Goal: Contribute content: Contribute content

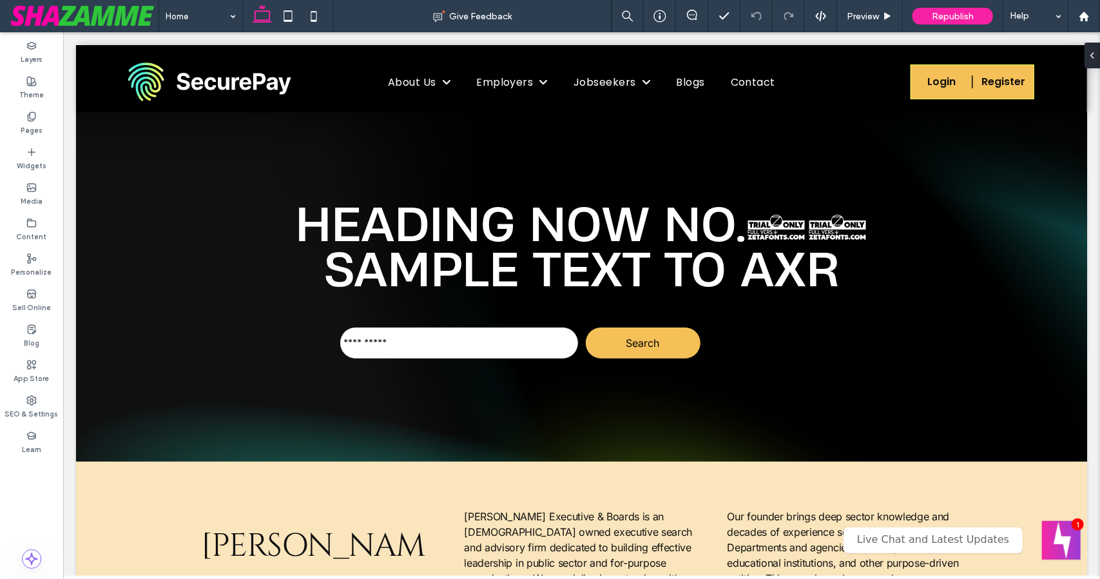
click at [38, 332] on div "Blog" at bounding box center [31, 335] width 63 height 35
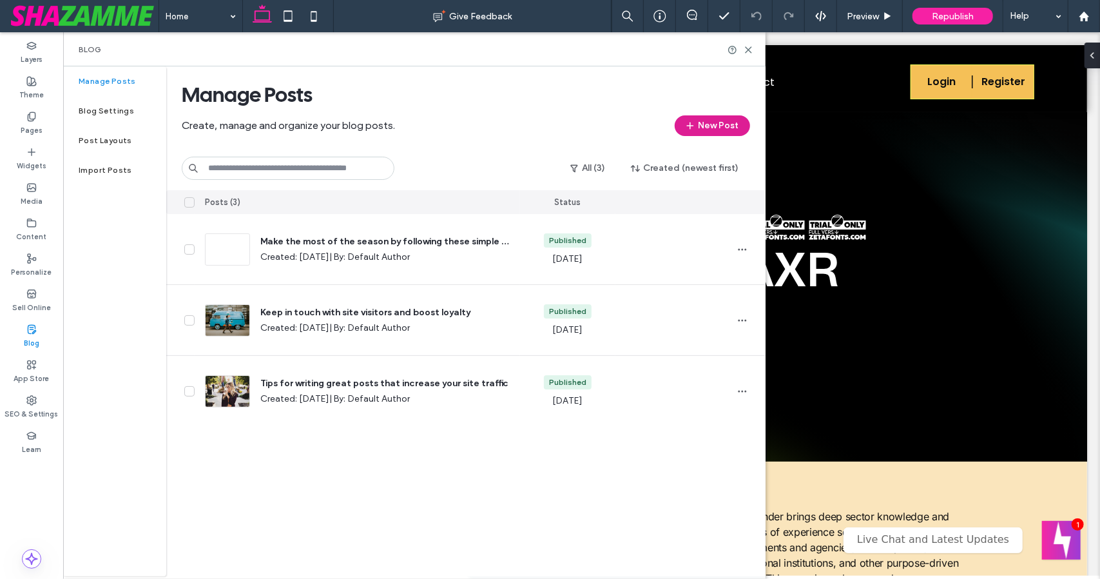
click at [722, 128] on button "New Post" at bounding box center [712, 125] width 75 height 21
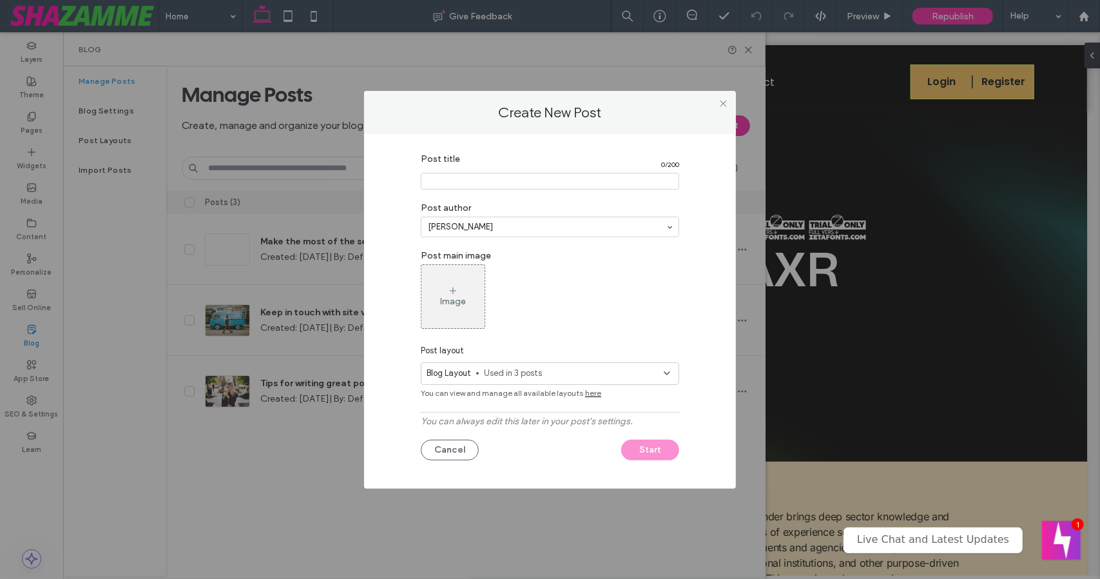
click at [618, 180] on input "Post title" at bounding box center [550, 181] width 258 height 17
type input "*"
type input "*********"
click at [459, 310] on div "Image" at bounding box center [452, 296] width 63 height 61
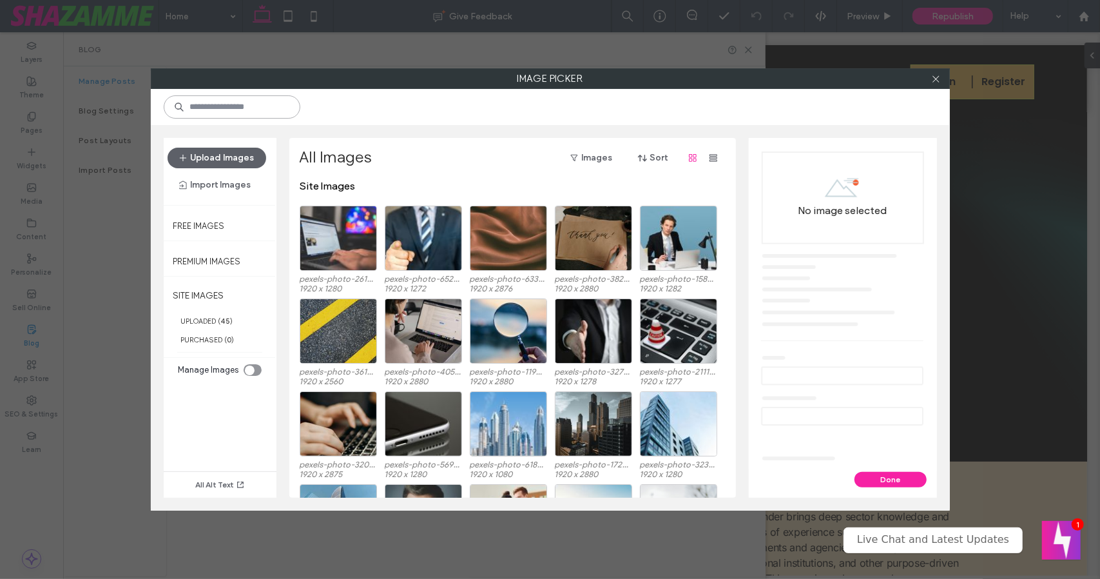
click at [267, 101] on input at bounding box center [232, 106] width 137 height 23
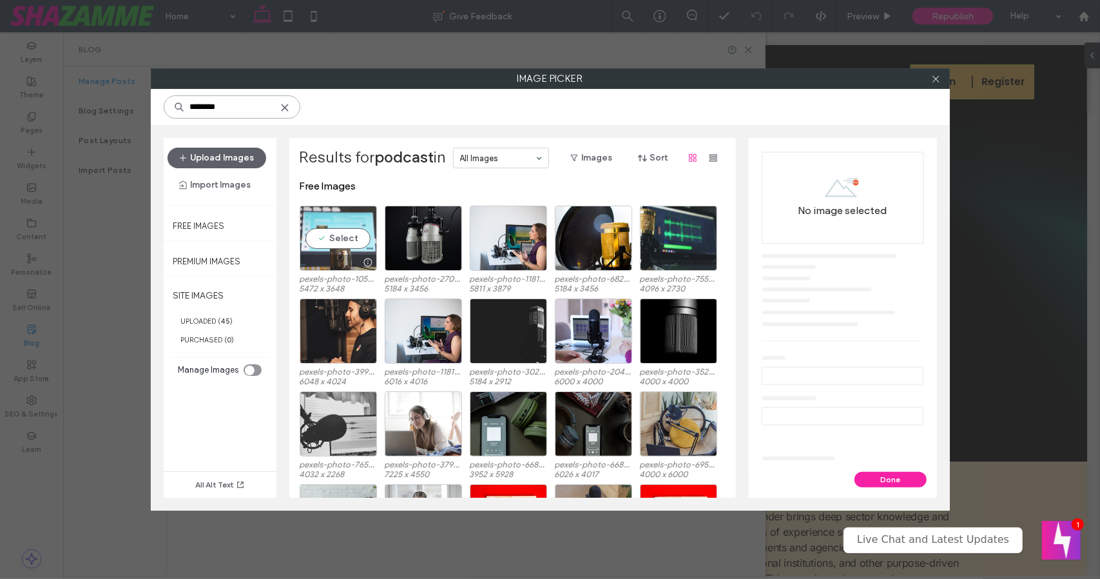
type input "*******"
click at [341, 242] on div "Select" at bounding box center [338, 238] width 77 height 65
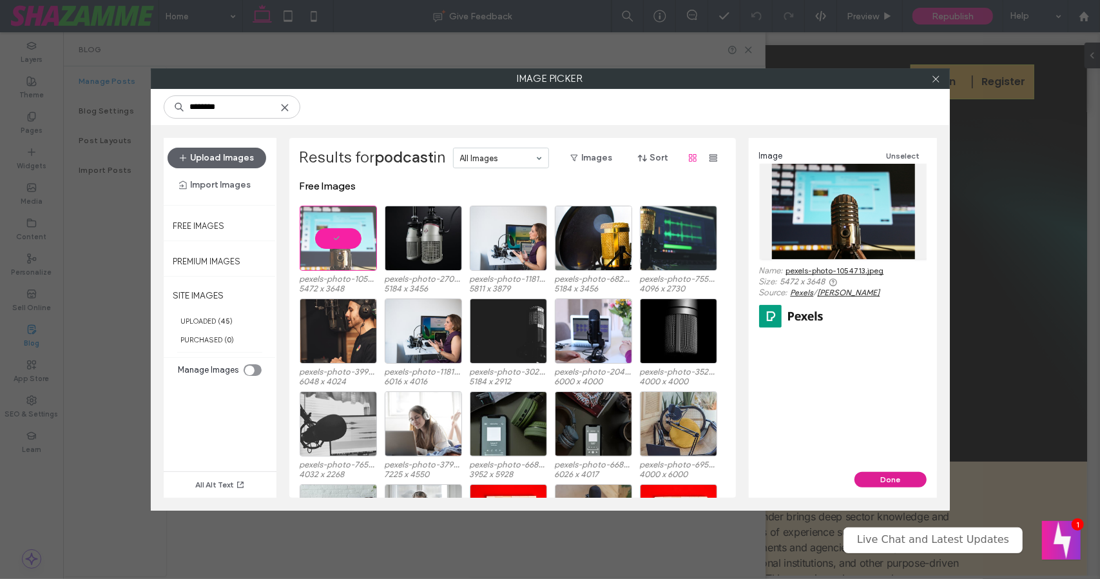
click at [918, 479] on button "Done" at bounding box center [890, 479] width 72 height 15
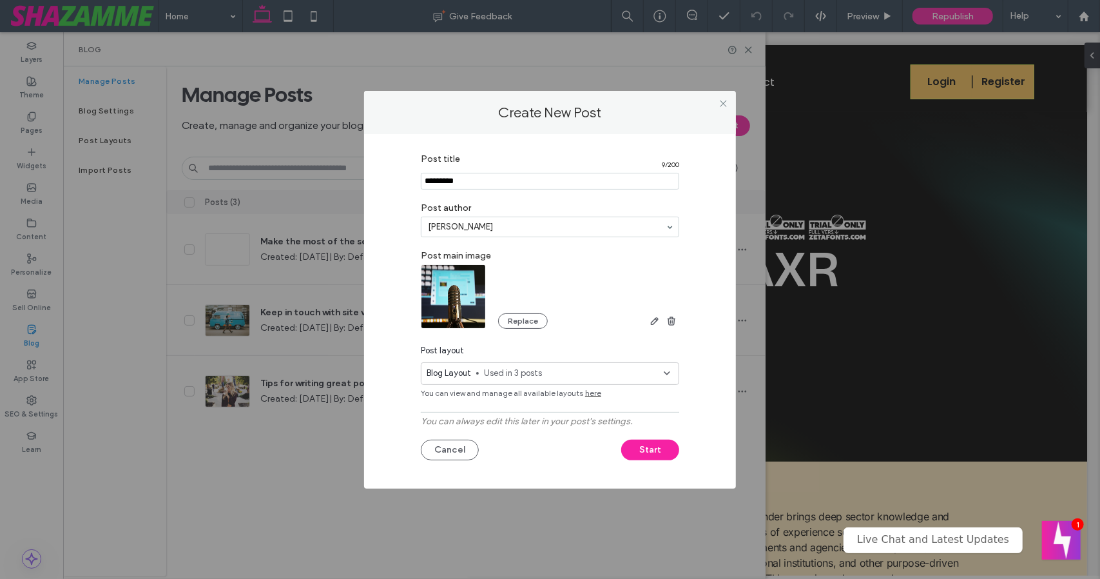
click at [617, 372] on span "Used in 3 posts" at bounding box center [574, 373] width 180 height 13
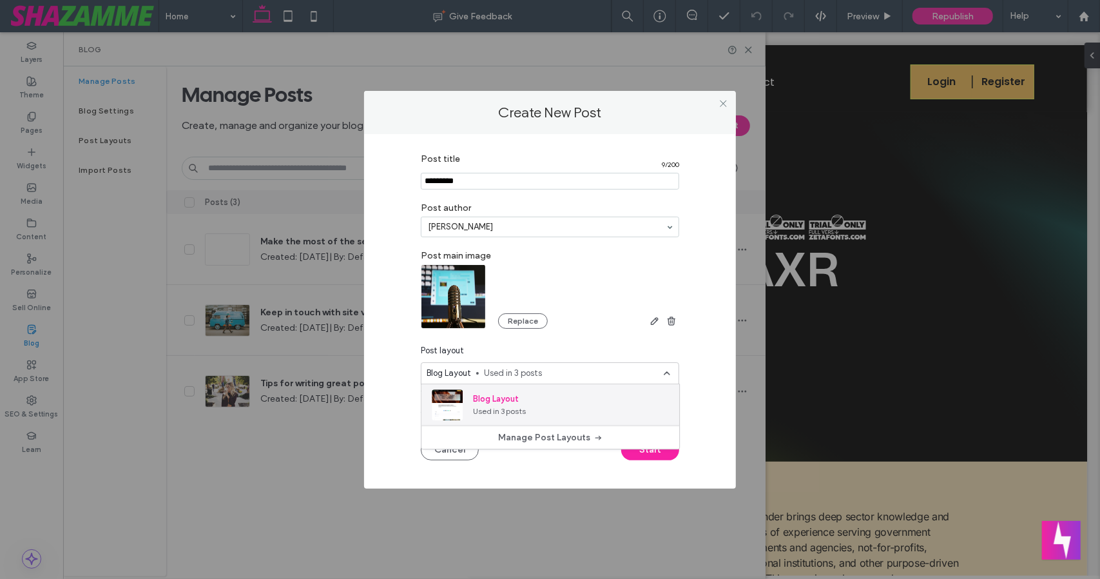
click at [612, 413] on div "Blog Layout Used in 3 posts" at bounding box center [550, 404] width 258 height 41
click at [646, 447] on button "Start" at bounding box center [650, 449] width 58 height 21
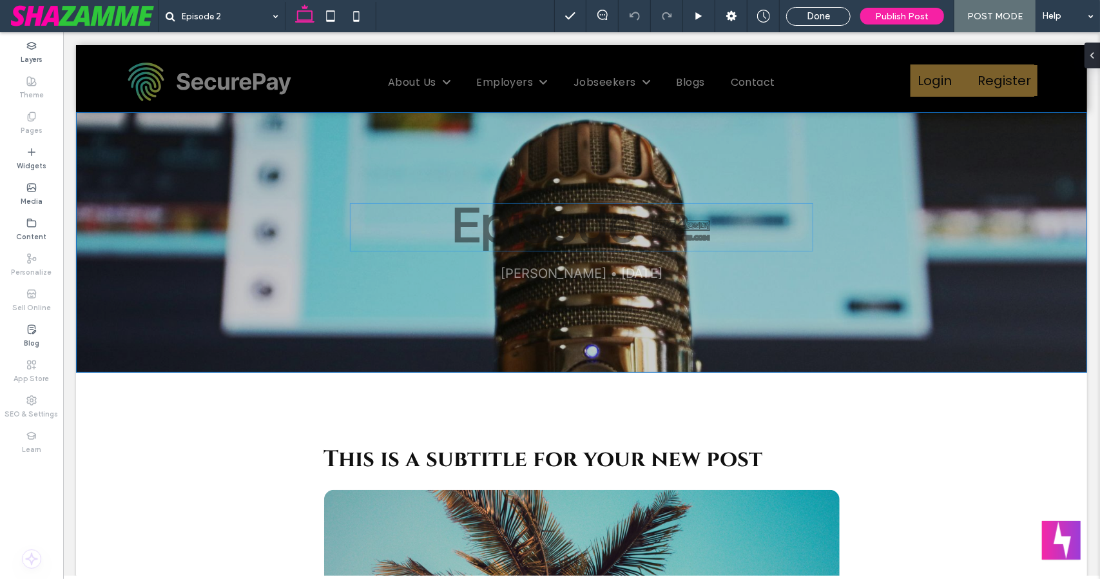
click at [568, 238] on h1 "Episode 2" at bounding box center [580, 226] width 463 height 48
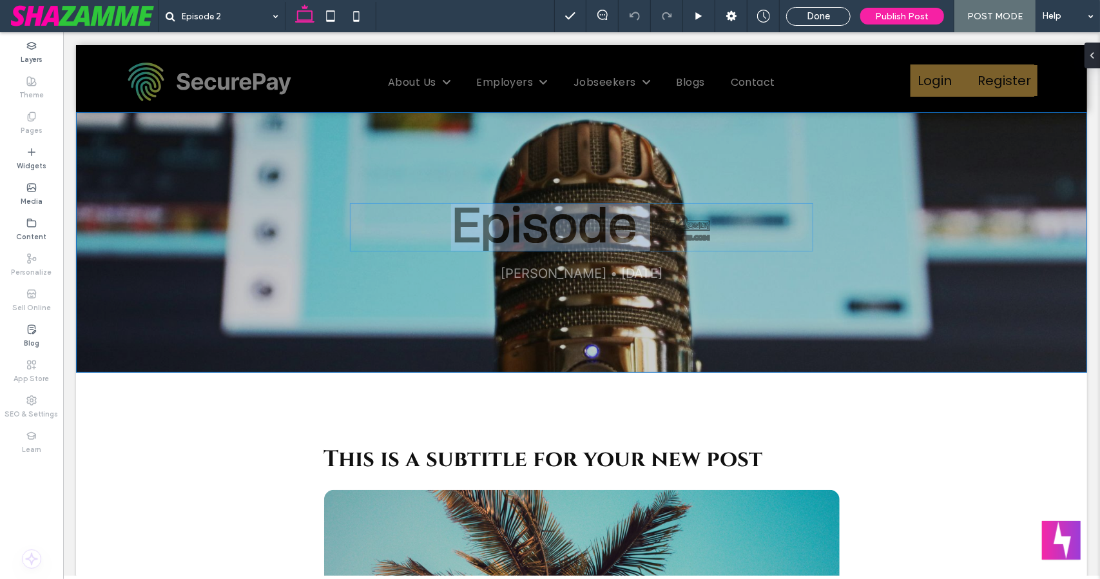
click at [568, 238] on h1 "Episode 2" at bounding box center [580, 226] width 463 height 48
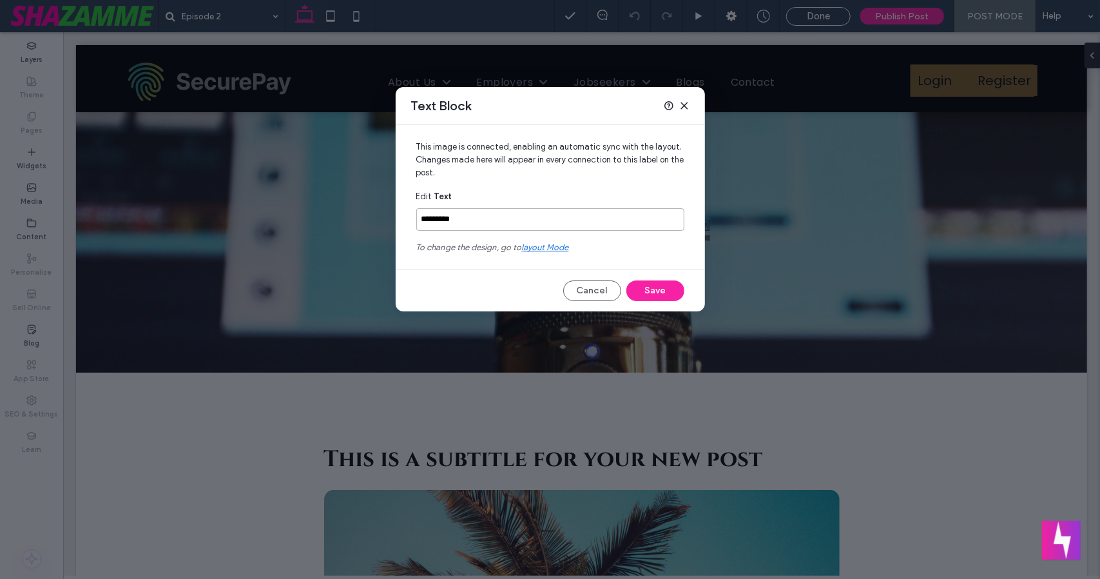
click at [564, 221] on input "*********" at bounding box center [550, 219] width 268 height 23
click at [597, 288] on button "Cancel" at bounding box center [592, 290] width 58 height 21
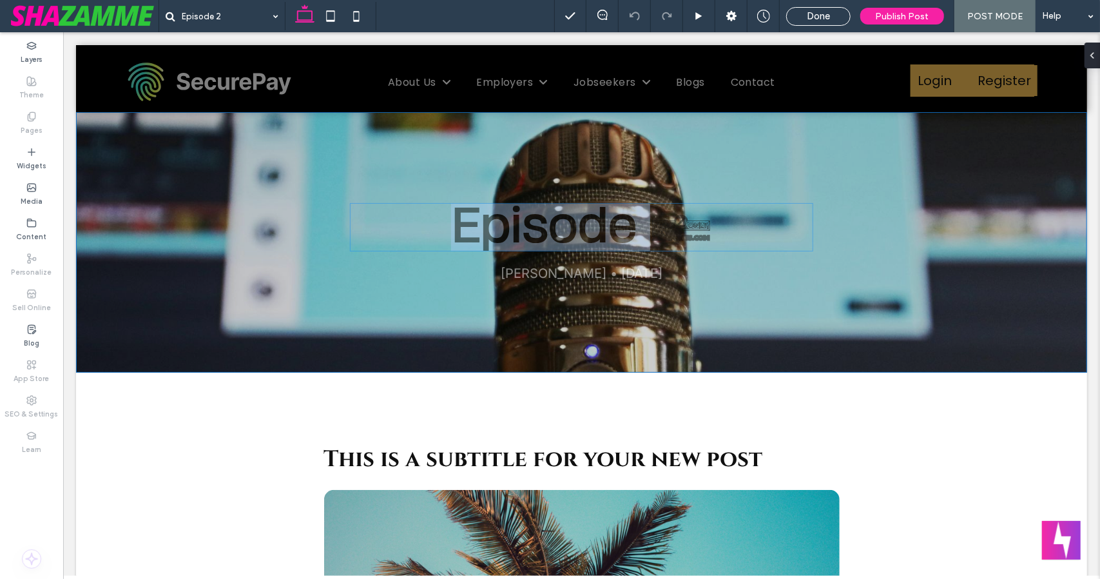
click at [514, 234] on h1 "Episode 2" at bounding box center [580, 226] width 463 height 48
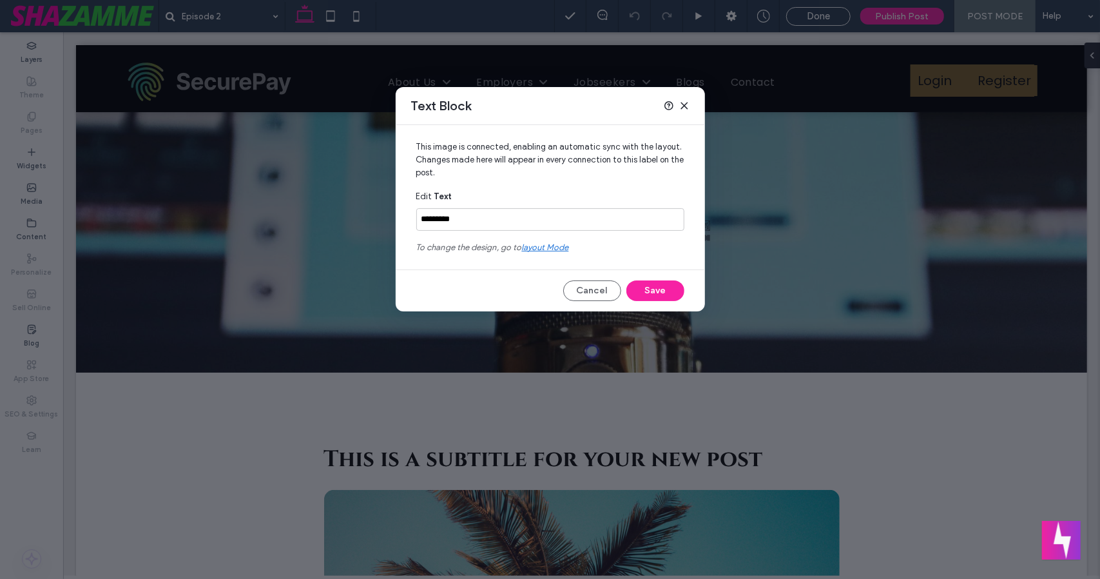
click at [685, 107] on use at bounding box center [684, 105] width 6 height 6
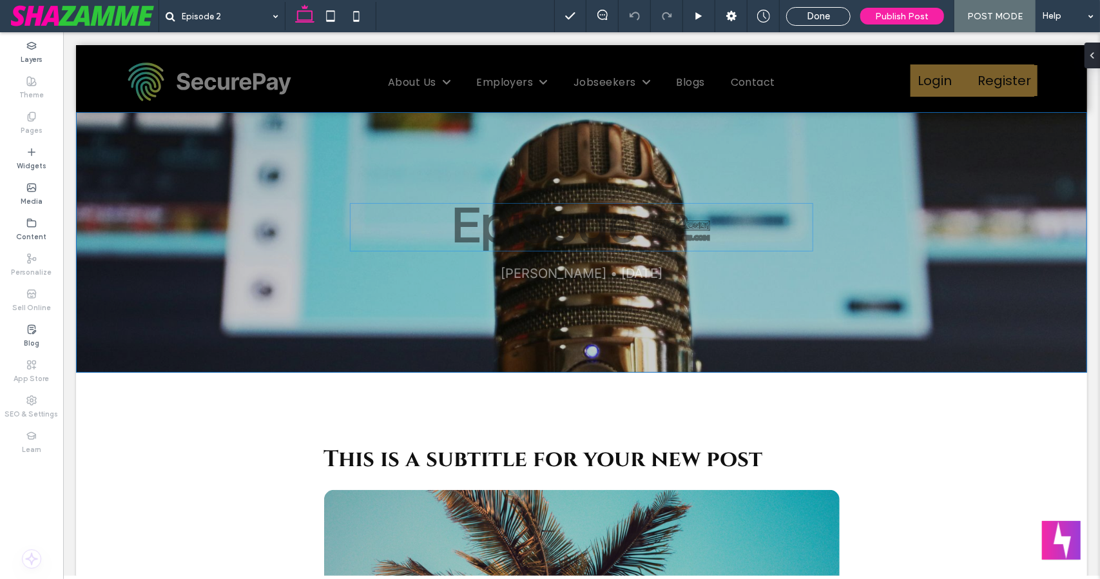
click at [398, 219] on h1 "Episode 2" at bounding box center [580, 226] width 463 height 48
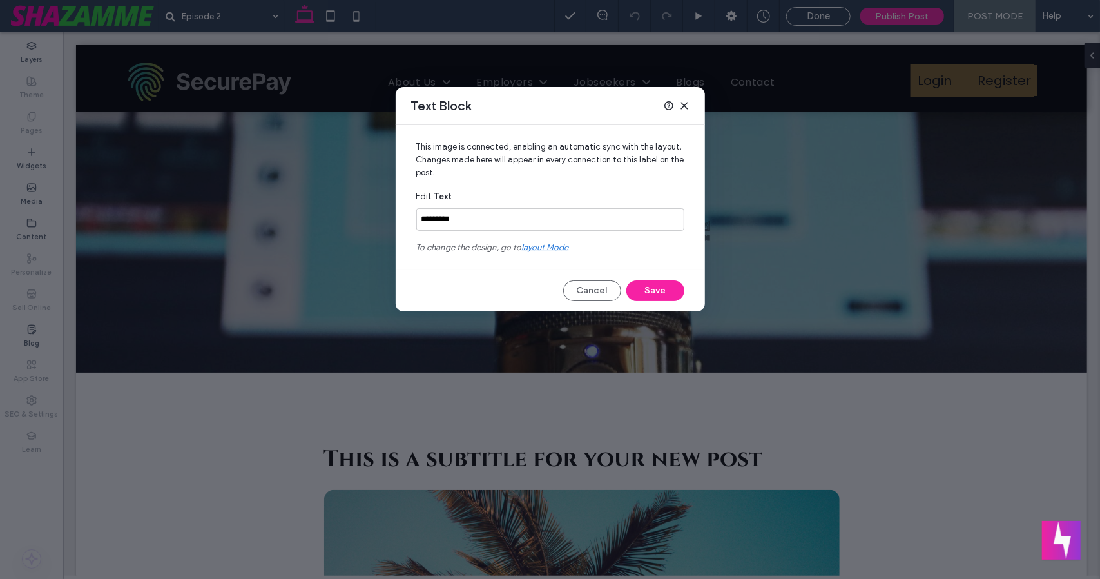
click at [563, 247] on span "layout mode" at bounding box center [545, 247] width 47 height 10
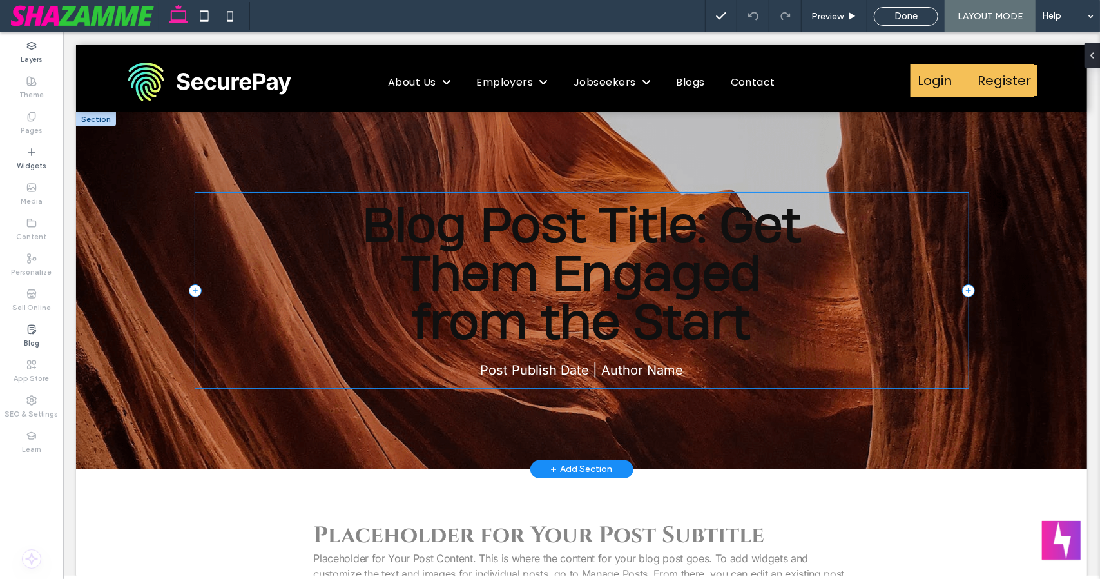
click at [950, 350] on div "Blog Post Title: Get Them Engaged from the Start Post Publish Date | Author Name" at bounding box center [581, 289] width 773 height 195
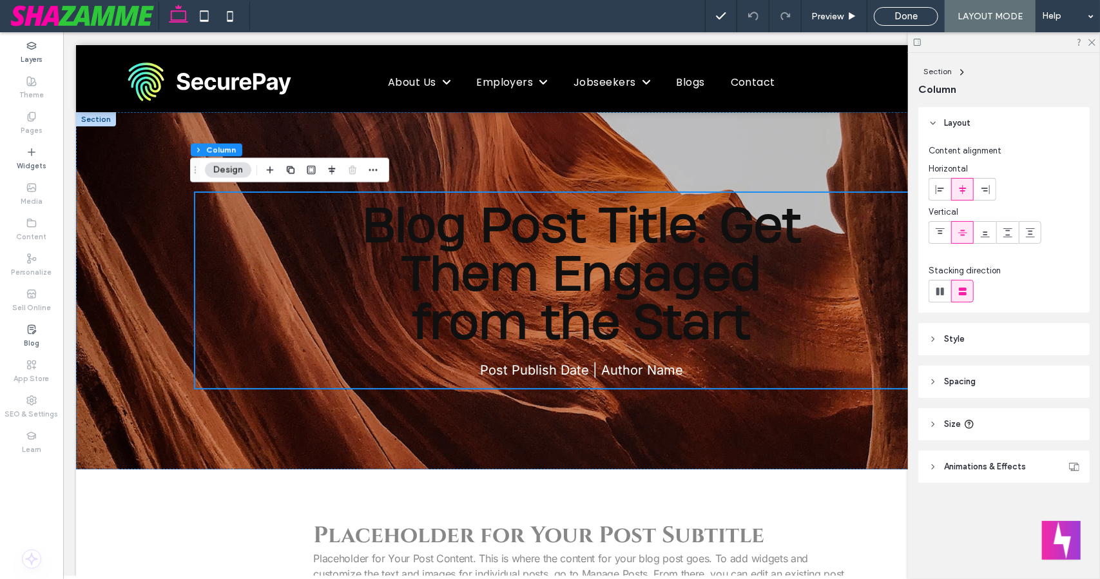
click at [972, 350] on header "Style" at bounding box center [1003, 339] width 171 height 32
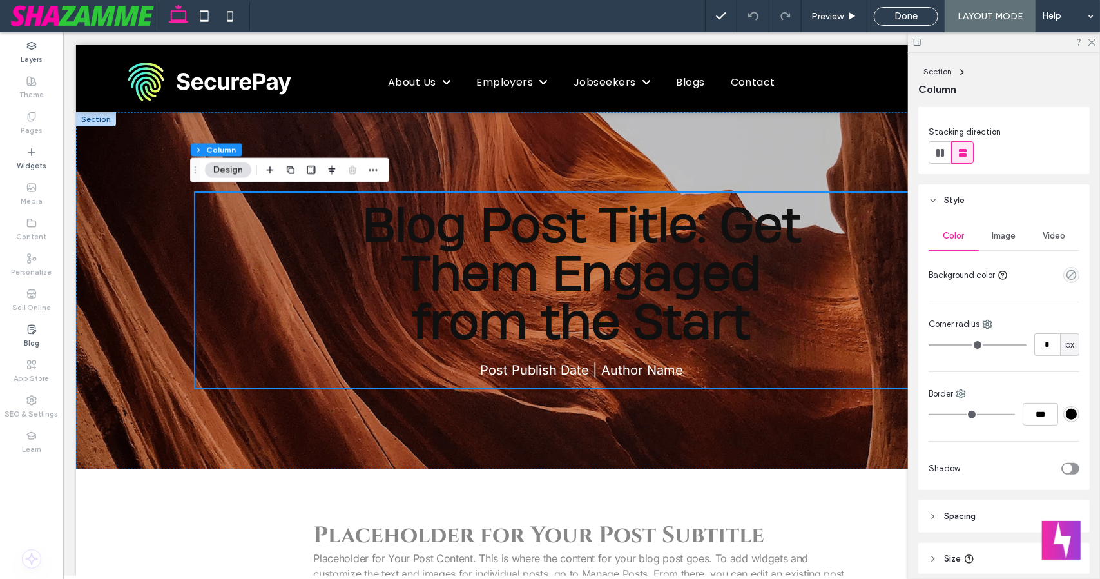
scroll to position [142, 0]
click at [229, 172] on button "Design" at bounding box center [228, 169] width 46 height 15
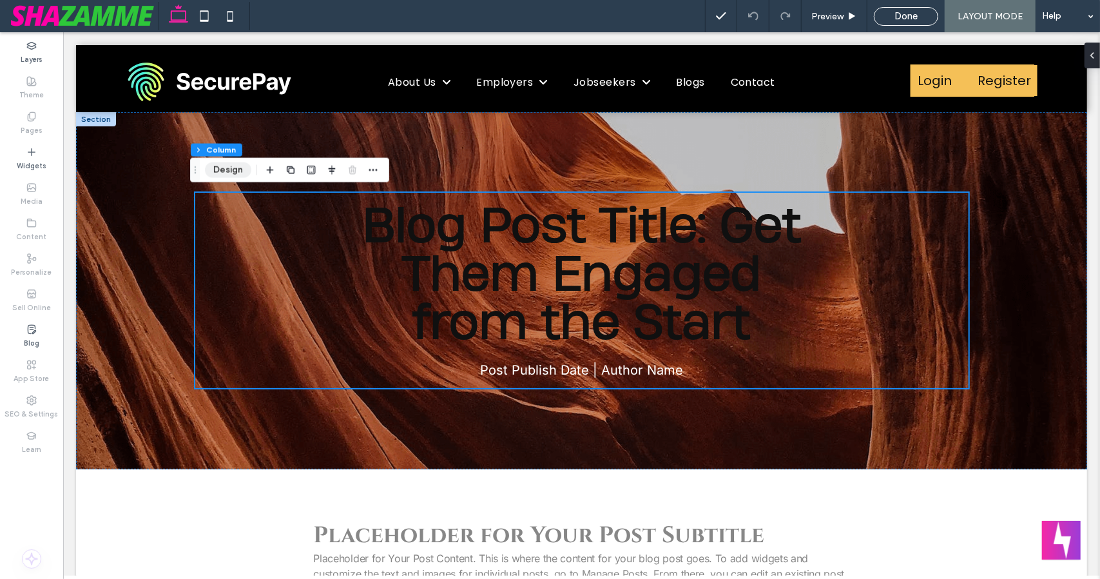
click at [229, 172] on button "Design" at bounding box center [228, 169] width 46 height 15
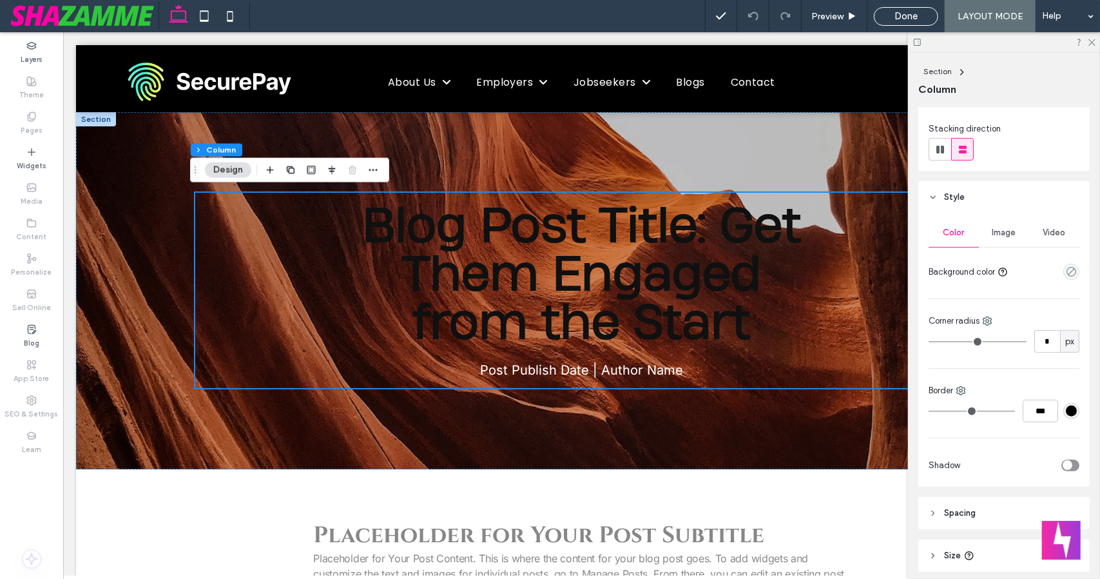
click at [999, 229] on span "Image" at bounding box center [1004, 232] width 24 height 10
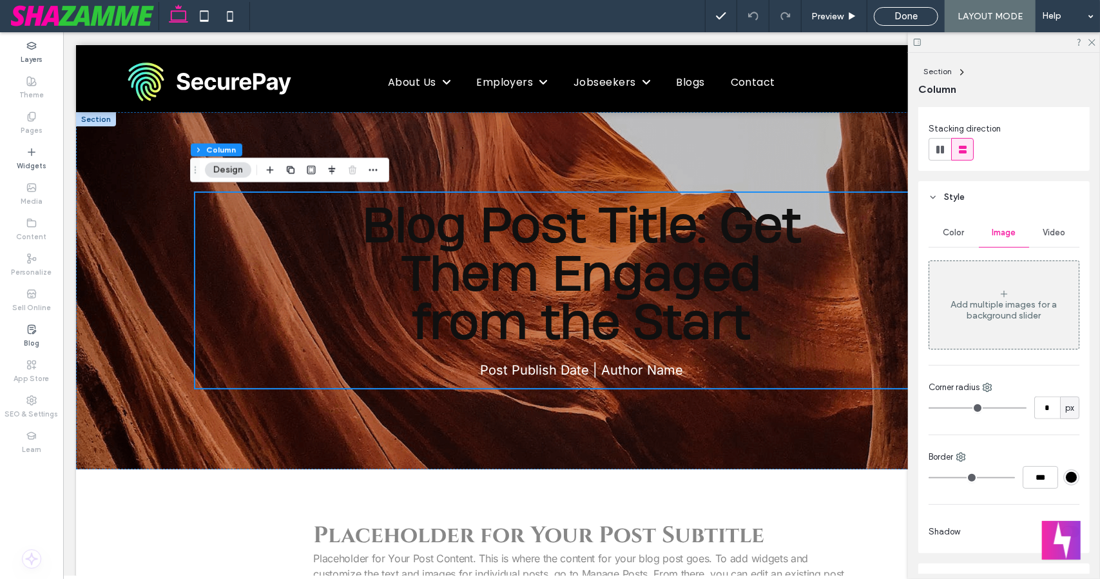
click at [956, 227] on span "Color" at bounding box center [953, 232] width 21 height 10
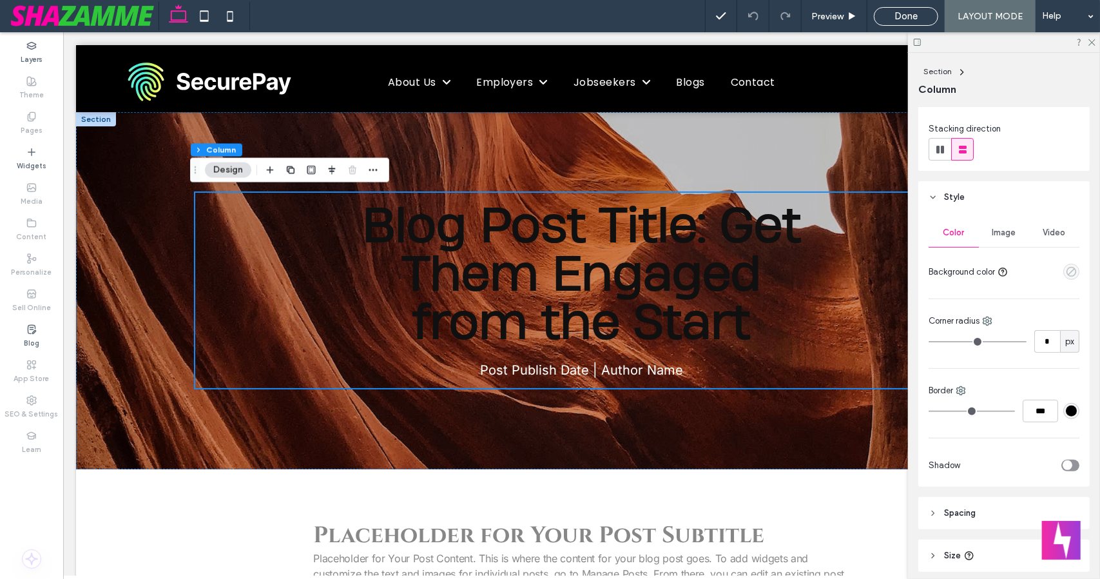
click at [1066, 269] on icon "empty color" at bounding box center [1071, 271] width 11 height 11
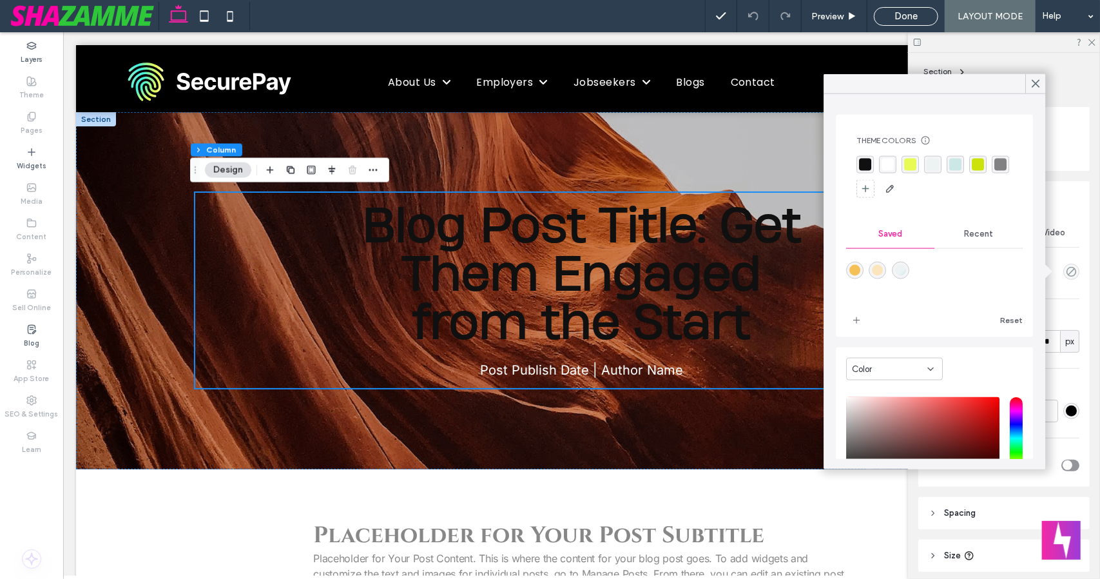
click at [906, 270] on div "linear-gradient(495deg,rgba(236,243,242,0.95) 59%,rgba(203,232,230,1) 100%)" at bounding box center [900, 270] width 11 height 11
type input "*******"
type input "**"
type input "***"
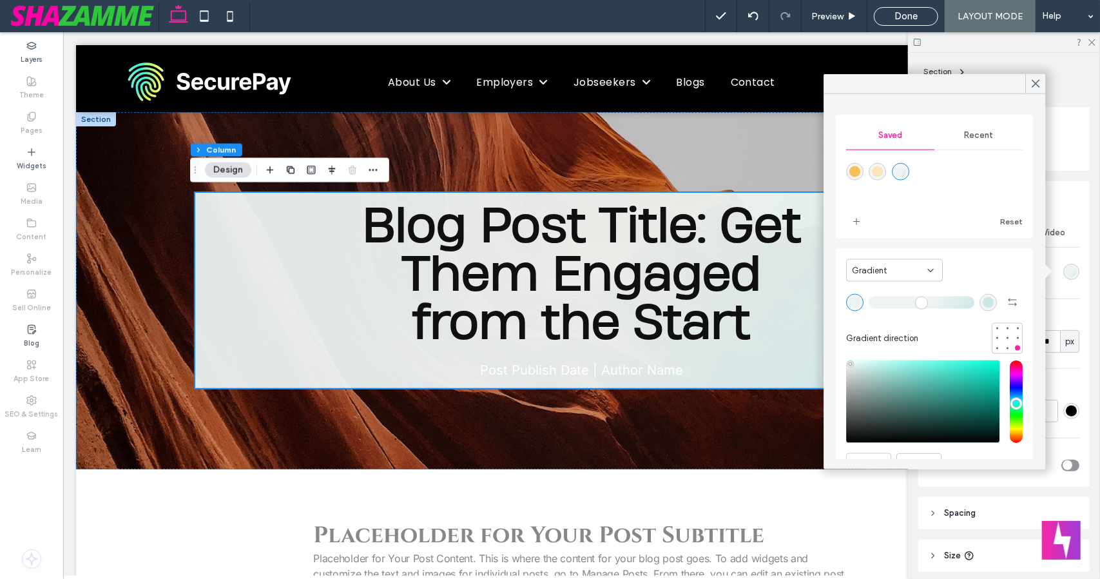
click at [977, 136] on span "Recent" at bounding box center [978, 135] width 29 height 10
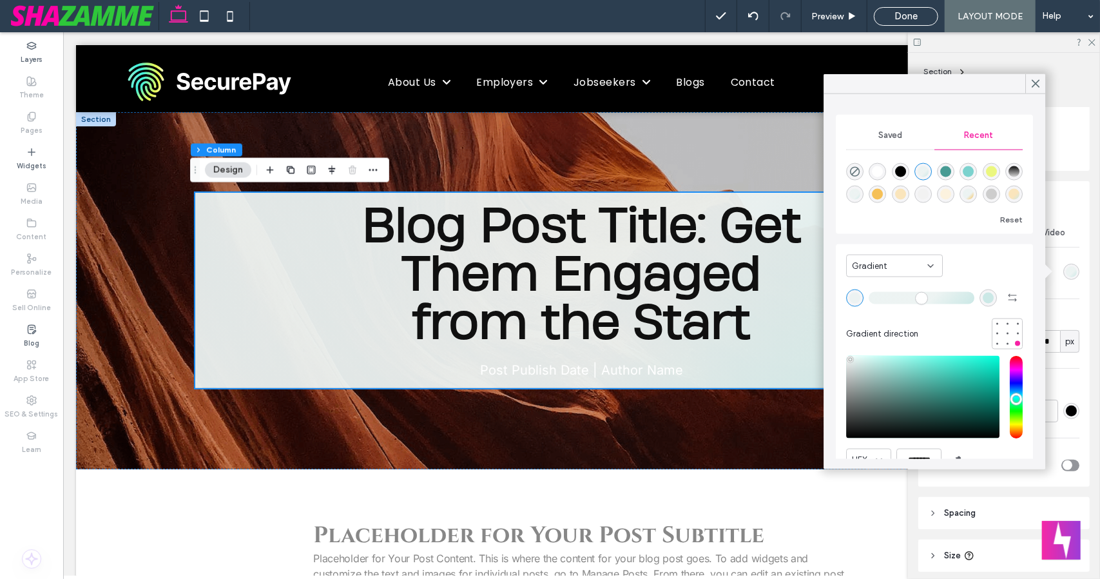
click at [883, 168] on div "rgba(255, 255, 255, 1)" at bounding box center [877, 171] width 11 height 11
type input "*******"
type input "***"
type input "****"
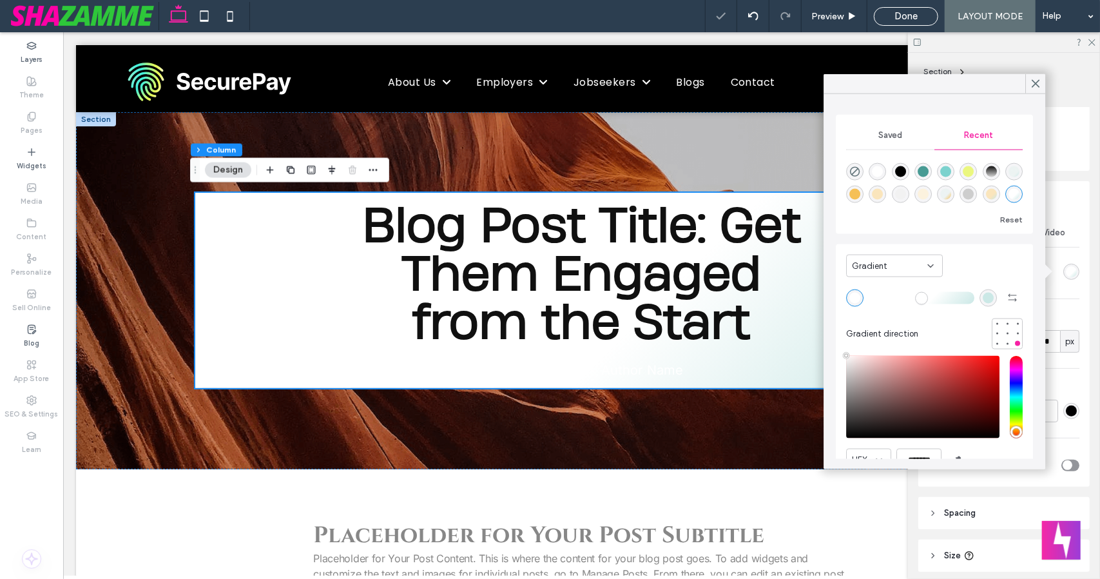
scroll to position [61, 0]
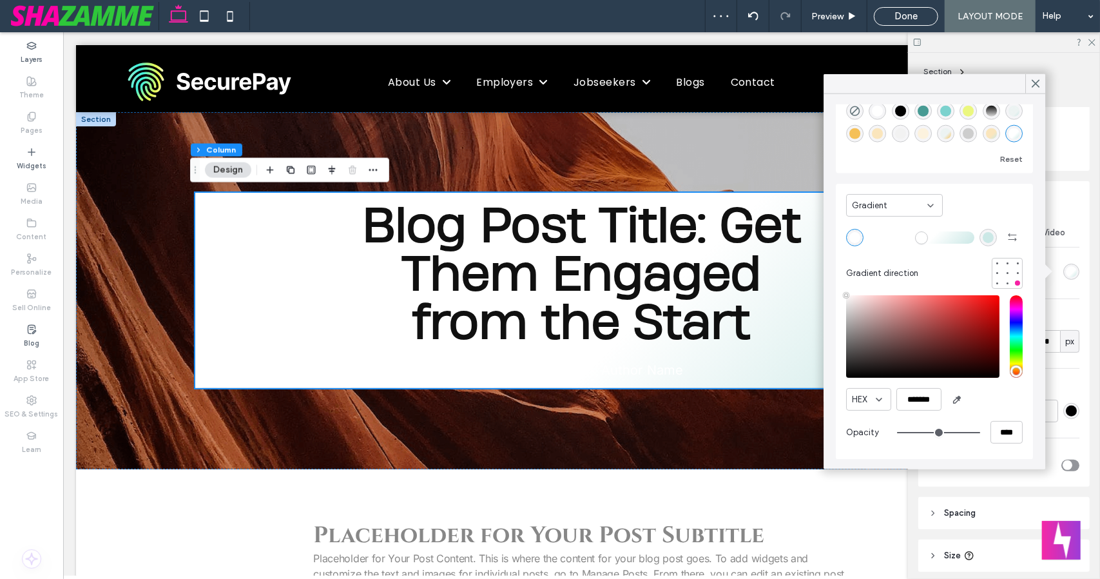
type input "**"
type input "***"
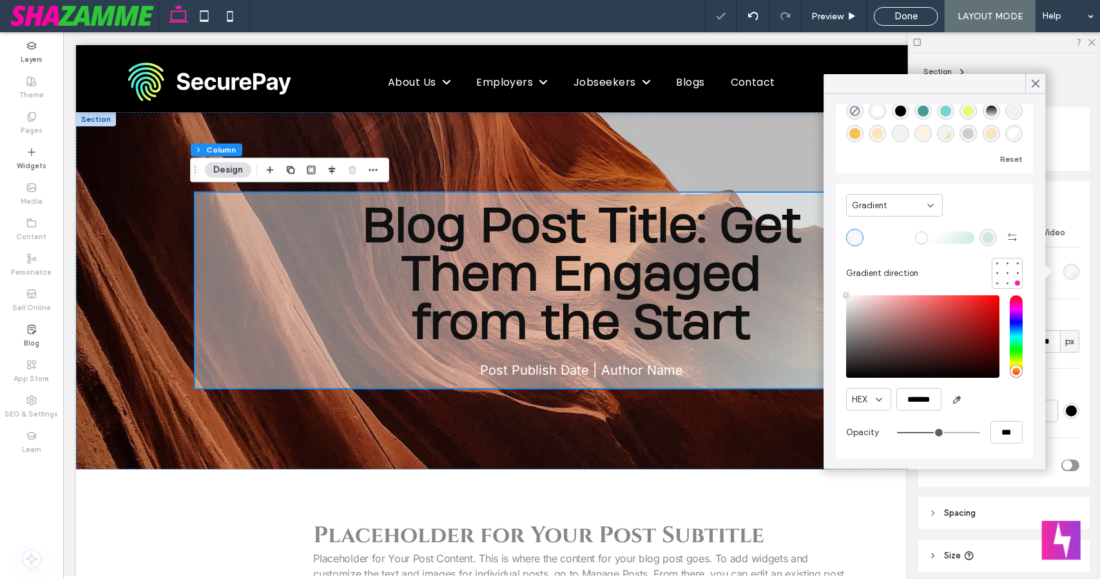
type input "**"
click at [925, 431] on input "range" at bounding box center [938, 431] width 83 height 1
click at [1037, 81] on icon at bounding box center [1036, 84] width 12 height 12
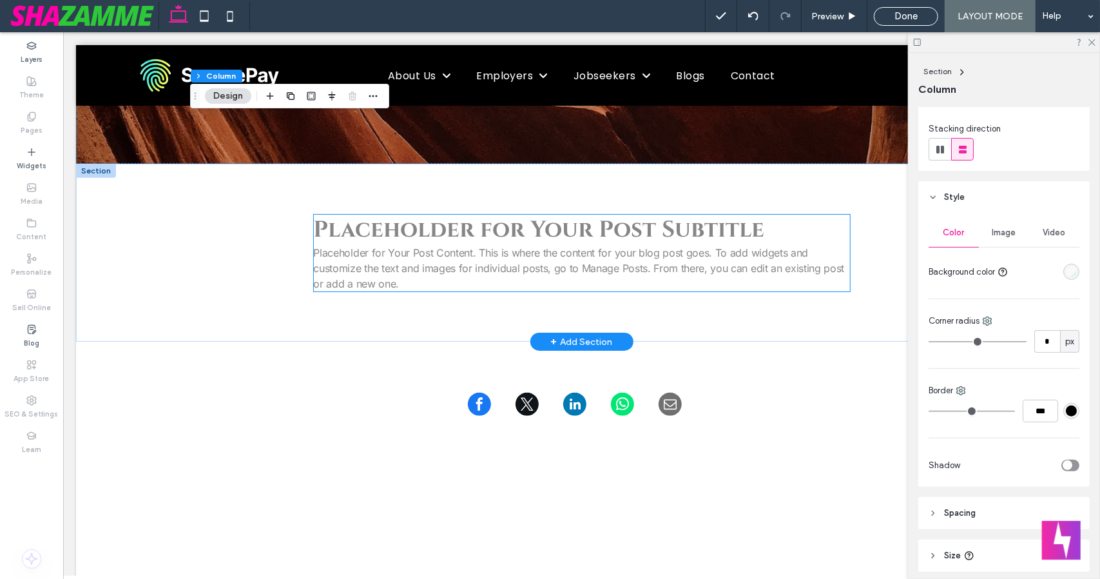
scroll to position [301, 0]
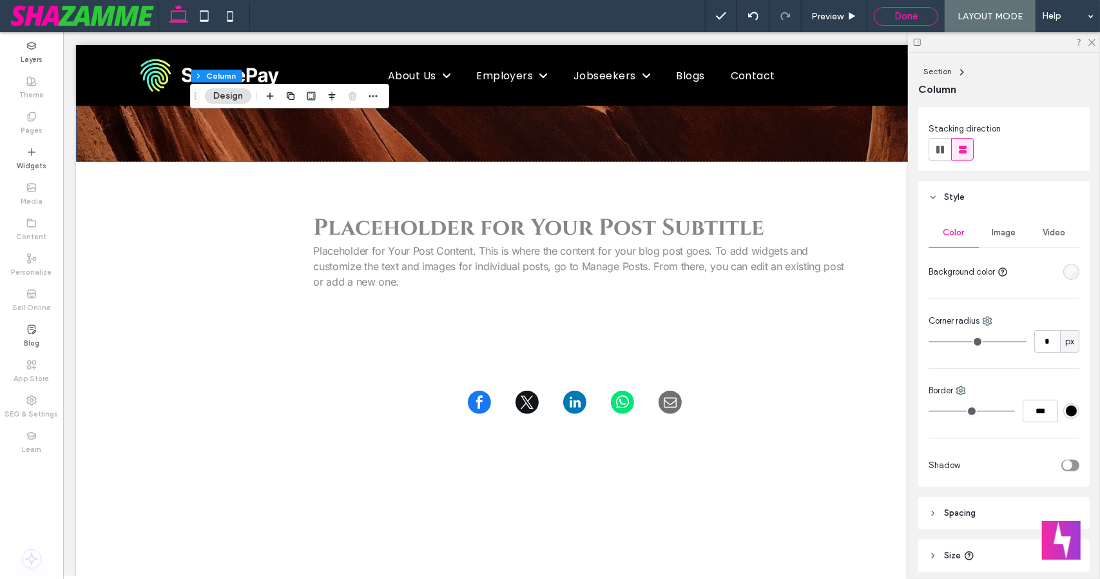
click at [906, 14] on span "Done" at bounding box center [905, 16] width 23 height 12
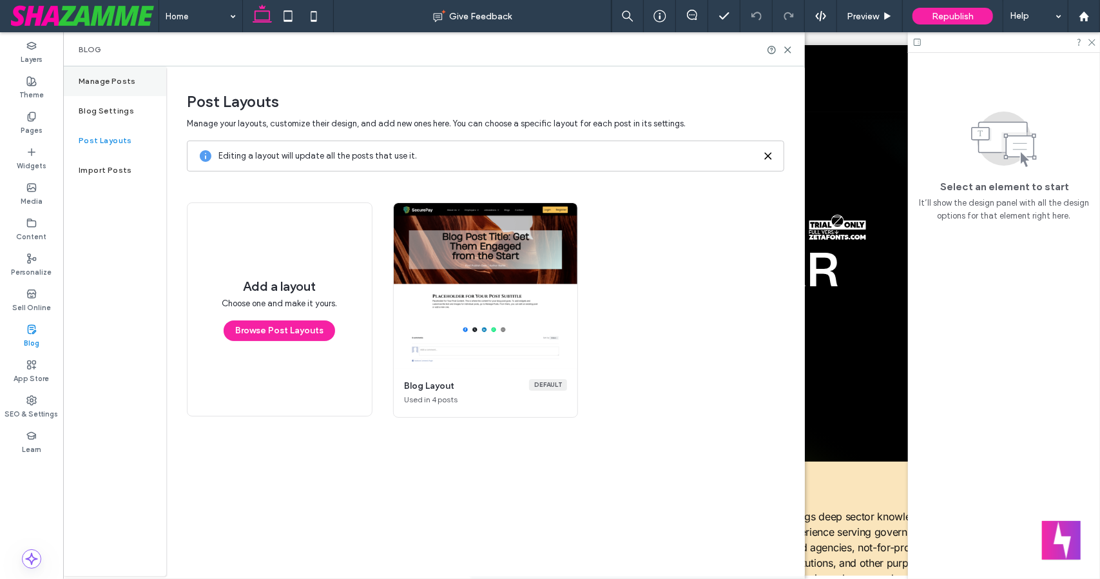
click at [116, 88] on div "Manage Posts" at bounding box center [114, 81] width 103 height 30
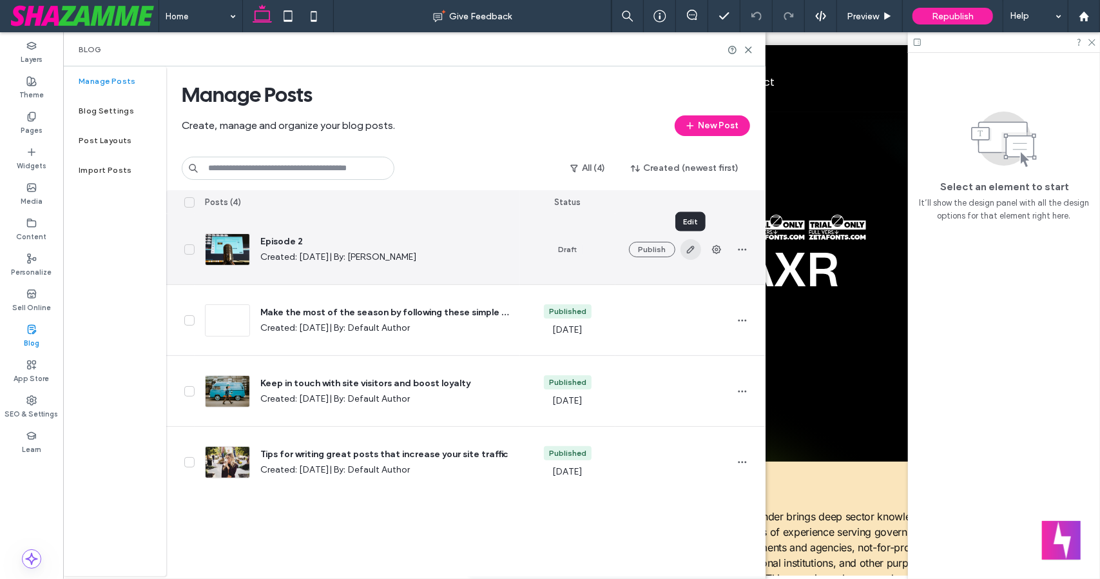
click at [695, 250] on icon "button" at bounding box center [690, 249] width 10 height 10
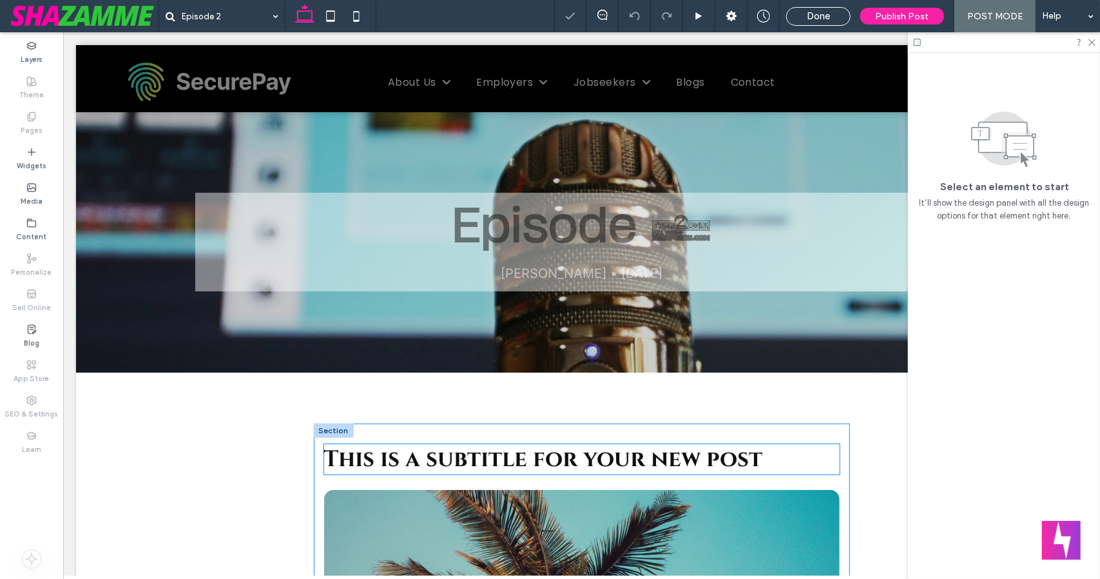
click at [623, 461] on span "This is a subtitle for your new post" at bounding box center [542, 458] width 439 height 30
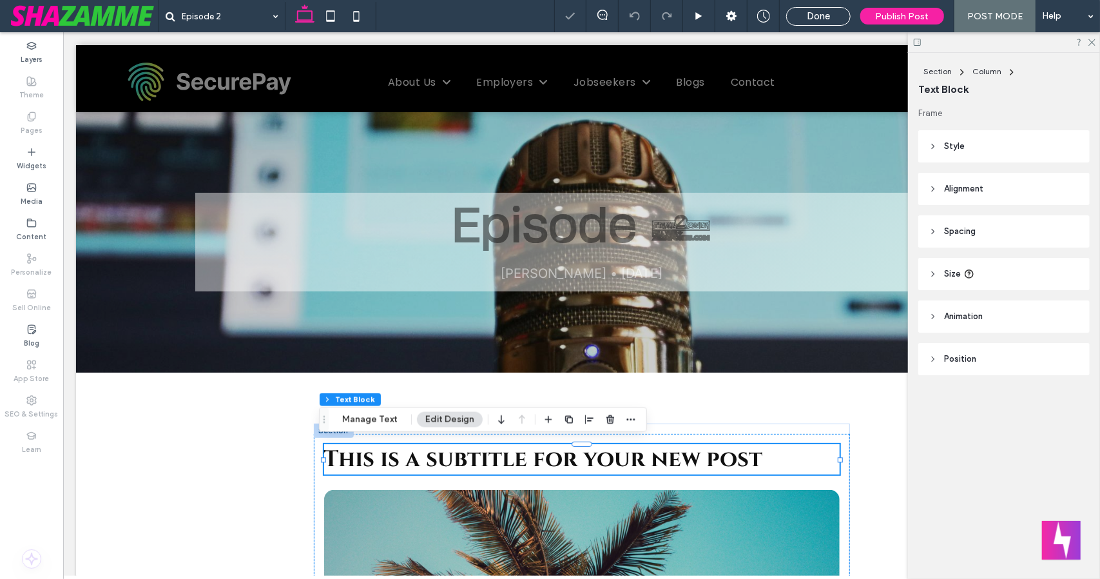
click at [623, 461] on div "This is a subtitle for your new post" at bounding box center [580, 458] width 515 height 30
click at [623, 461] on span "This is a subtitle for your new post" at bounding box center [542, 458] width 439 height 30
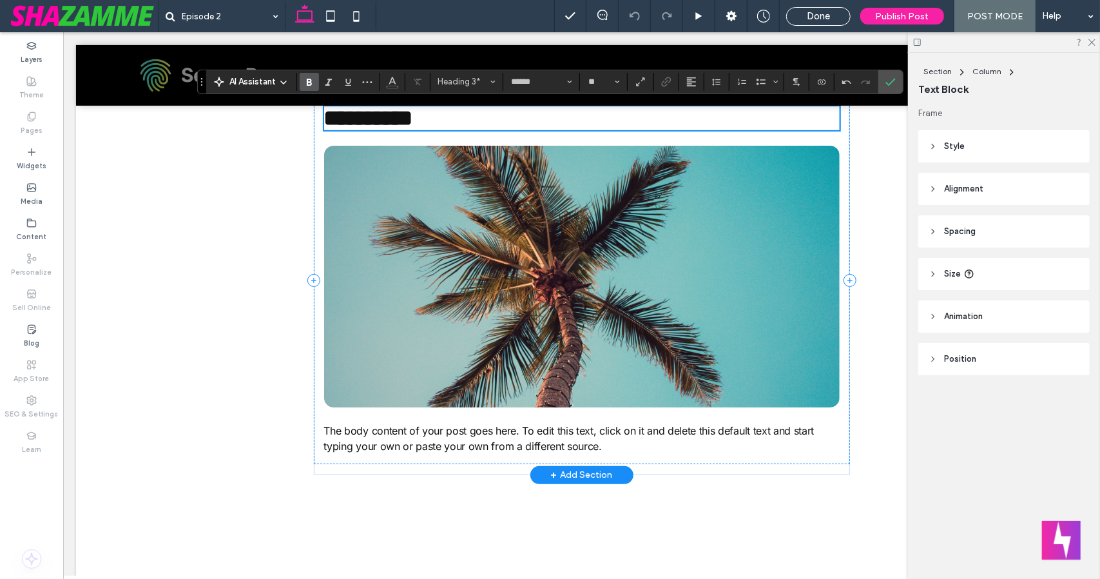
scroll to position [338, 0]
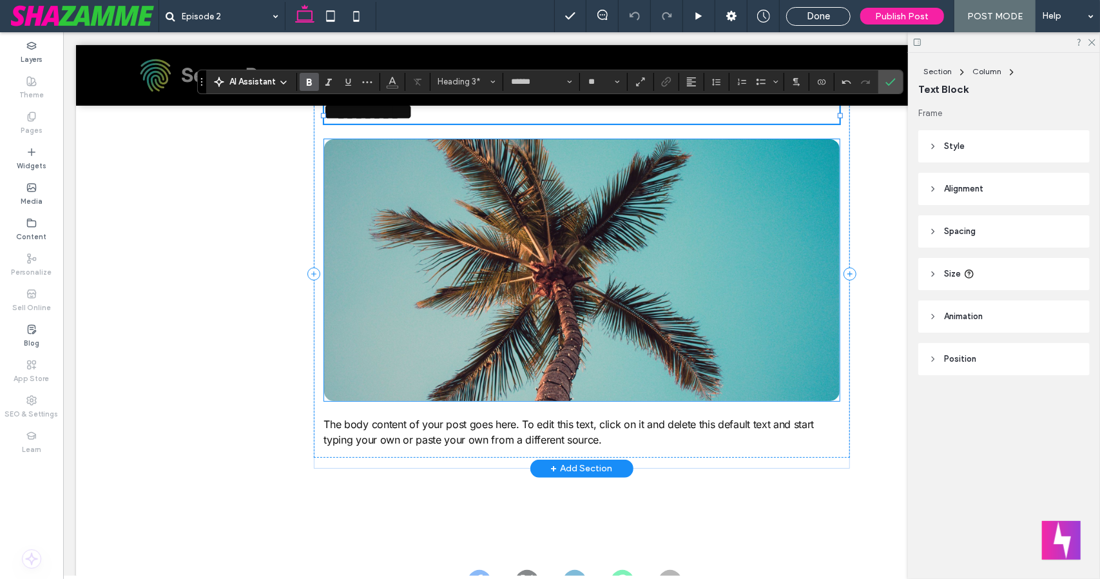
click at [797, 383] on img at bounding box center [580, 270] width 515 height 262
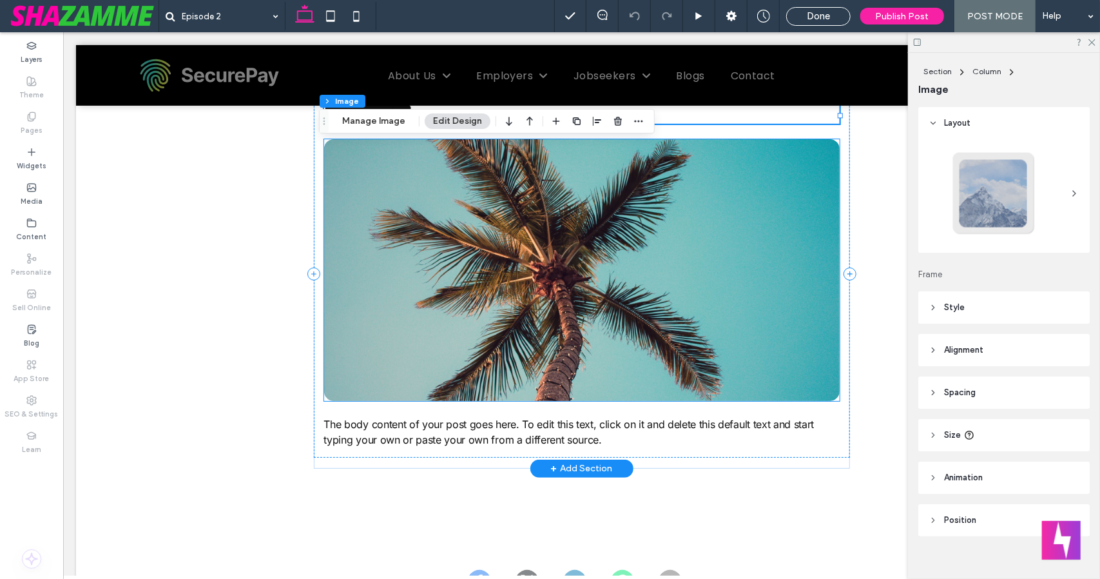
type input "**"
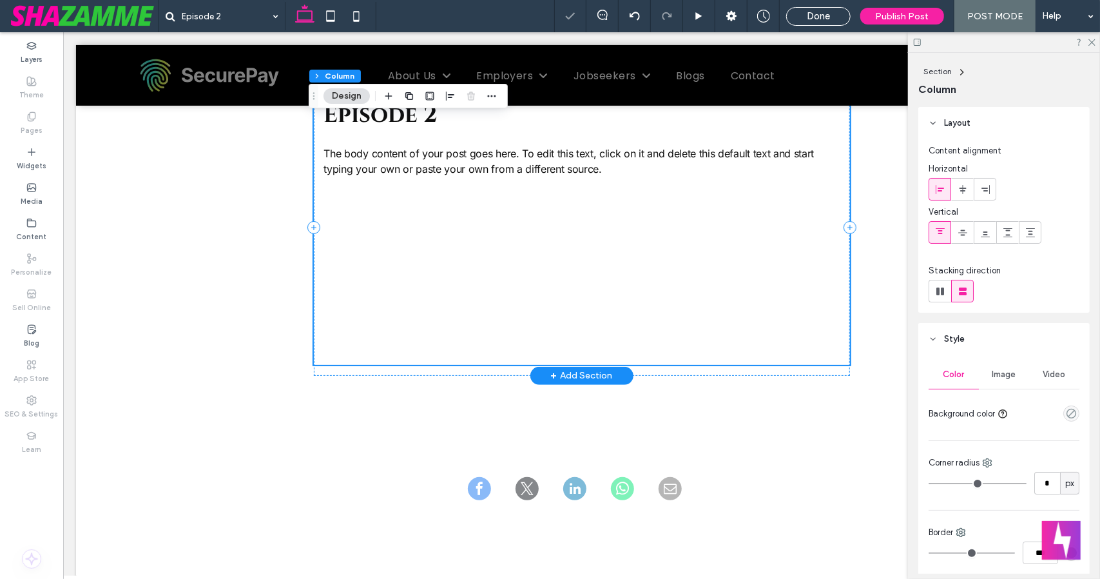
click at [717, 192] on div "Episode 2 The body content of your post goes here. To edit this text, click on …" at bounding box center [581, 226] width 536 height 275
click at [469, 224] on div "Episode 2 The body content of your post goes here. To edit this text, click on …" at bounding box center [581, 226] width 536 height 275
click at [209, 240] on div "Episode 2 Mary Rances • October 13, 2025 Section + Add Section Episode 2 The bo…" at bounding box center [580, 424] width 1011 height 1314
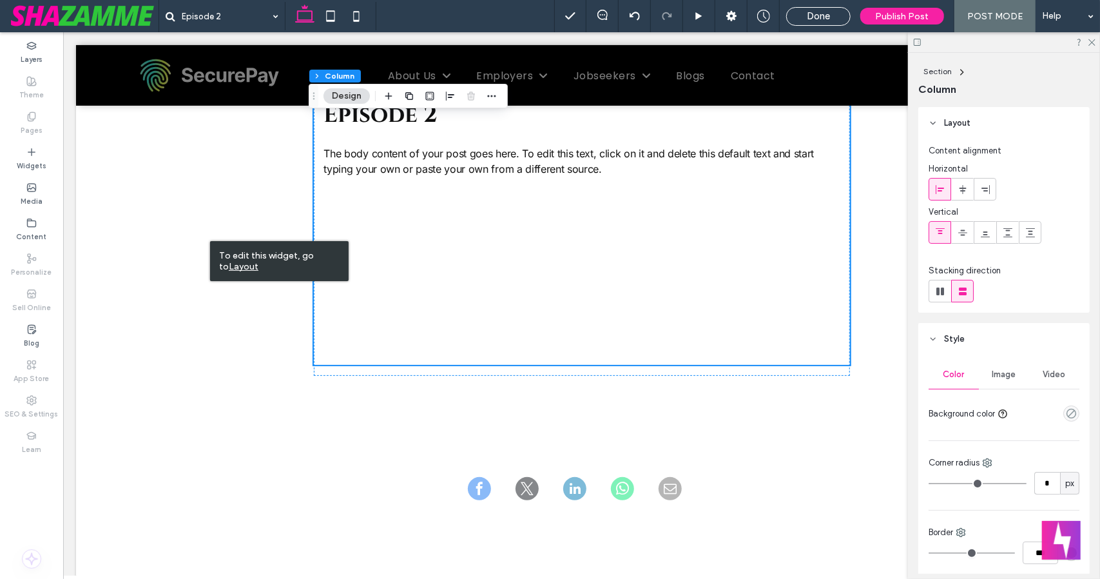
click at [202, 318] on div "Episode 2 Mary Rances • October 13, 2025 Section + Add Section Episode 2 The bo…" at bounding box center [580, 424] width 1011 height 1314
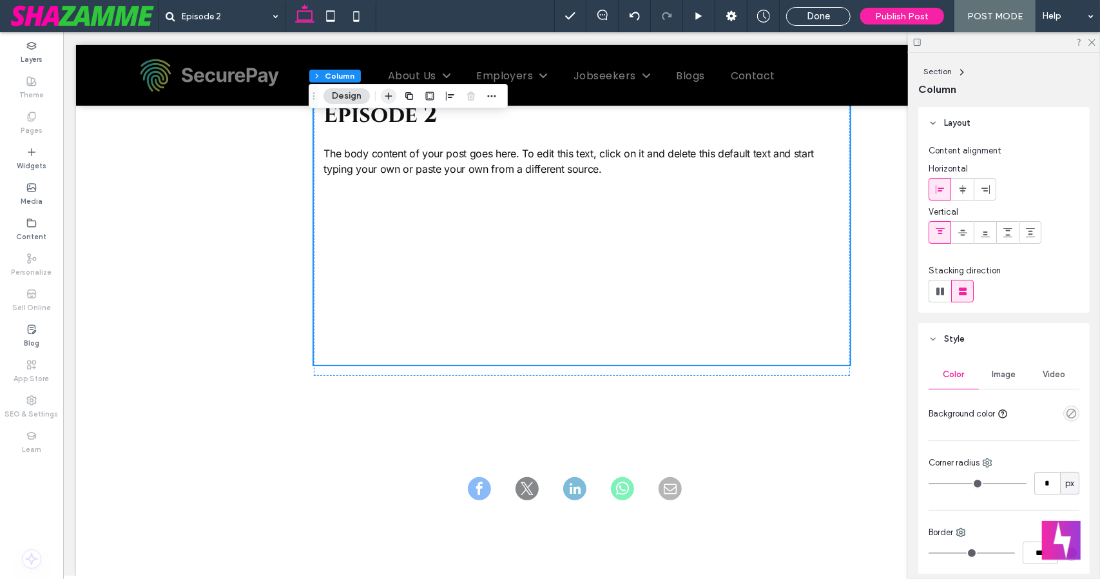
click at [384, 99] on icon "button" at bounding box center [388, 96] width 10 height 10
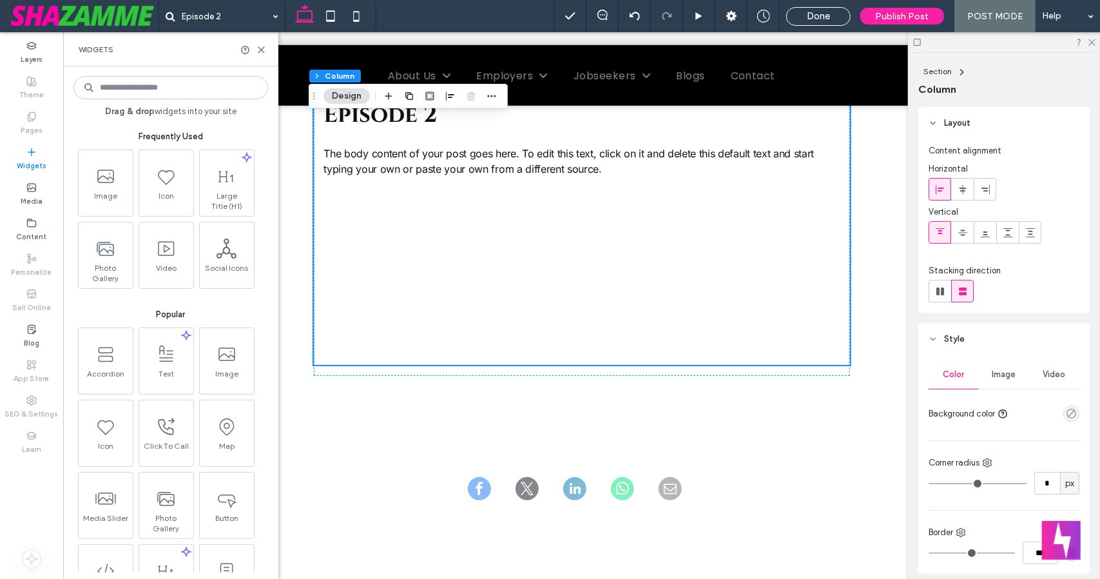
click at [227, 84] on input at bounding box center [170, 87] width 195 height 23
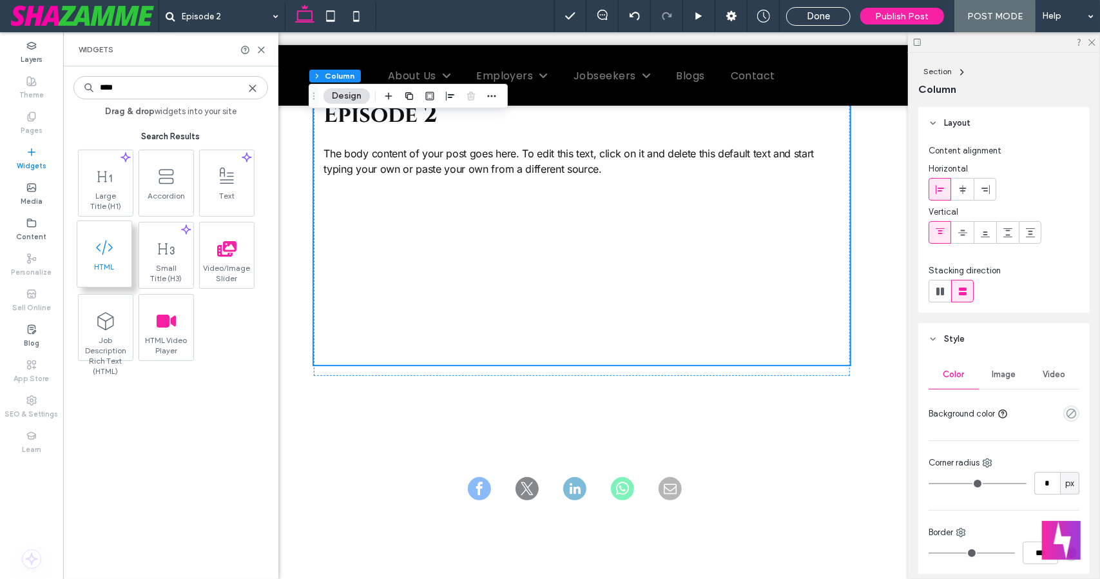
type input "****"
click at [108, 265] on span "HTML" at bounding box center [104, 271] width 54 height 18
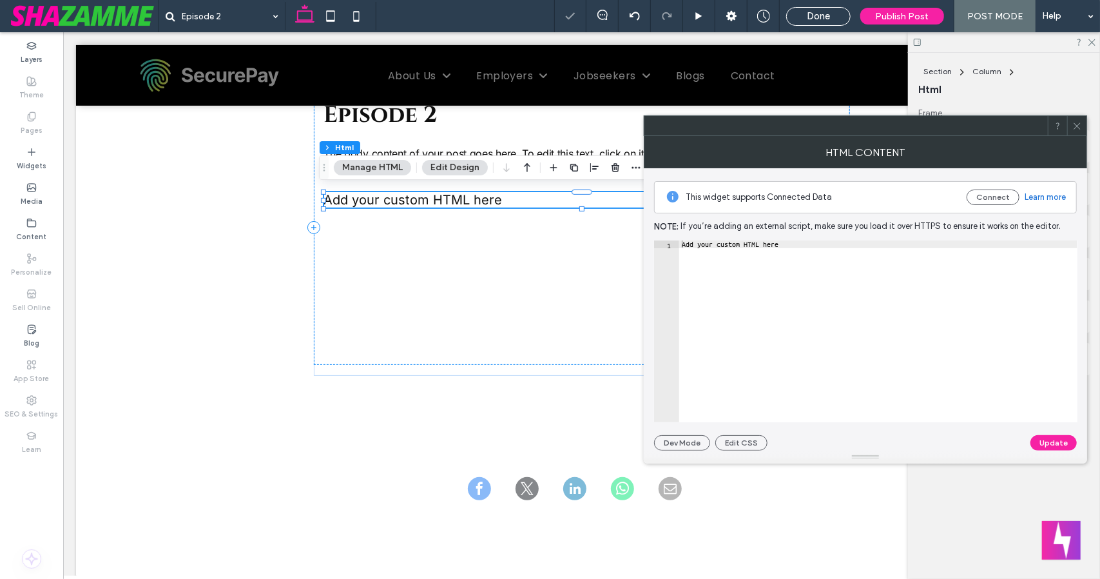
type textarea "**********"
click at [776, 276] on div "Add your custom HTML here" at bounding box center [878, 339] width 398 height 198
paste textarea "Cursor at row 1"
click at [1054, 444] on button "Update" at bounding box center [1053, 442] width 46 height 15
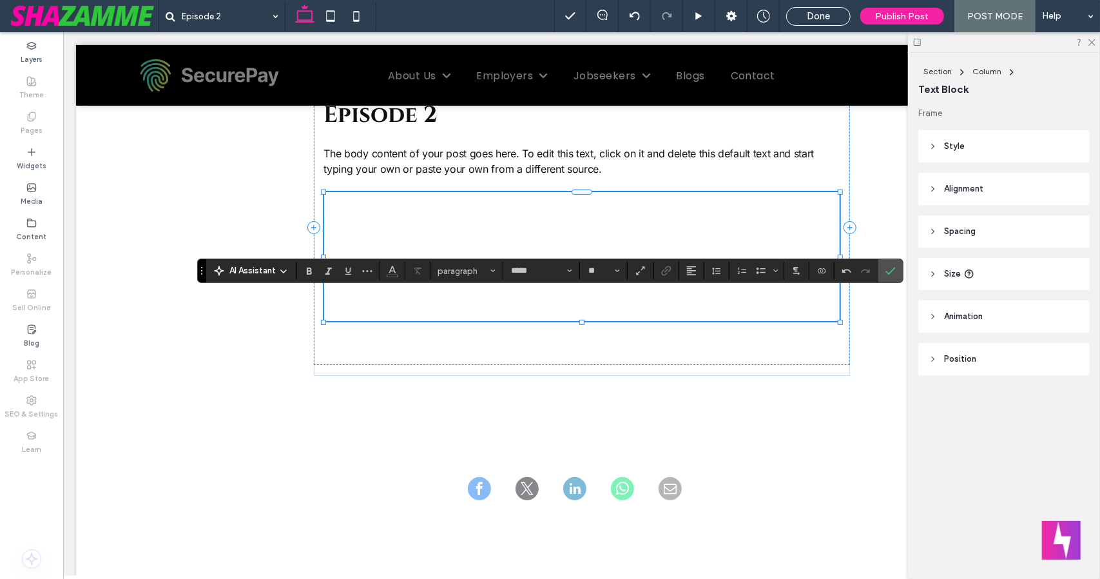
type input "**"
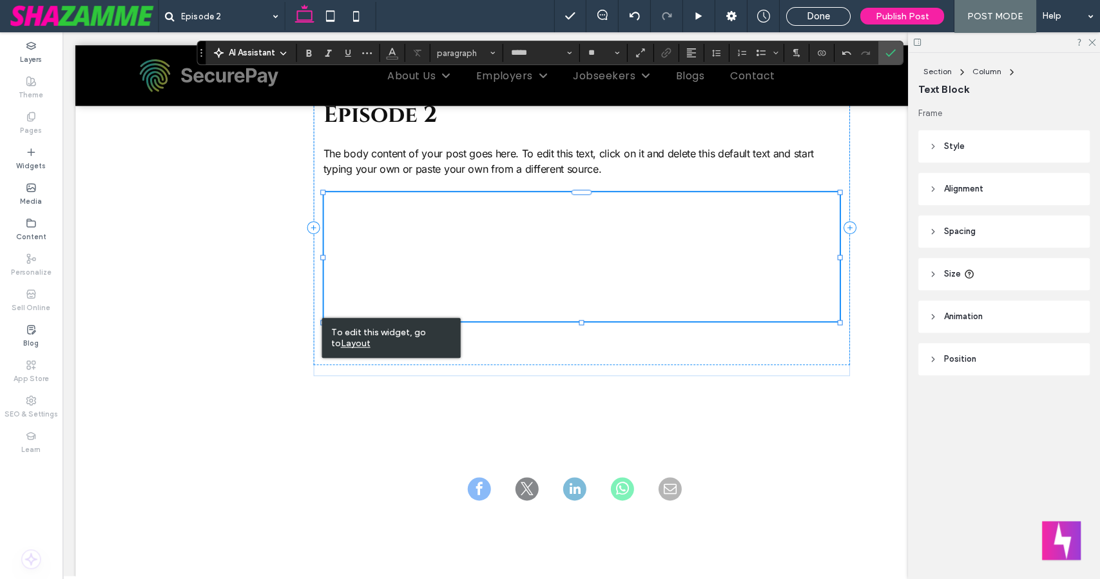
scroll to position [0, 0]
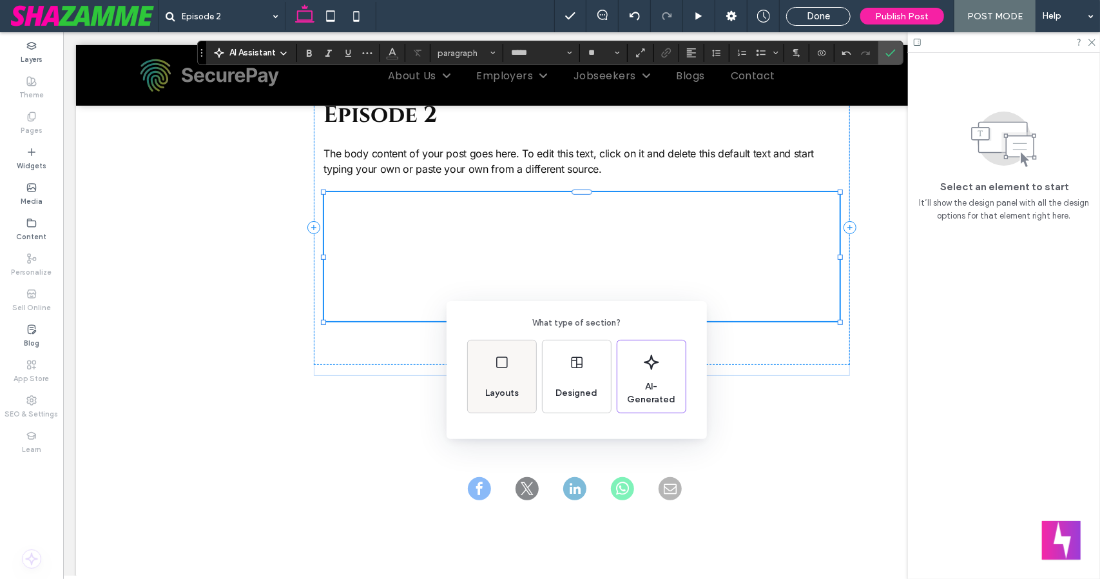
click at [510, 381] on div "Layouts" at bounding box center [502, 393] width 44 height 28
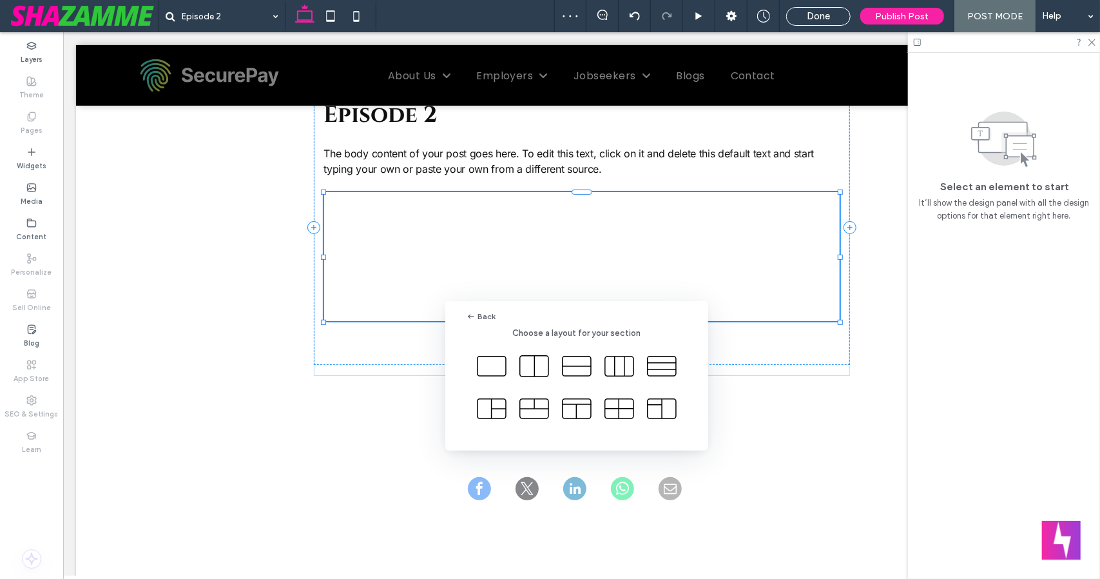
click at [765, 341] on div "Back Choose a layout for your section" at bounding box center [550, 321] width 1100 height 642
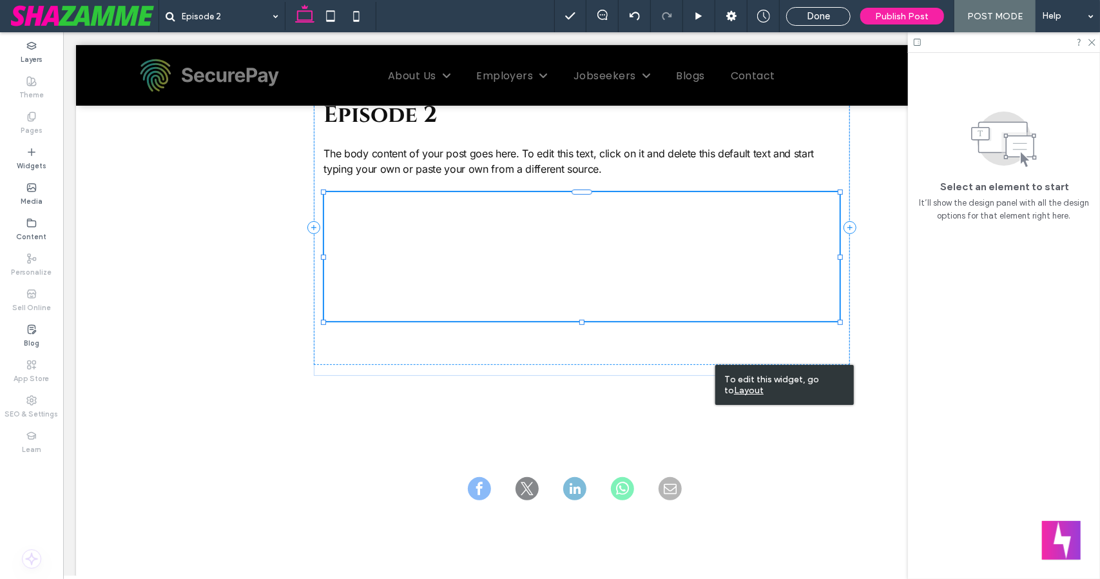
click at [743, 388] on u "Layout" at bounding box center [749, 390] width 30 height 11
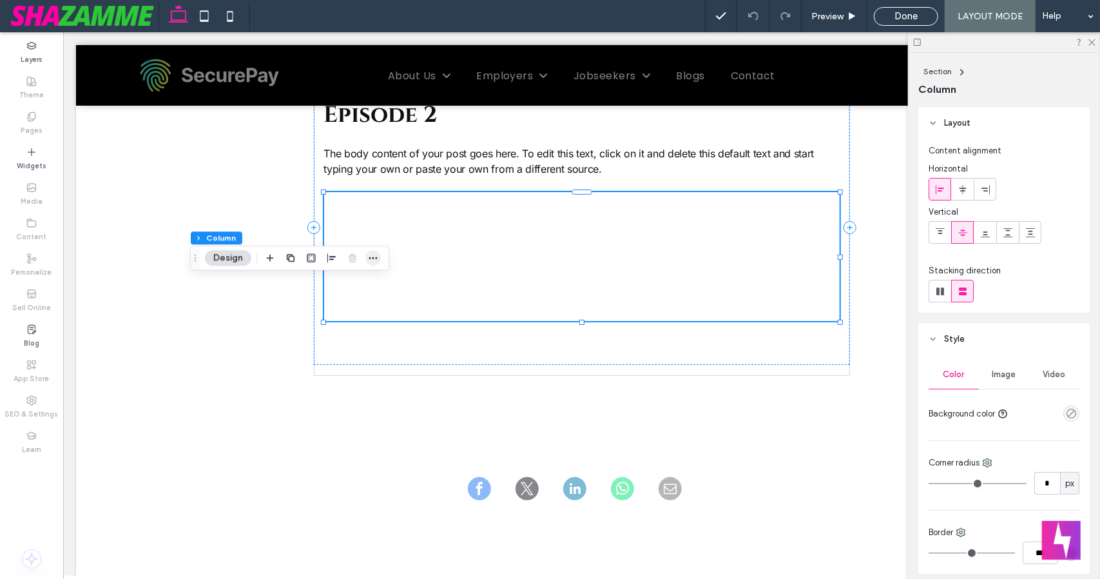
click at [370, 257] on use "button" at bounding box center [373, 258] width 8 height 2
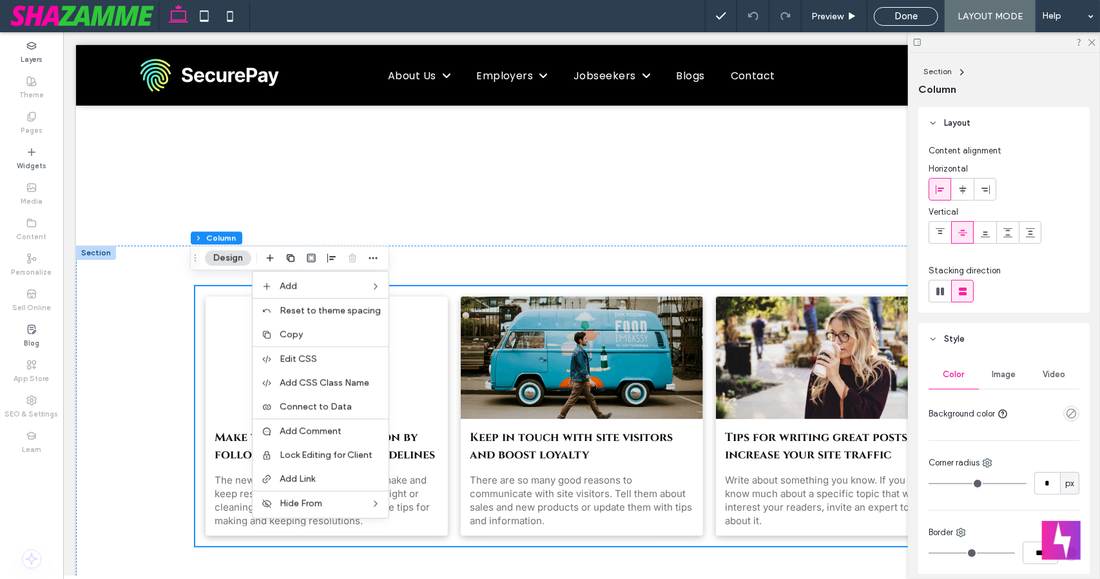
scroll to position [233, 0]
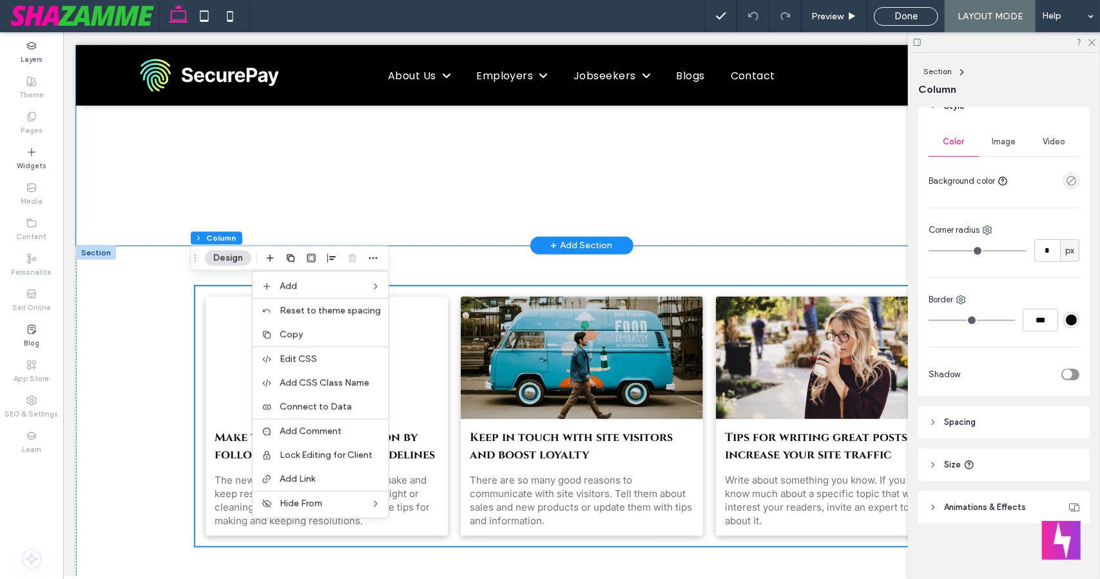
click at [81, 146] on div at bounding box center [580, 107] width 1011 height 275
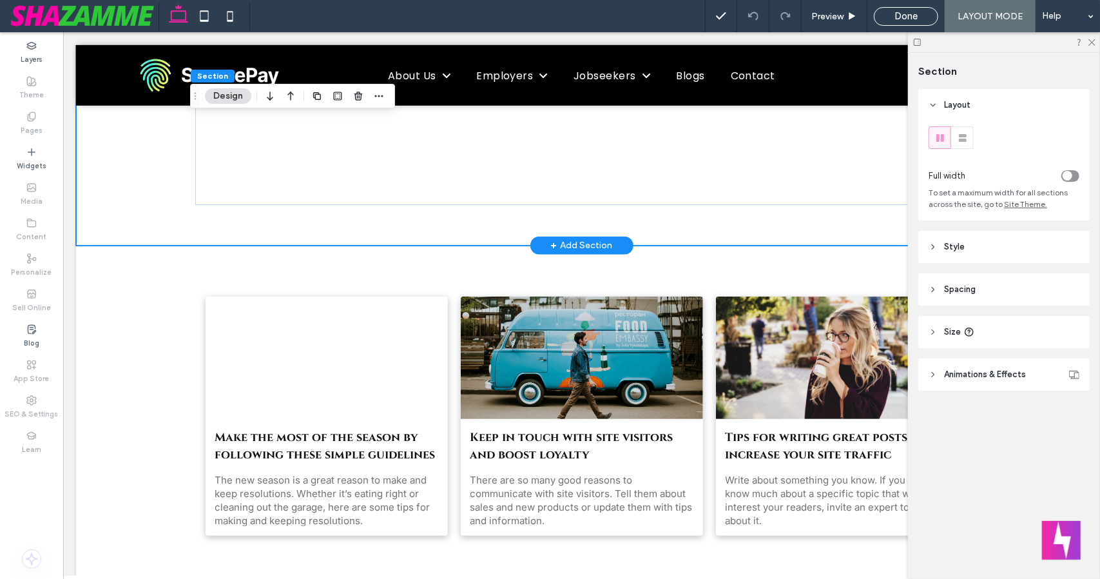
scroll to position [329, 0]
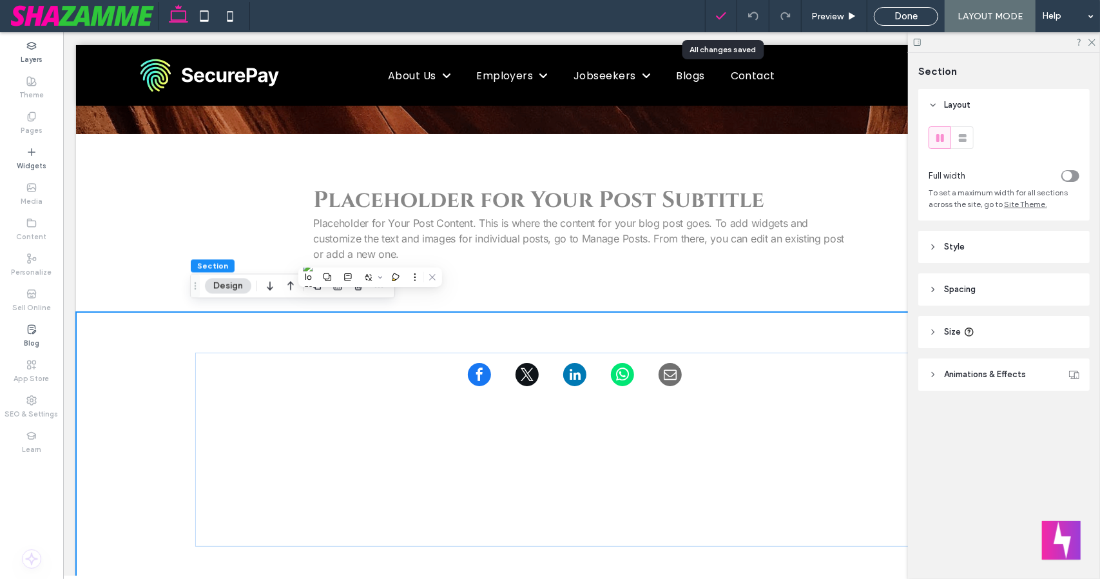
click at [720, 16] on icon at bounding box center [720, 16] width 13 height 13
click at [905, 11] on span "Done" at bounding box center [905, 16] width 23 height 12
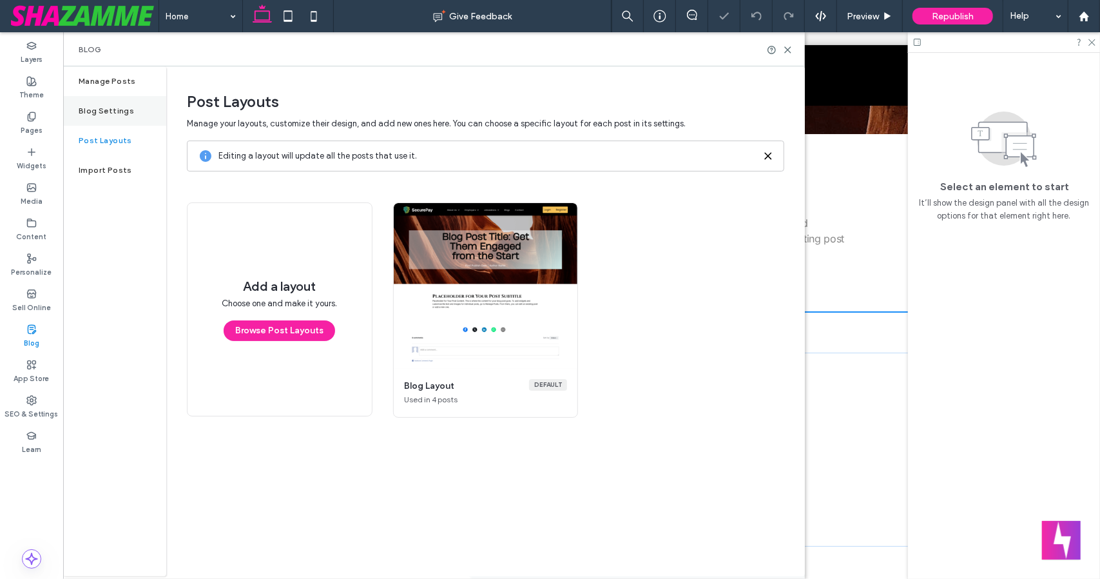
click at [108, 110] on label "Blog Settings" at bounding box center [106, 110] width 55 height 9
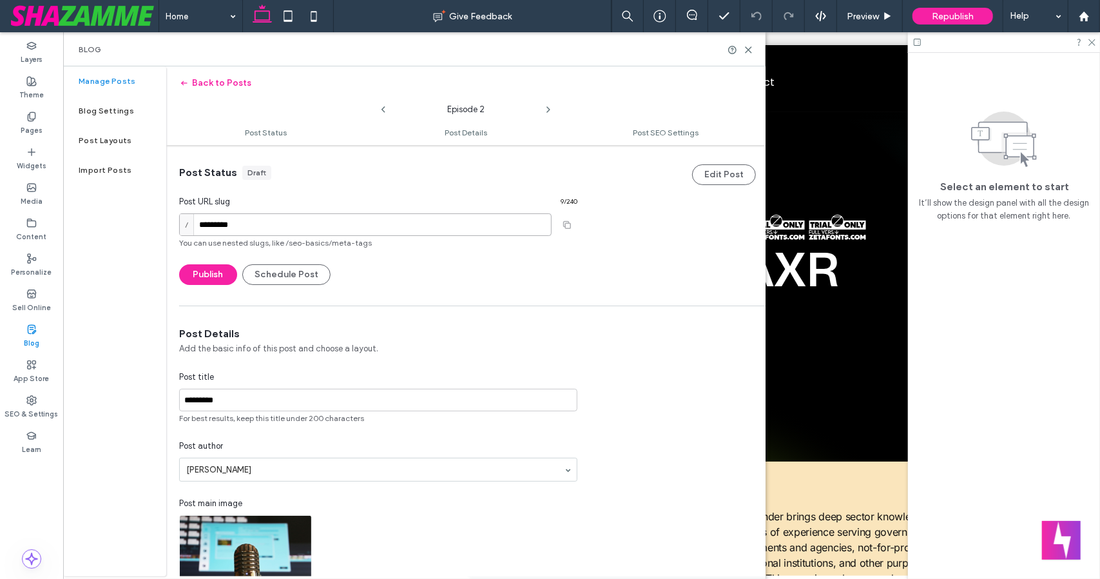
click at [225, 226] on input "*********" at bounding box center [365, 224] width 372 height 23
click at [446, 262] on div "Post Status Draft Post URL slug 9 / 240 / ********* You can use nested slugs, l…" at bounding box center [378, 225] width 398 height 119
click at [460, 134] on span "Post Details" at bounding box center [466, 133] width 43 height 10
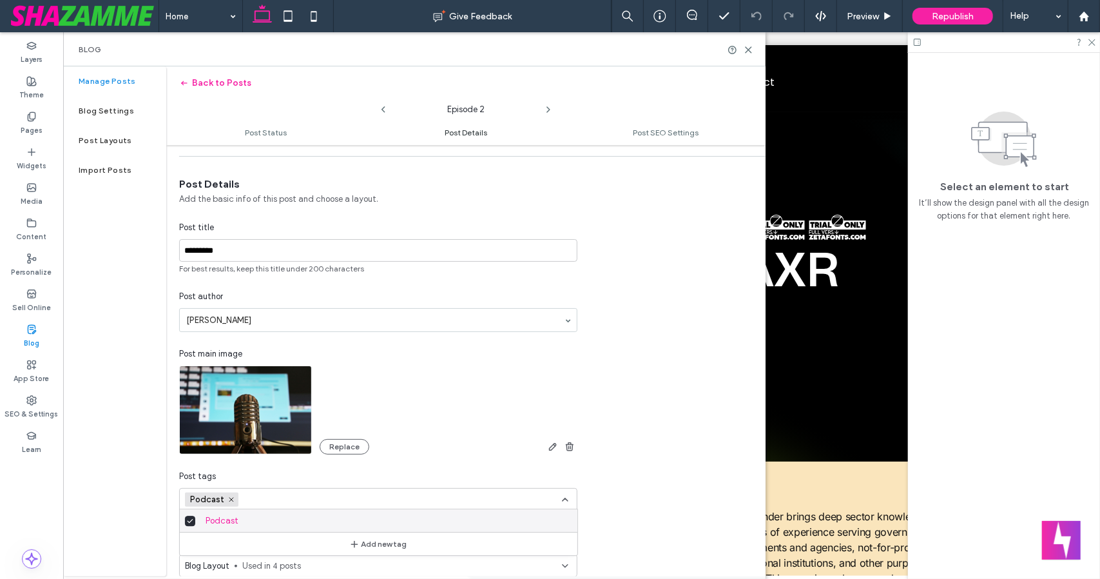
click at [460, 134] on span "Post Details" at bounding box center [466, 133] width 43 height 10
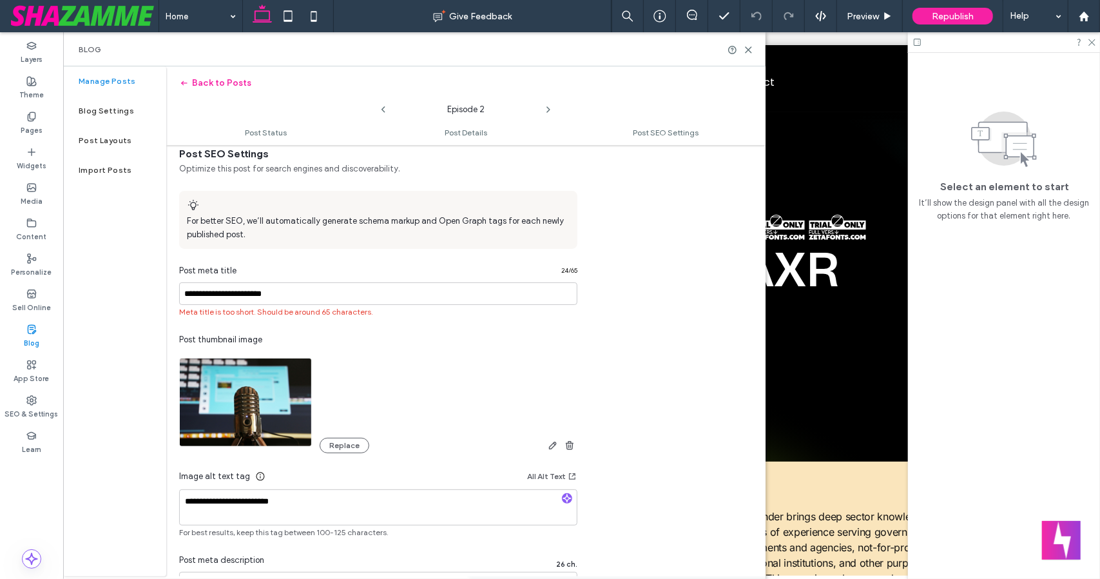
scroll to position [626, 0]
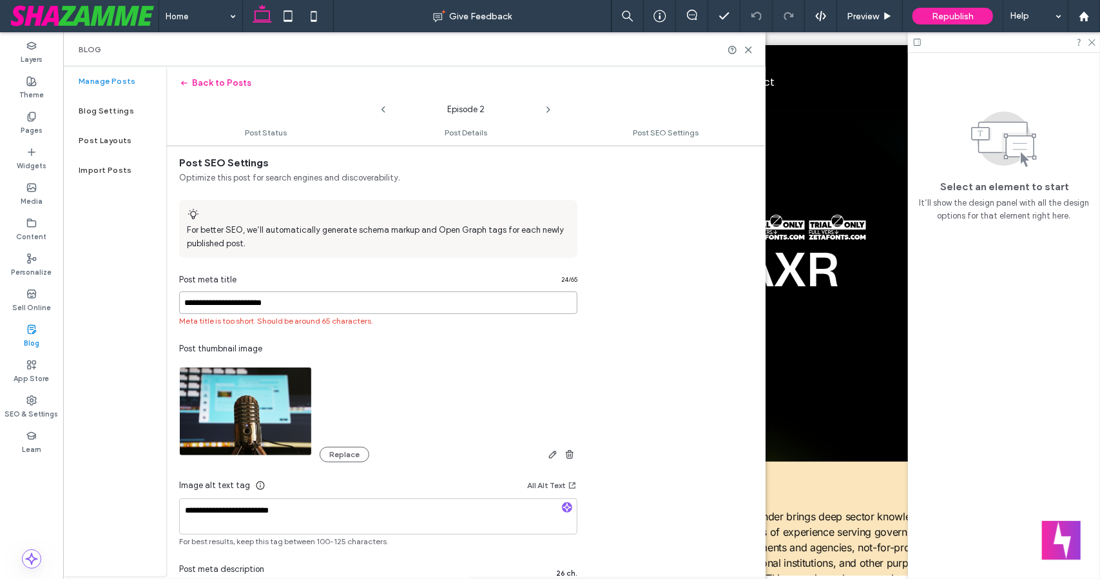
click at [425, 294] on input "**********" at bounding box center [378, 302] width 398 height 23
click at [759, 274] on div "**********" at bounding box center [465, 408] width 599 height 504
click at [643, 292] on div at bounding box center [550, 289] width 1100 height 579
click at [323, 302] on input "**********" at bounding box center [378, 302] width 398 height 23
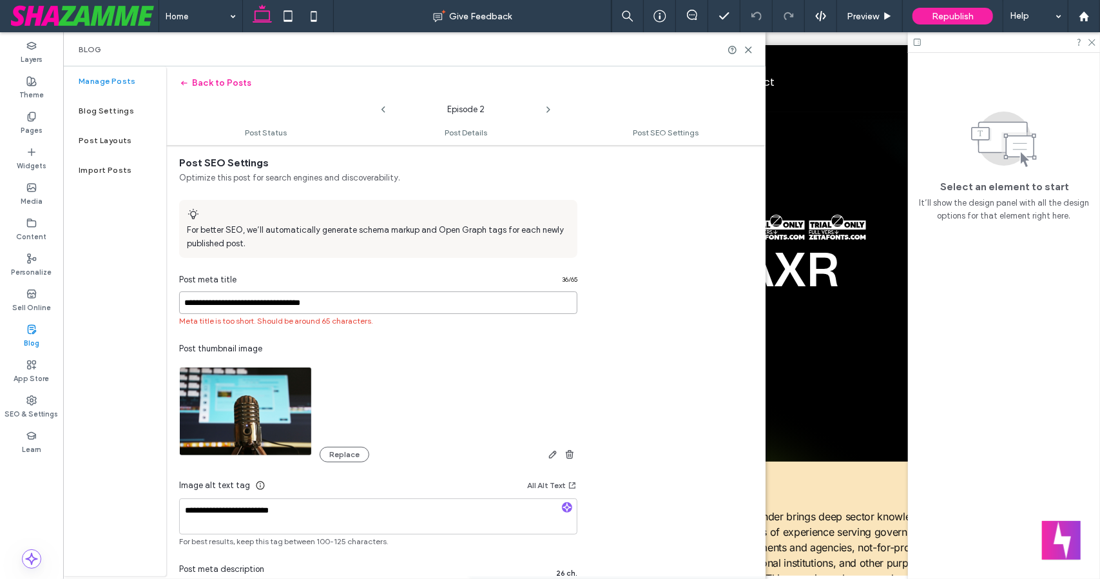
click at [347, 303] on input "**********" at bounding box center [378, 302] width 398 height 23
paste input "******"
type input "**********"
click at [546, 374] on div "Replace" at bounding box center [378, 411] width 398 height 102
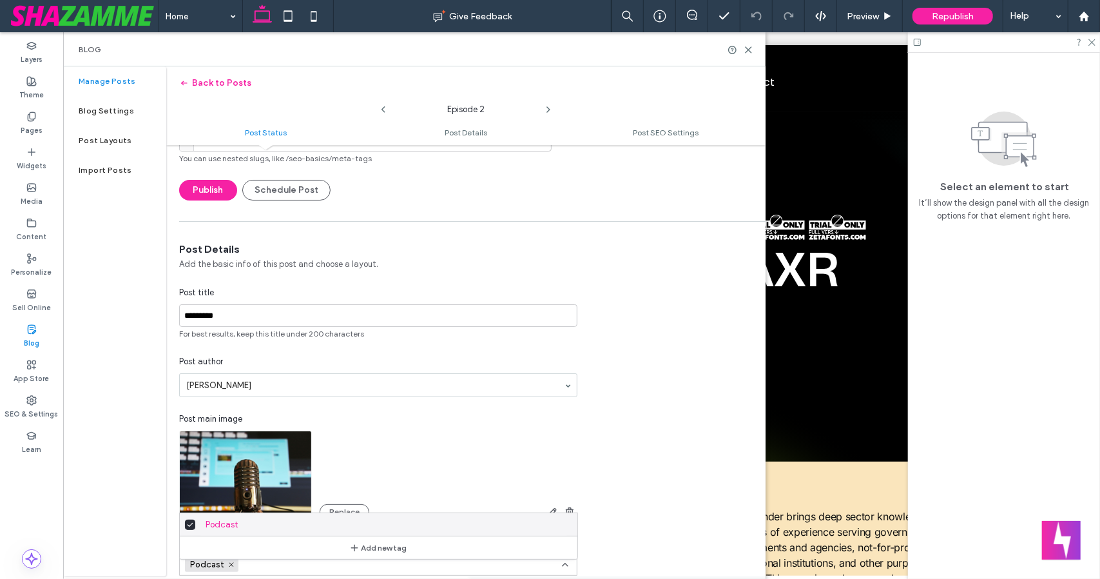
scroll to position [0, 0]
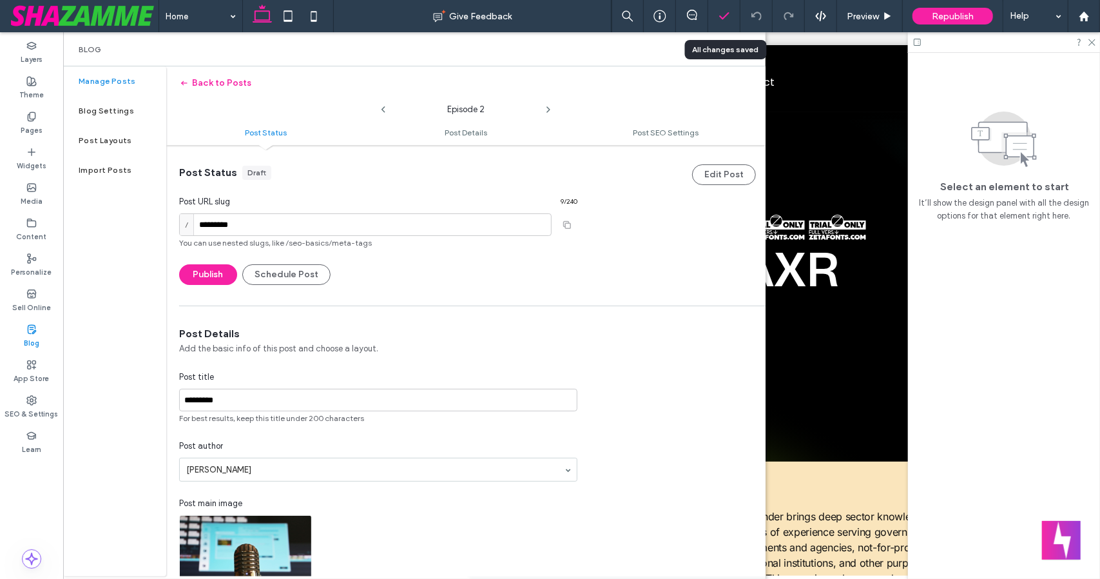
click at [716, 7] on div at bounding box center [724, 16] width 32 height 32
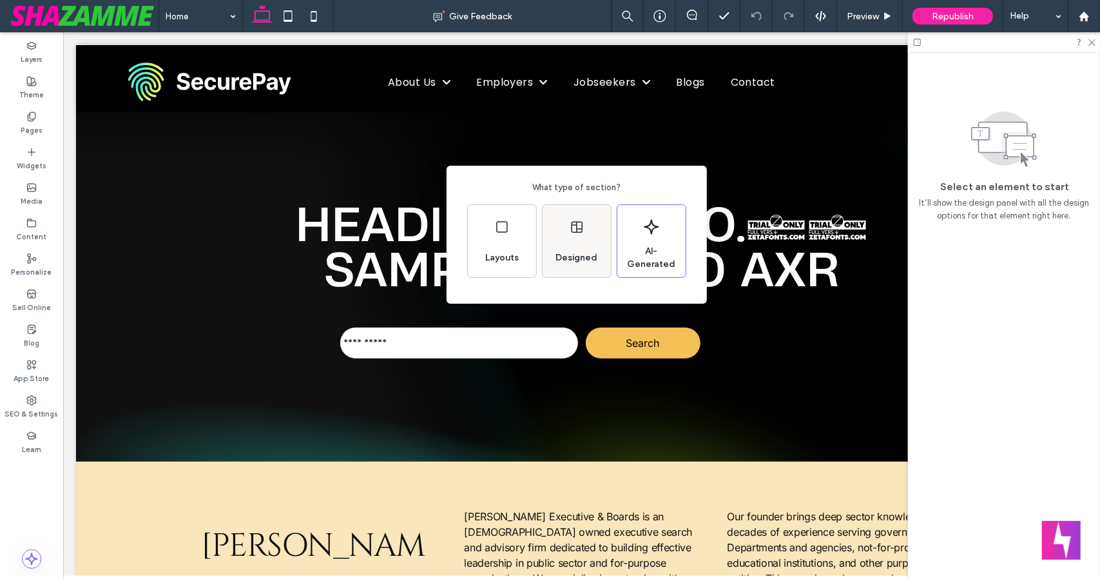
click at [567, 244] on div "Designed" at bounding box center [576, 258] width 52 height 28
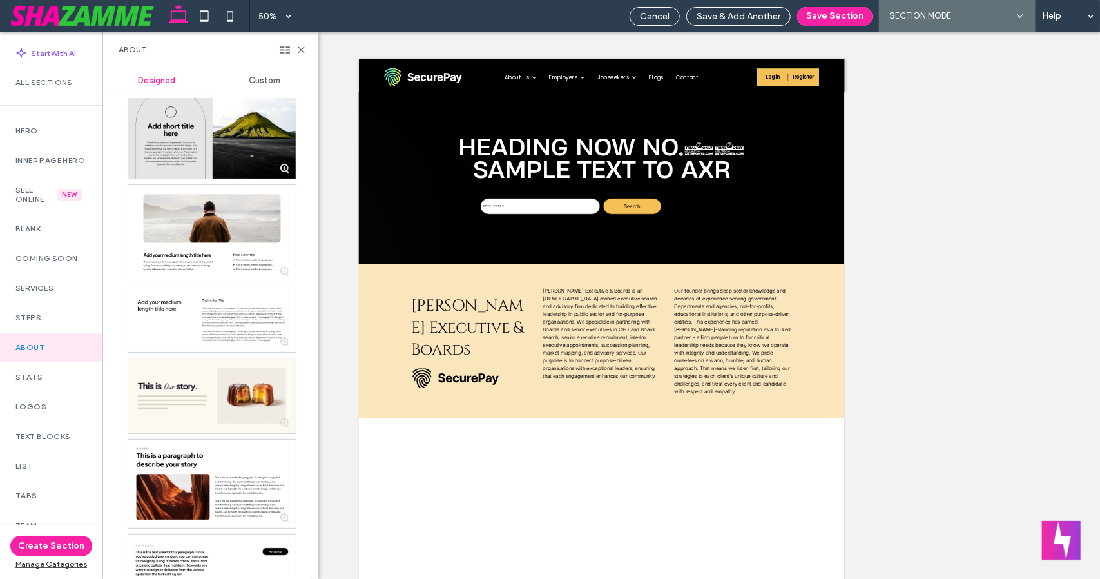
scroll to position [2252, 0]
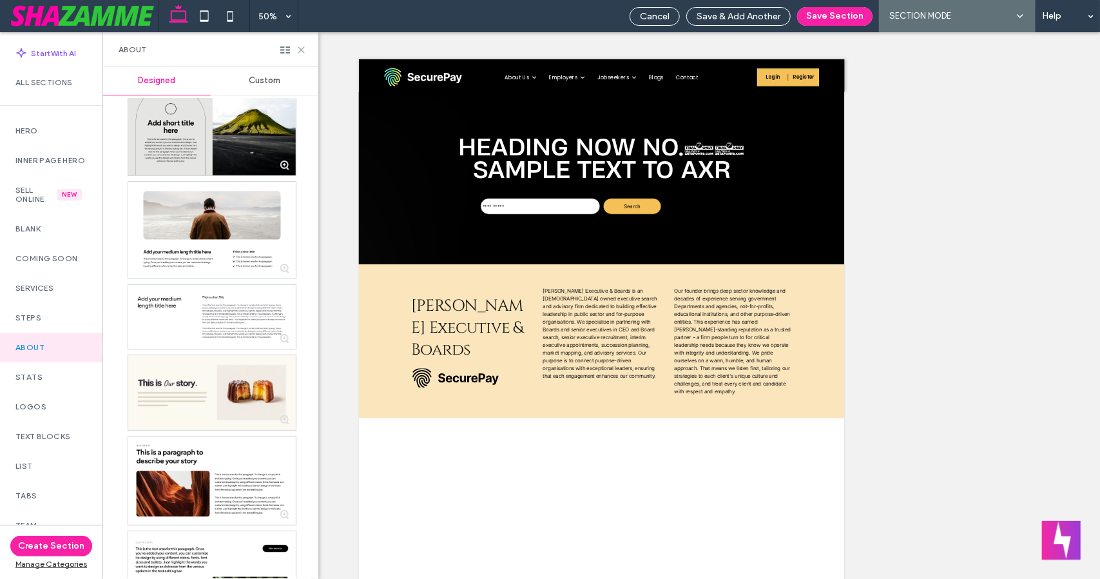
click at [302, 52] on icon at bounding box center [301, 50] width 10 height 10
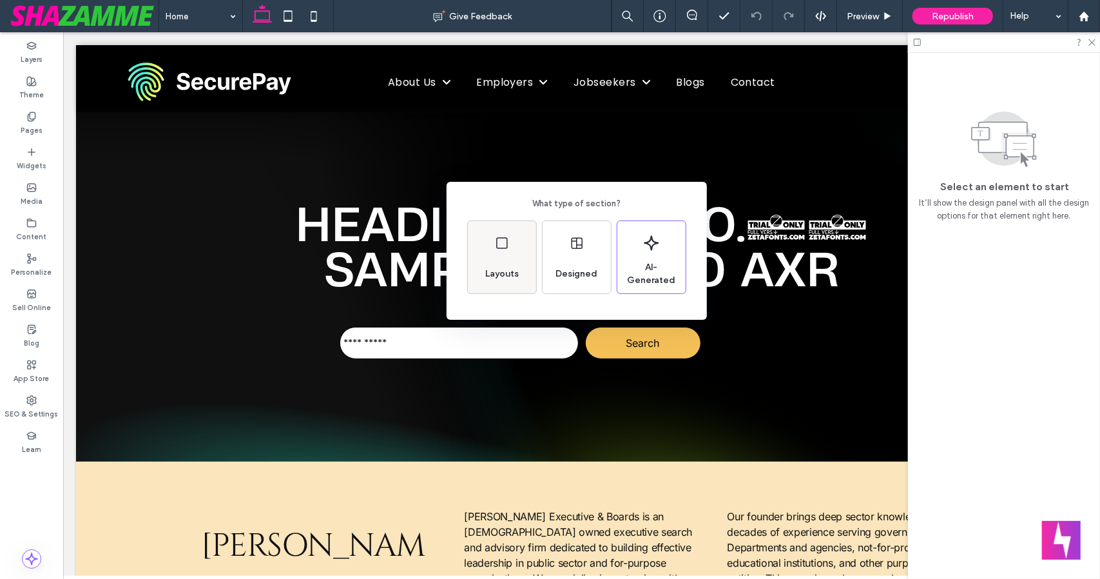
click at [504, 267] on span "Layouts" at bounding box center [502, 273] width 44 height 13
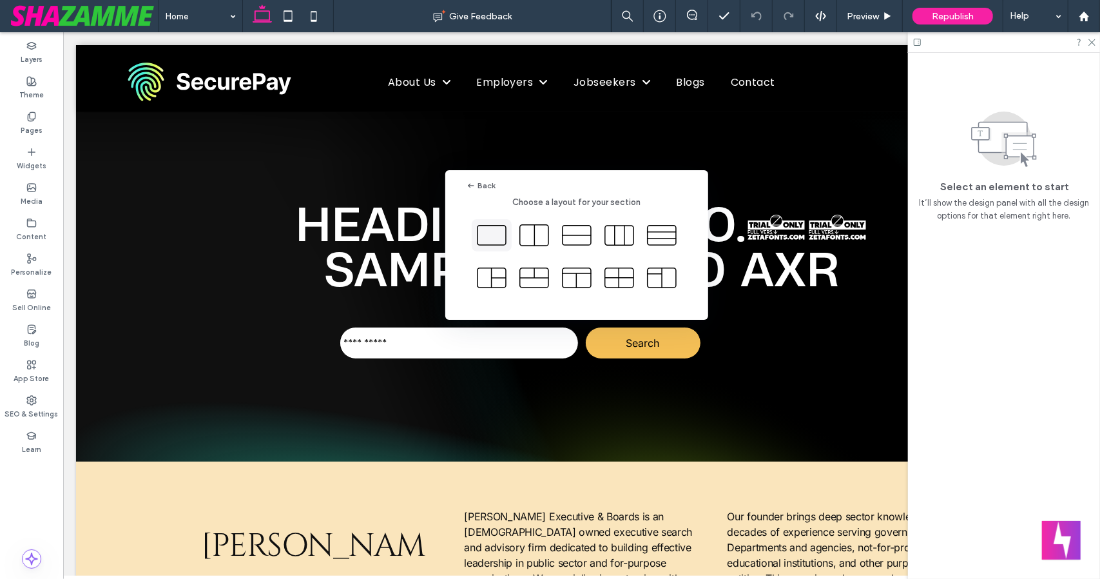
click at [497, 242] on icon at bounding box center [491, 235] width 32 height 32
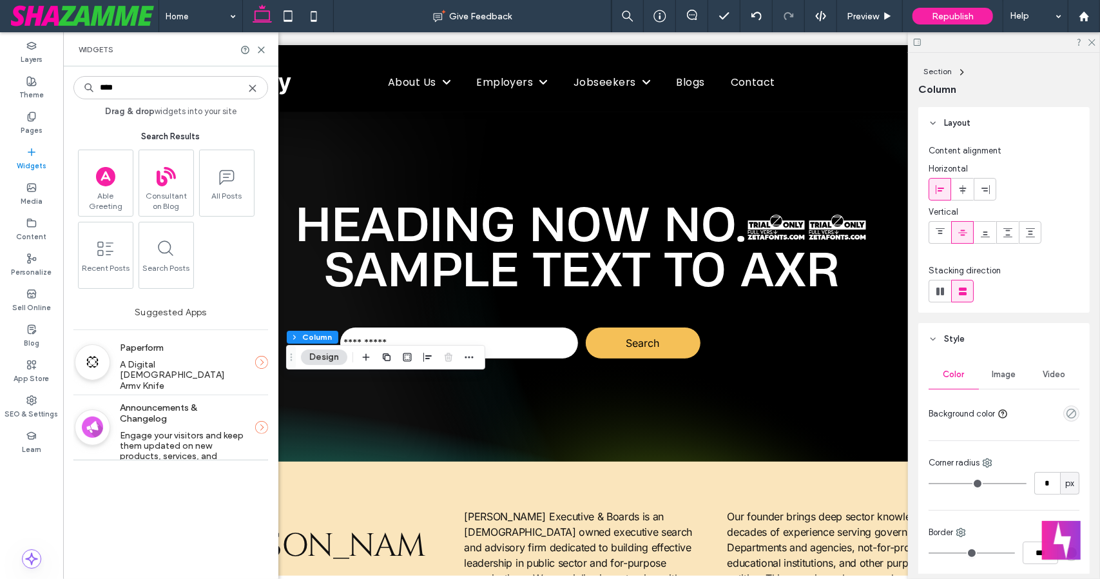
scroll to position [0, 0]
type input "****"
click at [164, 258] on span at bounding box center [165, 247] width 54 height 29
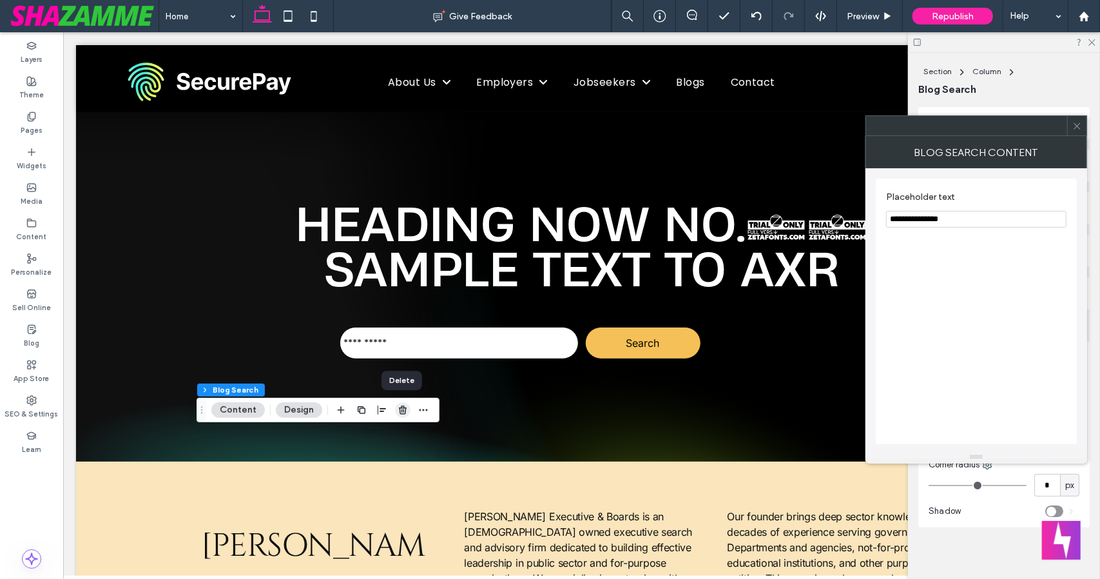
click at [400, 410] on use "button" at bounding box center [403, 409] width 8 height 8
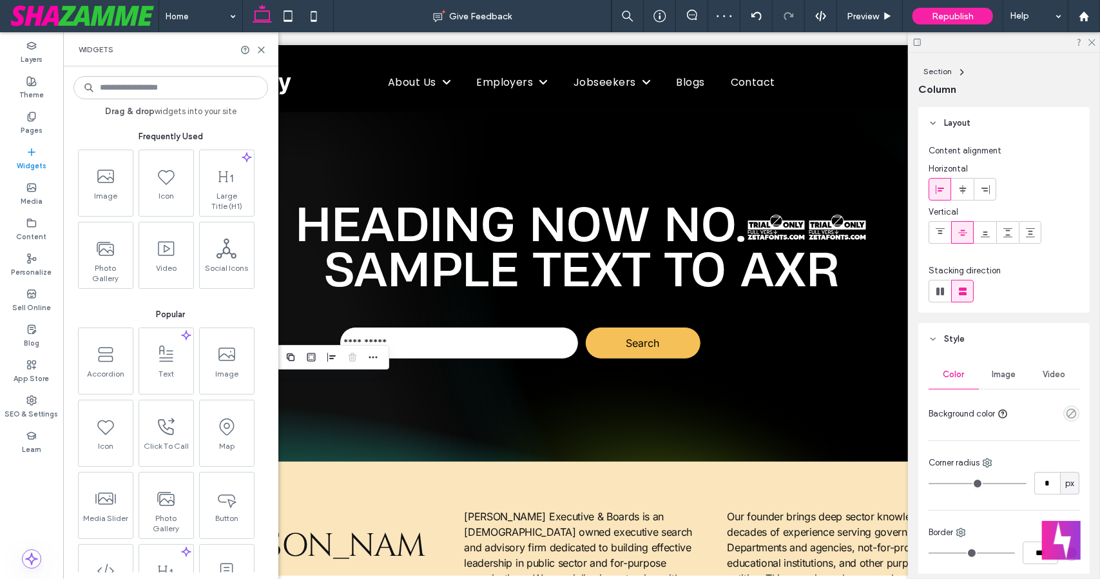
click at [185, 97] on input at bounding box center [170, 87] width 195 height 23
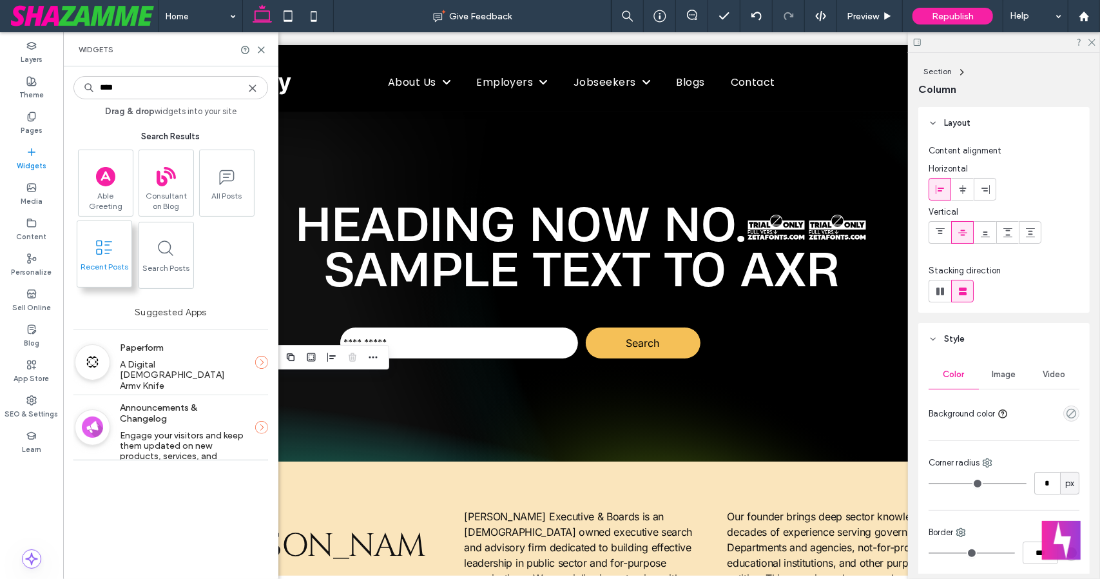
type input "****"
click at [110, 251] on icon at bounding box center [104, 247] width 21 height 21
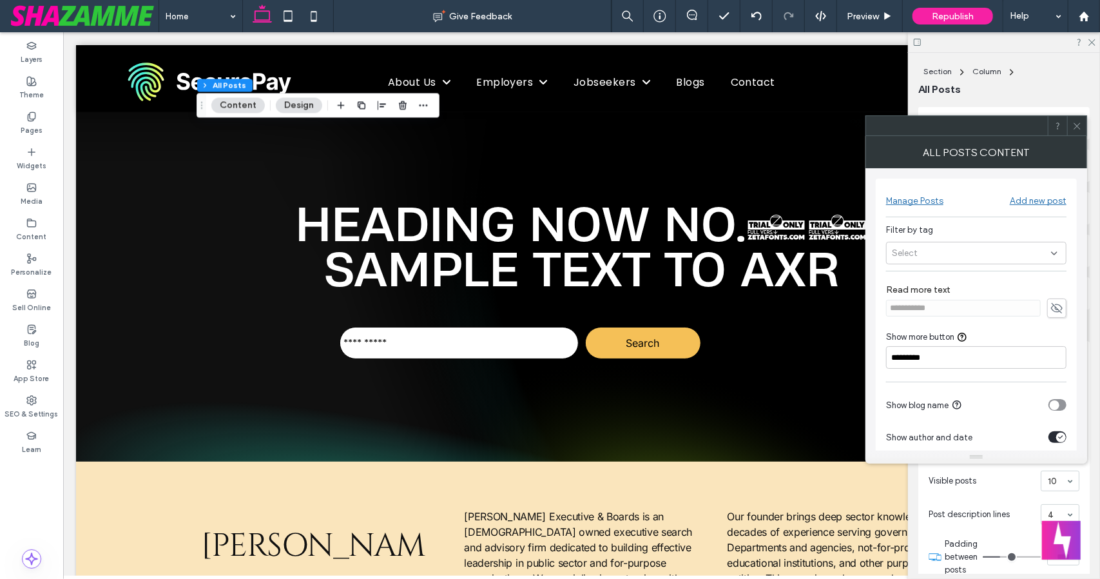
click at [983, 244] on div "Select" at bounding box center [976, 253] width 180 height 23
click at [972, 267] on div "Podcast" at bounding box center [981, 275] width 149 height 23
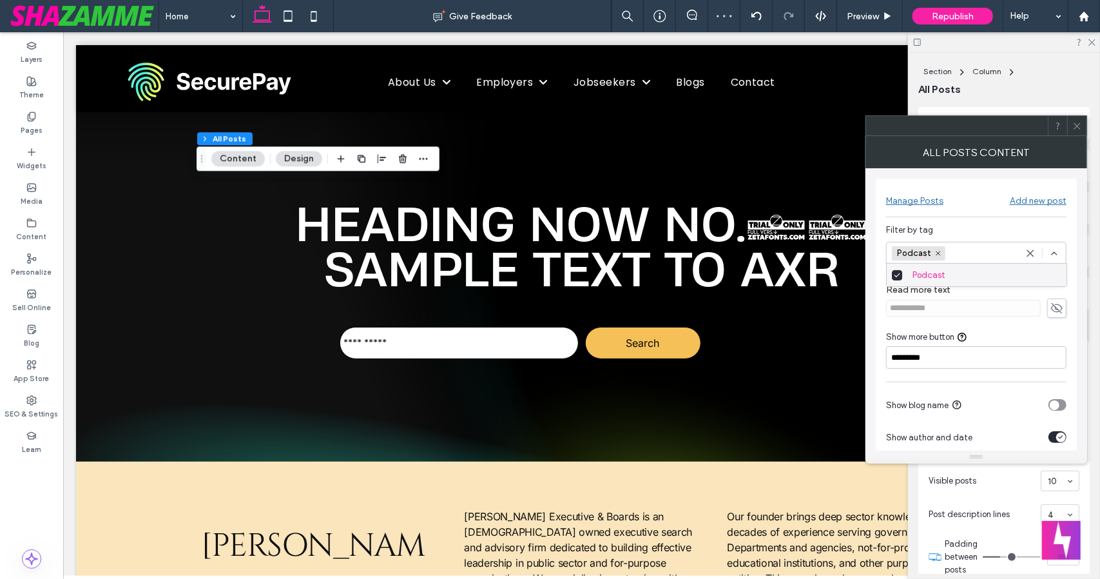
scroll to position [78, 0]
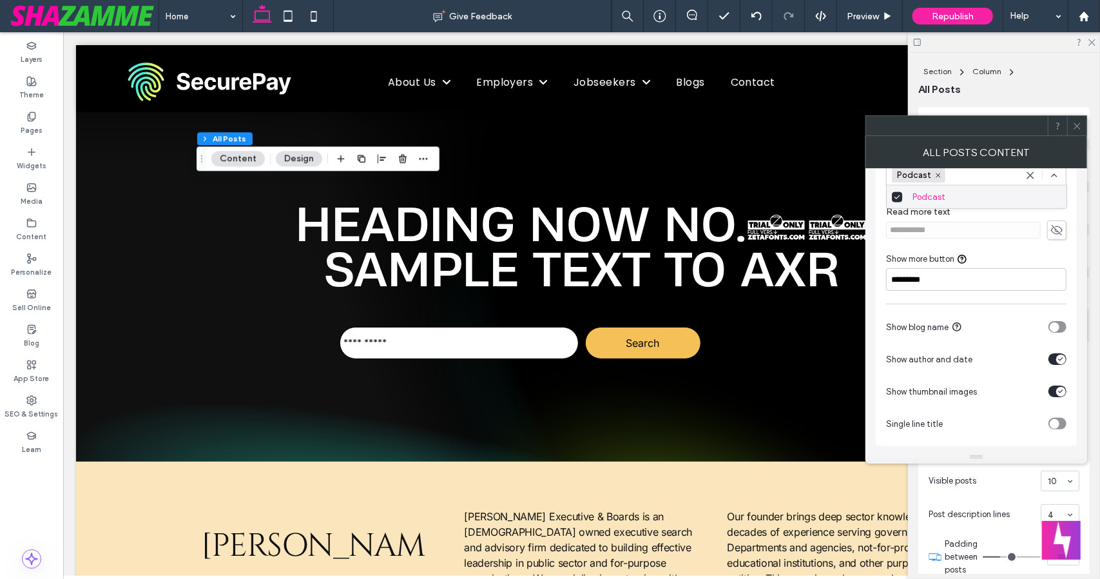
click at [1078, 124] on use at bounding box center [1076, 125] width 6 height 6
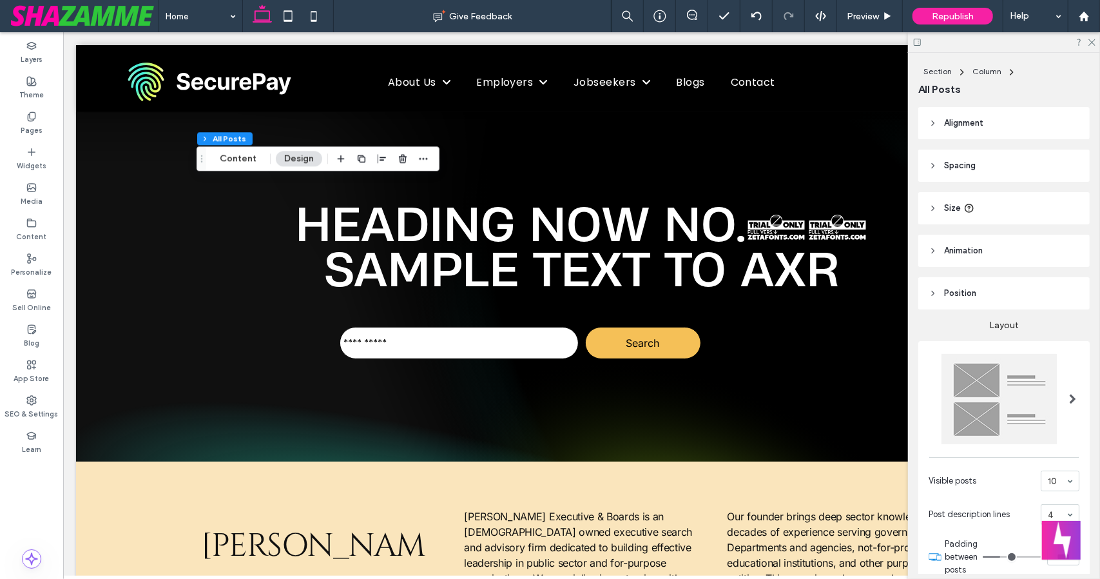
click at [296, 158] on button "Design" at bounding box center [299, 158] width 46 height 15
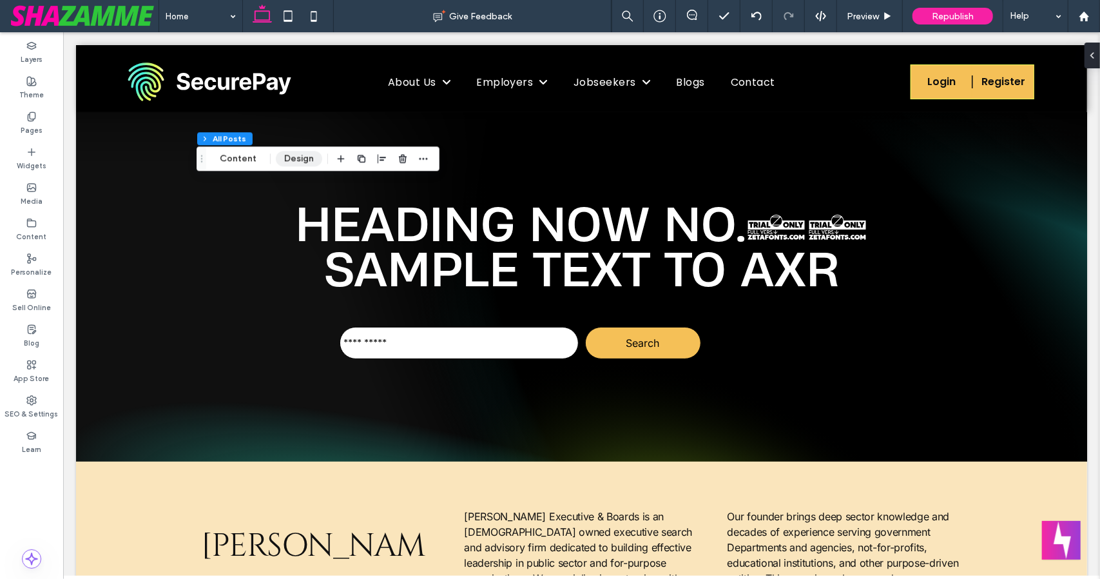
click at [296, 158] on button "Design" at bounding box center [299, 158] width 46 height 15
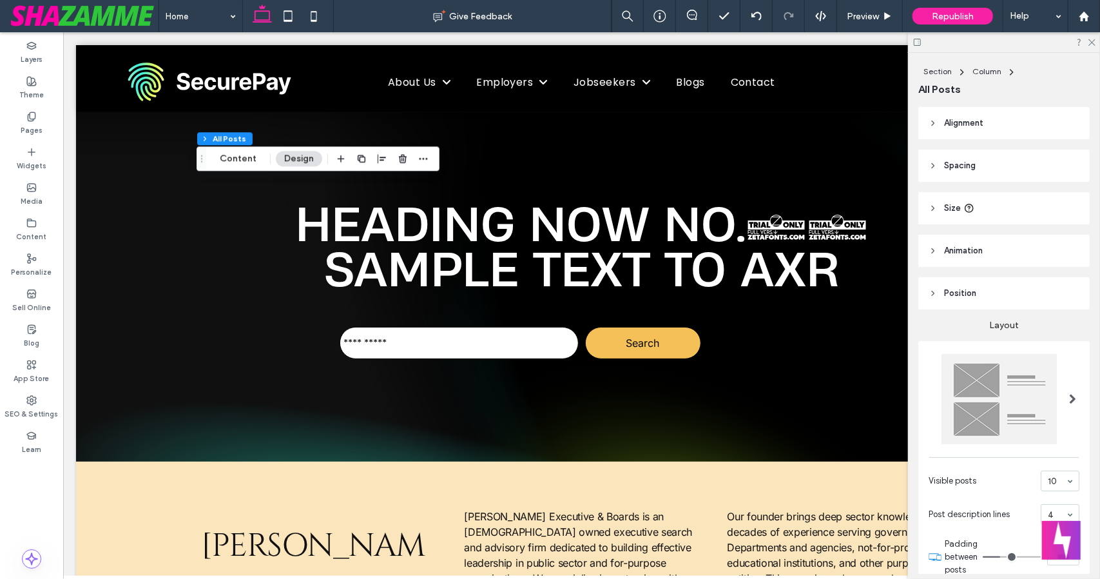
click at [1069, 398] on span at bounding box center [1072, 399] width 7 height 10
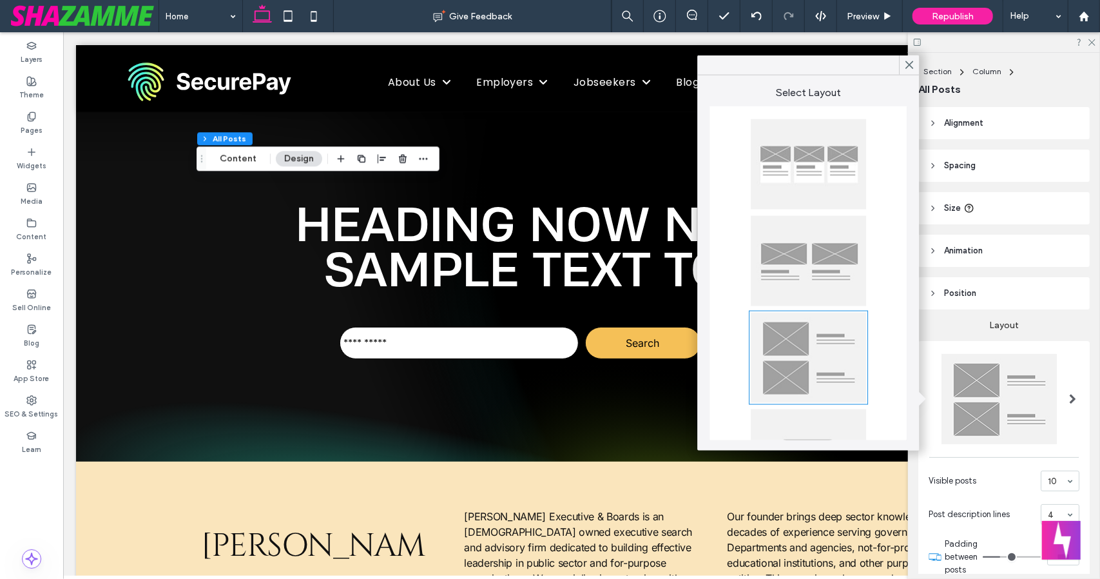
scroll to position [75, 0]
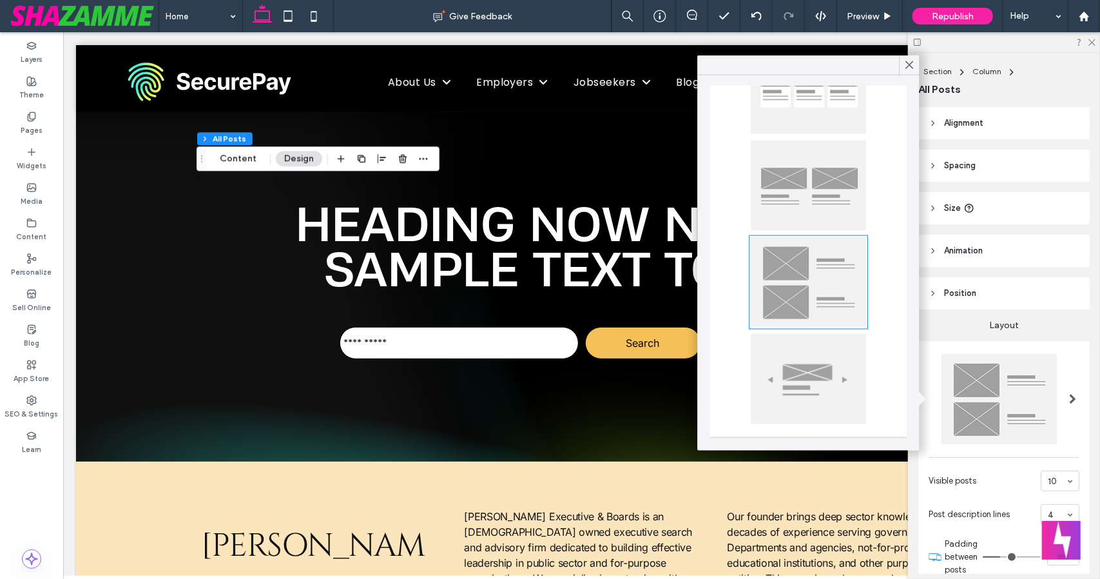
click at [824, 201] on div at bounding box center [808, 185] width 115 height 90
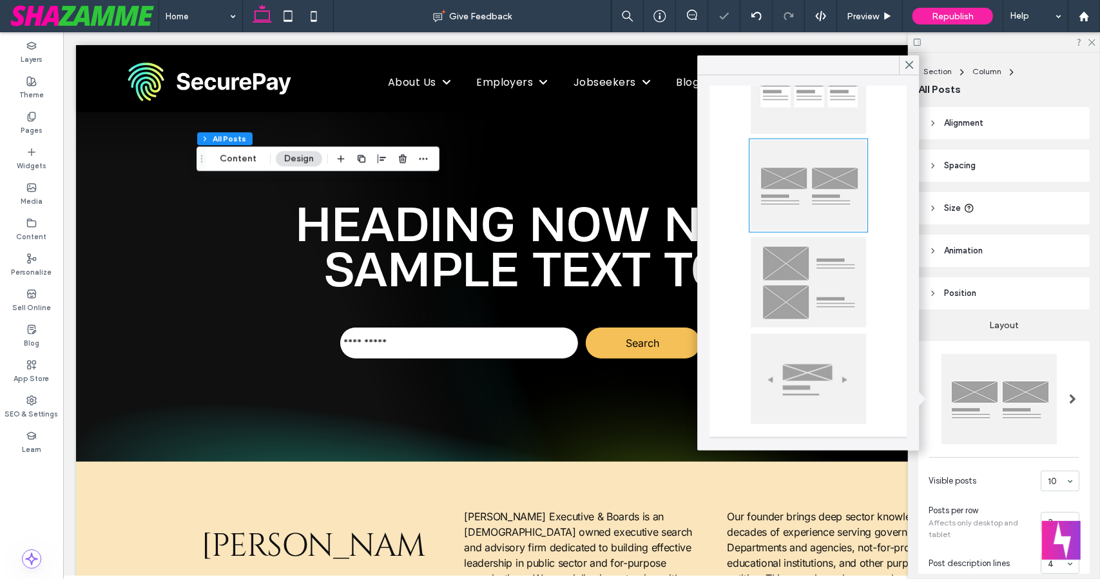
click at [817, 111] on div at bounding box center [808, 89] width 115 height 90
type input "**"
type input "****"
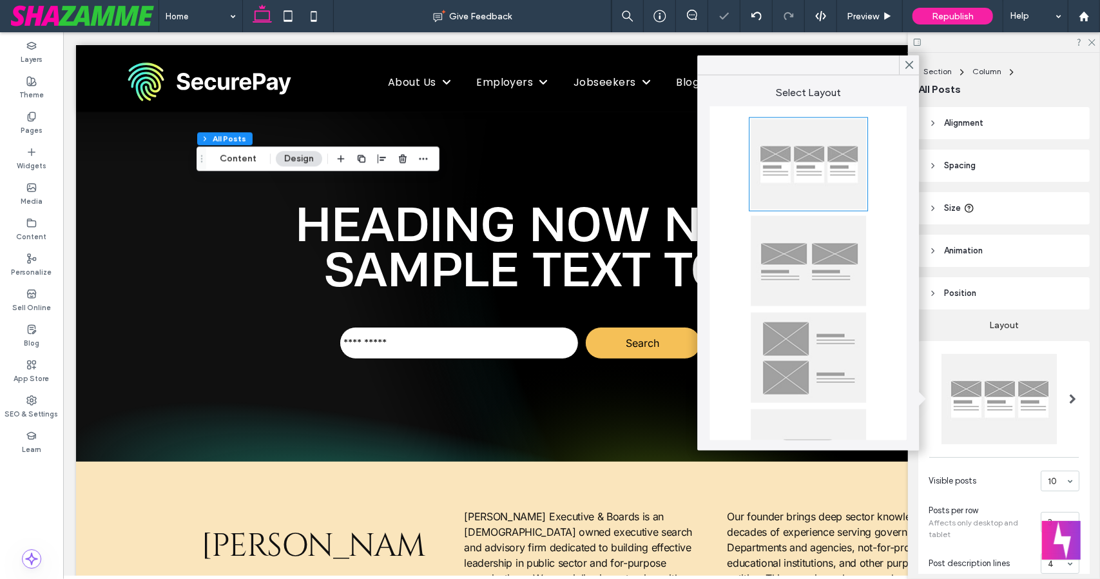
scroll to position [1, 0]
click at [909, 68] on icon at bounding box center [909, 65] width 12 height 12
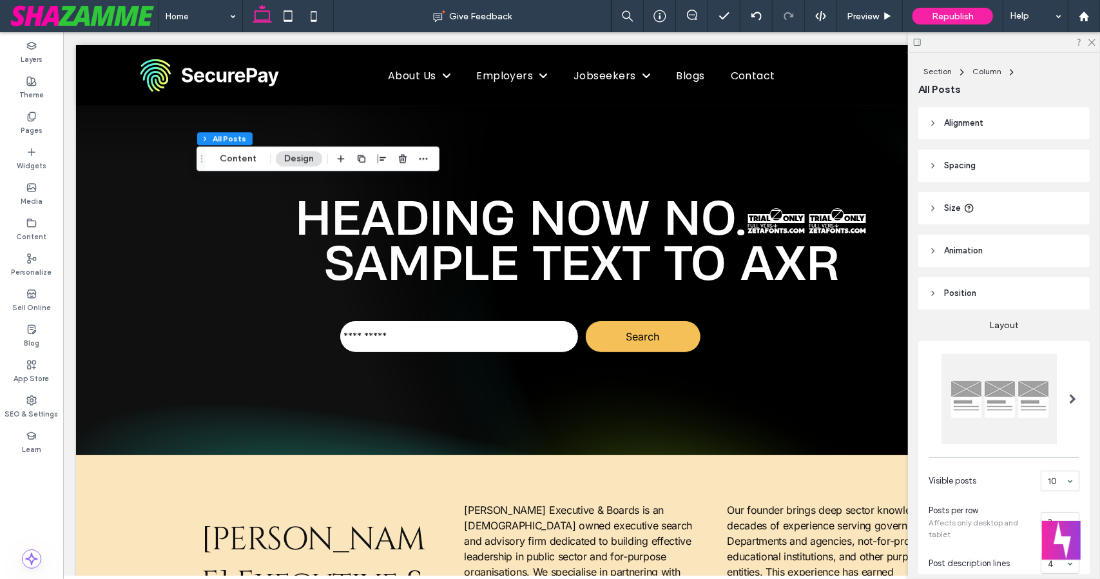
scroll to position [2729, 0]
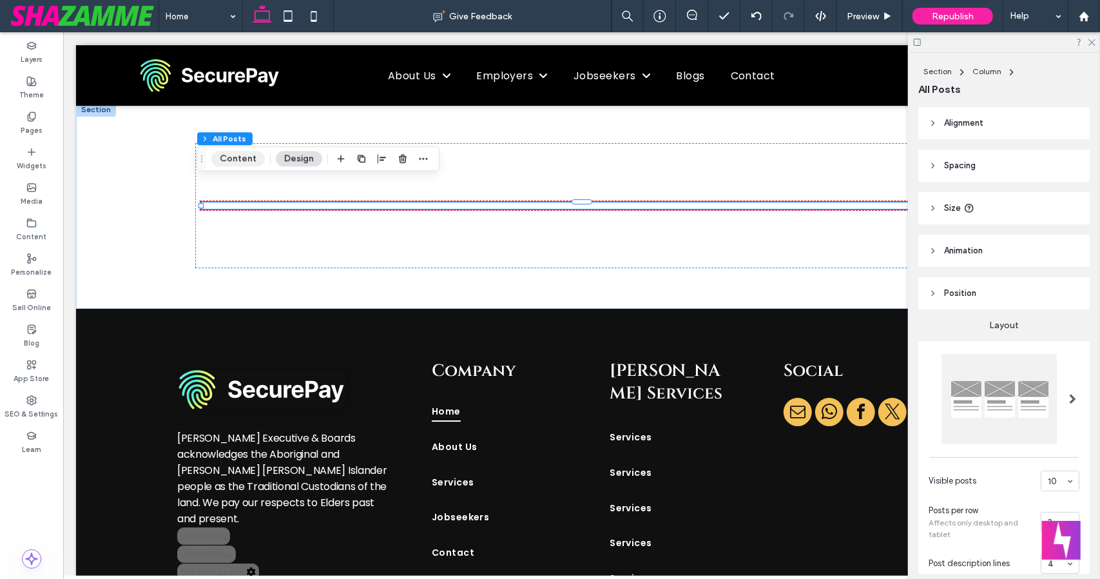
click at [231, 155] on button "Content" at bounding box center [237, 158] width 53 height 15
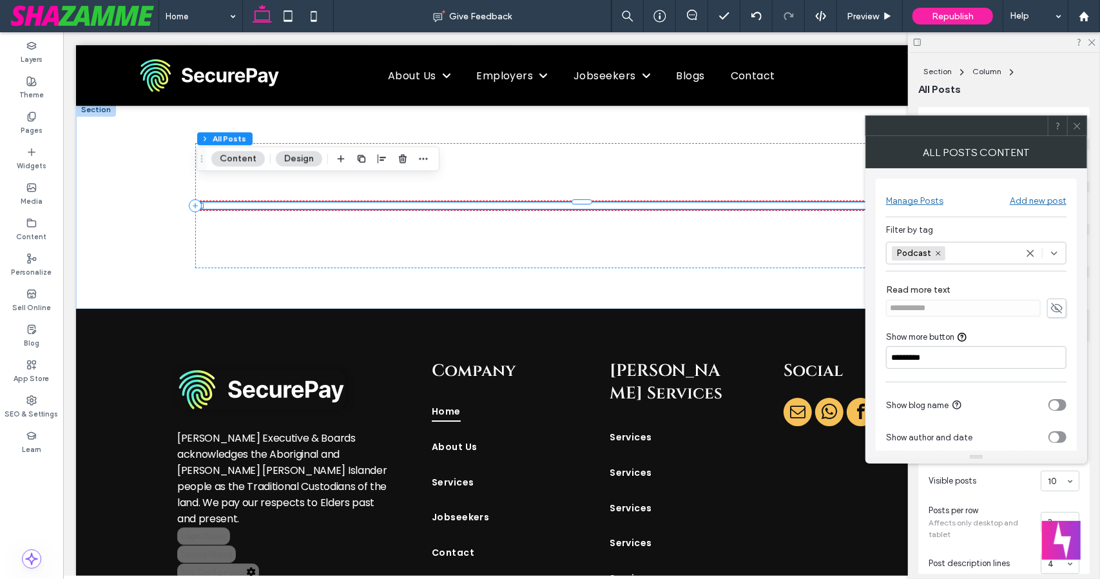
scroll to position [78, 0]
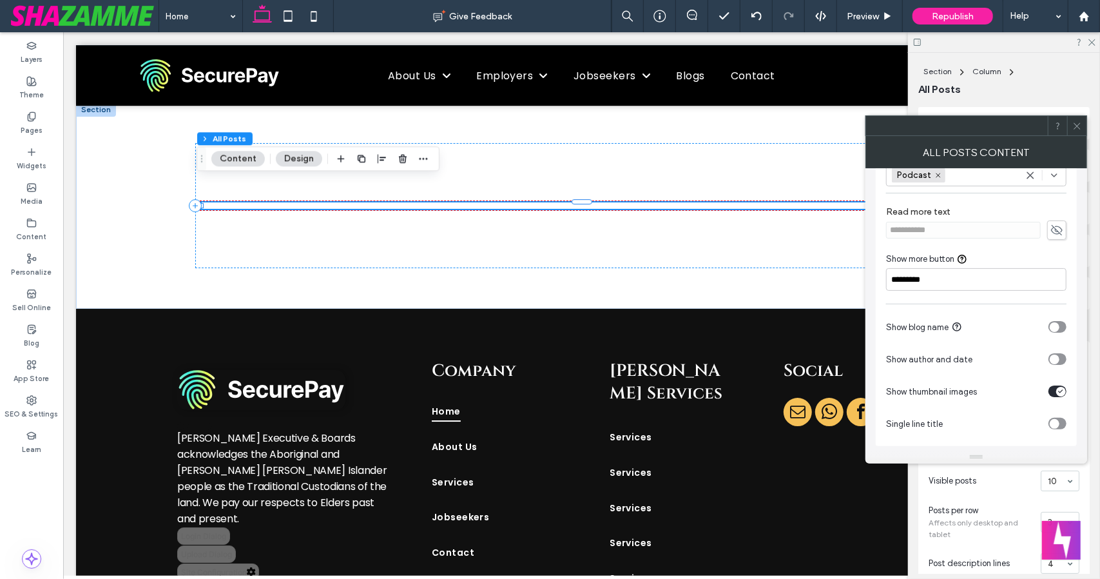
click at [1057, 322] on div "toggle" at bounding box center [1055, 327] width 10 height 10
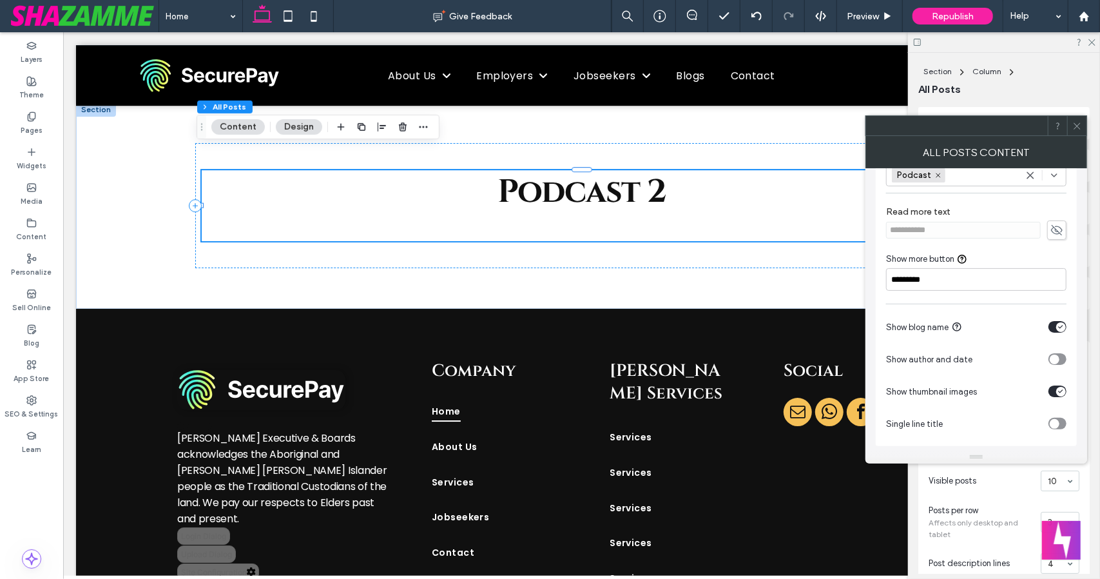
click at [1059, 425] on div "toggle" at bounding box center [1057, 423] width 18 height 12
click at [1076, 122] on icon at bounding box center [1077, 126] width 10 height 10
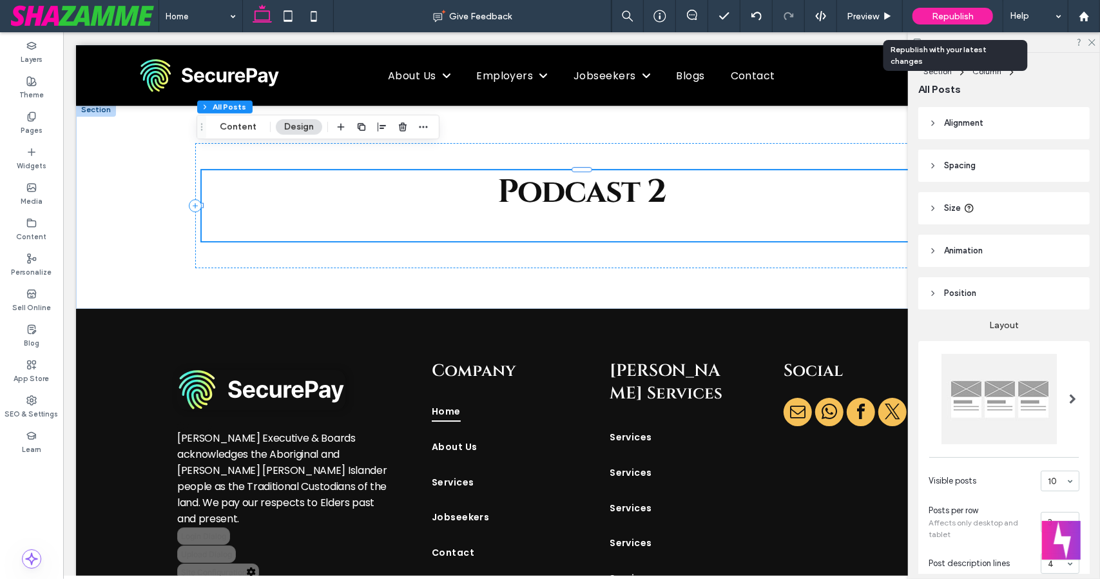
click at [946, 14] on span "Republish" at bounding box center [953, 16] width 42 height 11
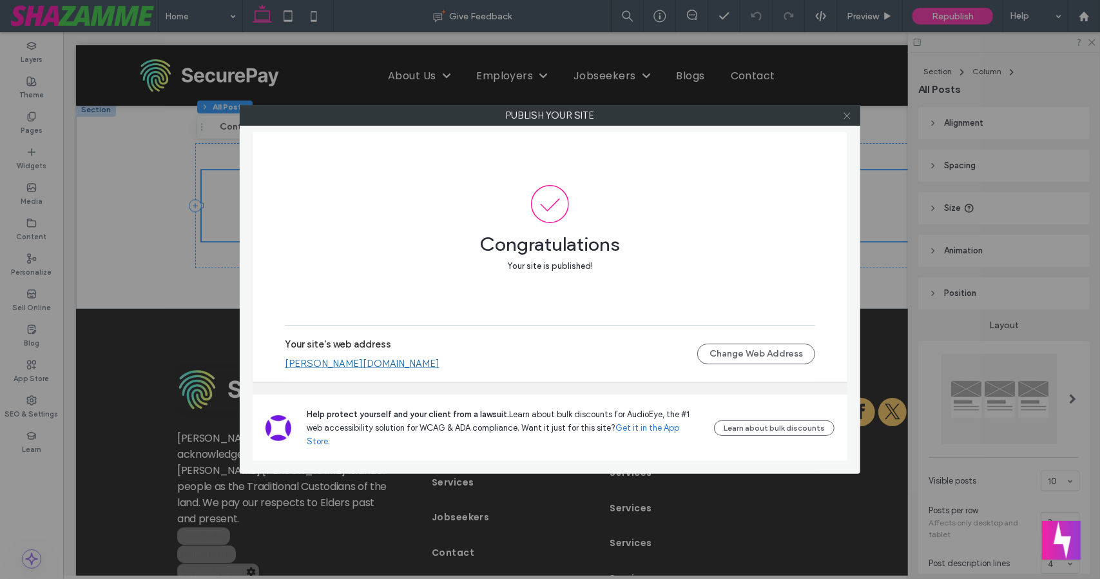
click at [851, 118] on icon at bounding box center [847, 116] width 10 height 10
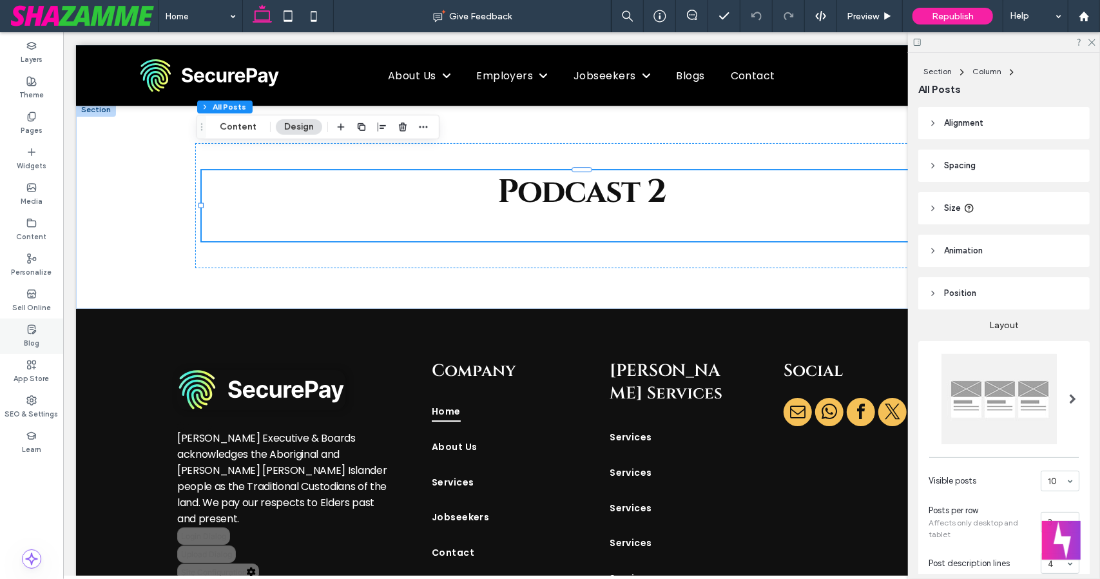
click at [37, 331] on div "Blog" at bounding box center [31, 335] width 63 height 35
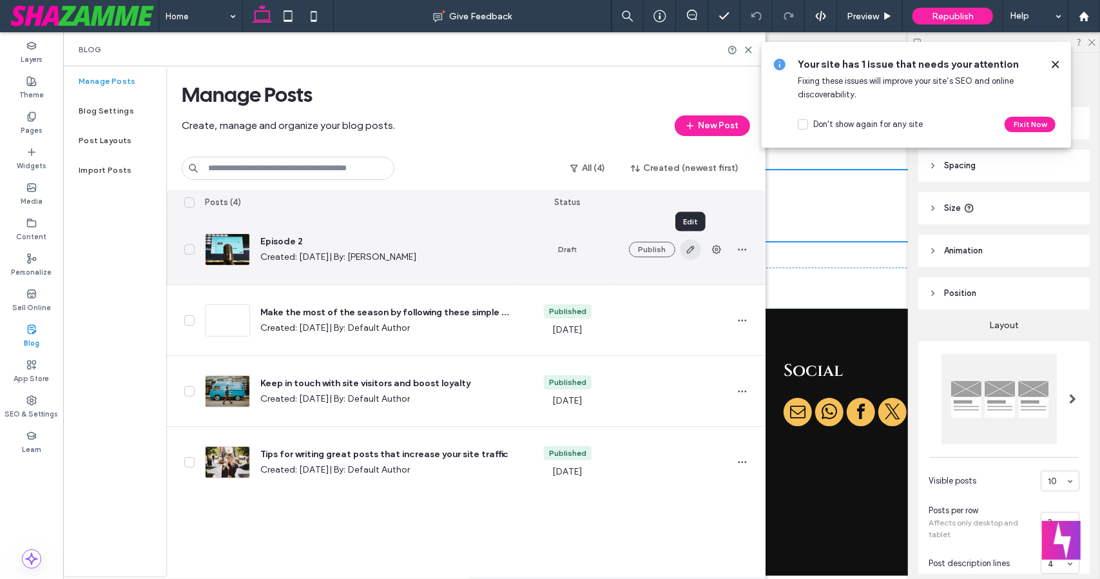
click at [695, 248] on icon "button" at bounding box center [690, 249] width 10 height 10
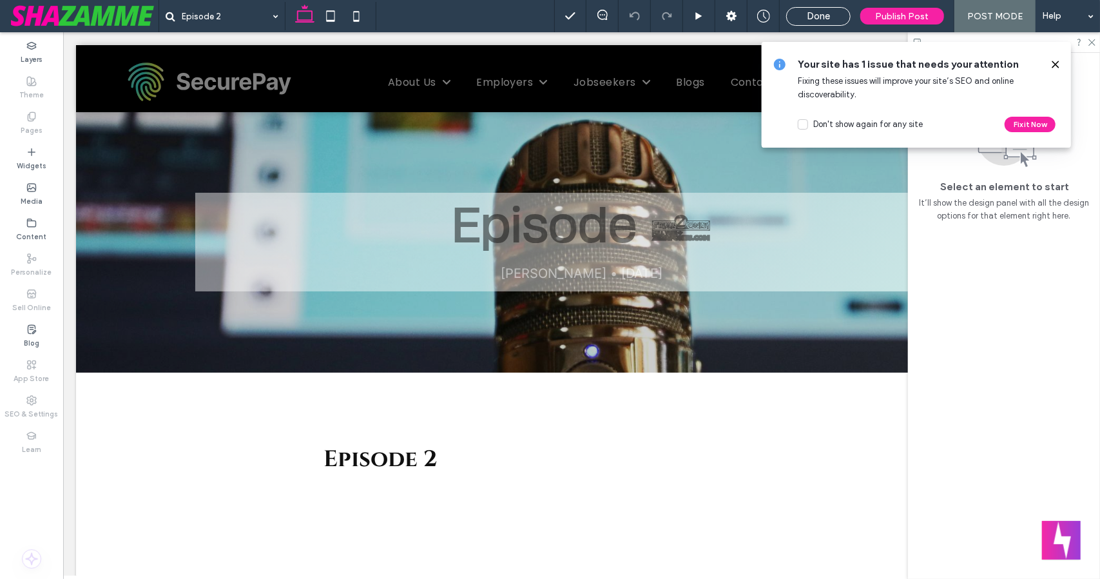
click at [1057, 62] on use at bounding box center [1055, 64] width 6 height 6
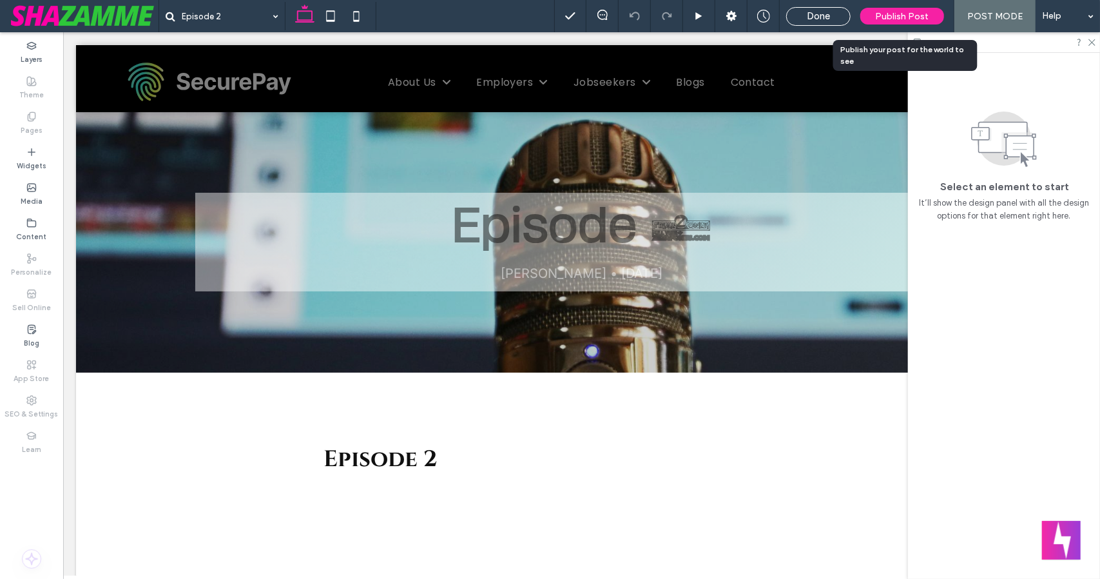
click at [899, 18] on span "Publish Post" at bounding box center [902, 16] width 53 height 11
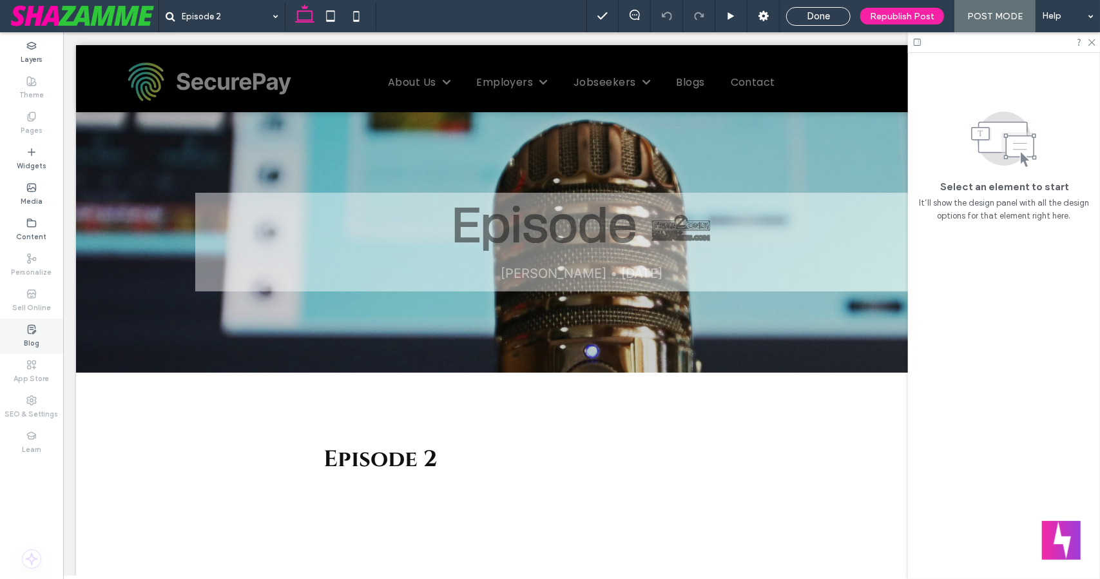
click at [35, 329] on icon at bounding box center [31, 329] width 10 height 10
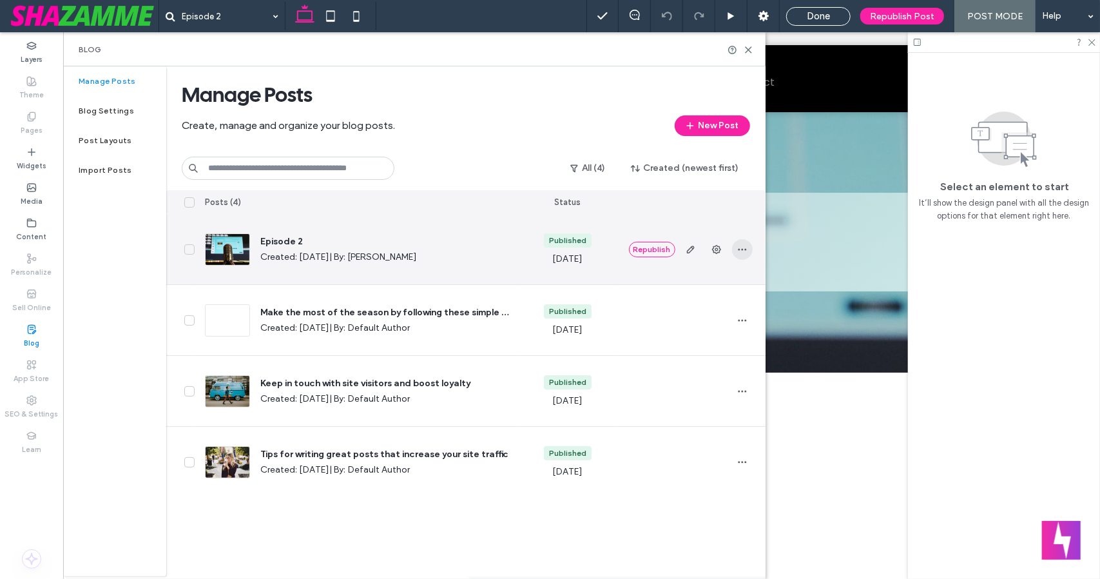
click at [738, 251] on icon "button" at bounding box center [742, 249] width 10 height 10
click at [708, 302] on div "Duplicate" at bounding box center [694, 307] width 115 height 24
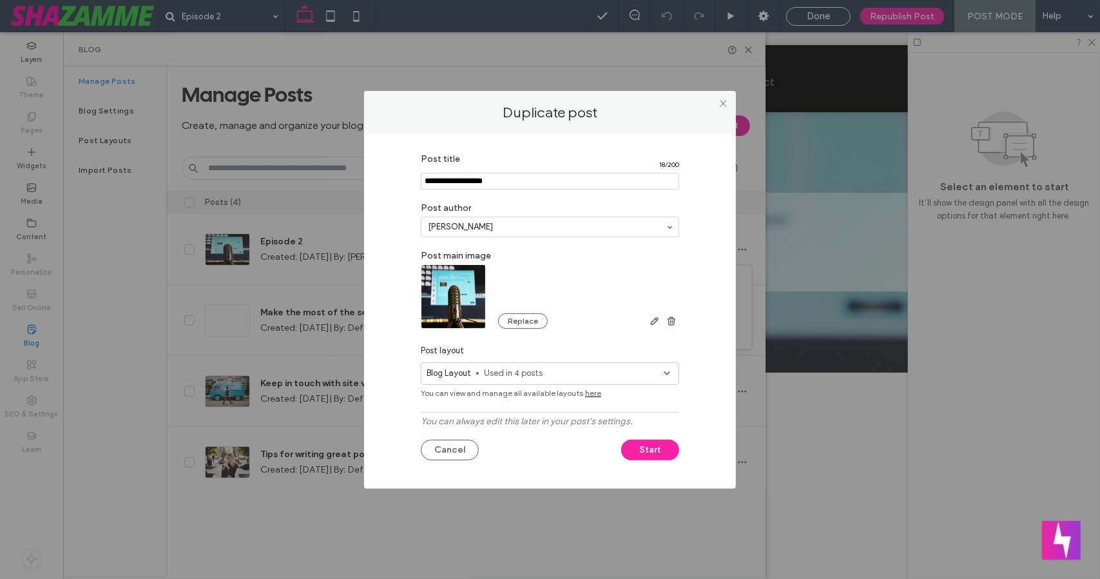
click at [537, 186] on input "Post title" at bounding box center [550, 181] width 258 height 17
drag, startPoint x: 459, startPoint y: 184, endPoint x: 334, endPoint y: 177, distance: 124.5
click at [334, 177] on div "Duplicate post Post title 18 / 200 Post author Mary Rances Post main image Repl…" at bounding box center [550, 289] width 1100 height 579
type input "*********"
click at [652, 448] on button "Start" at bounding box center [650, 449] width 58 height 21
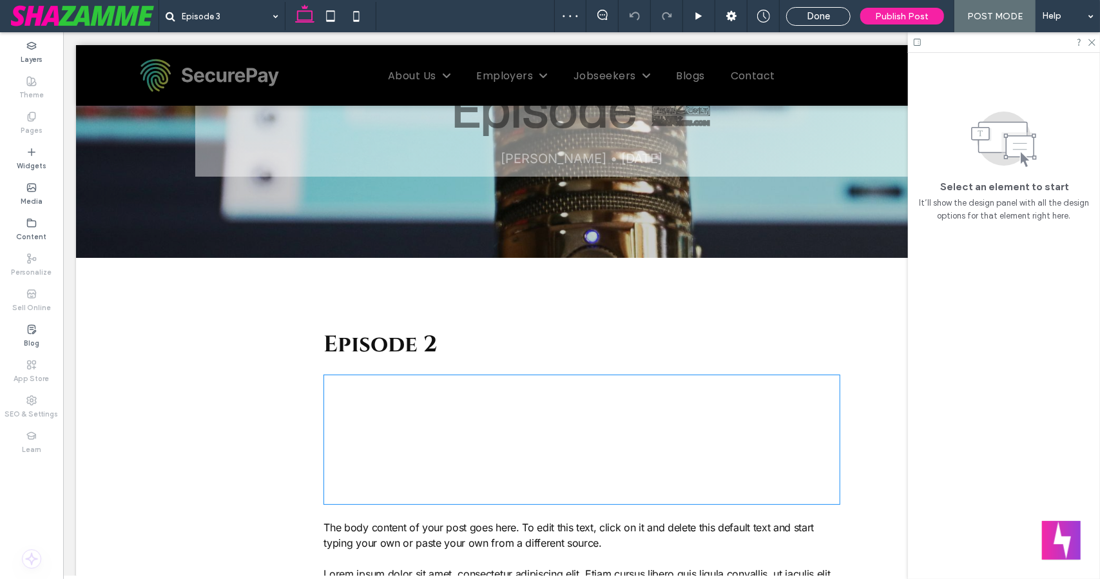
scroll to position [121, 0]
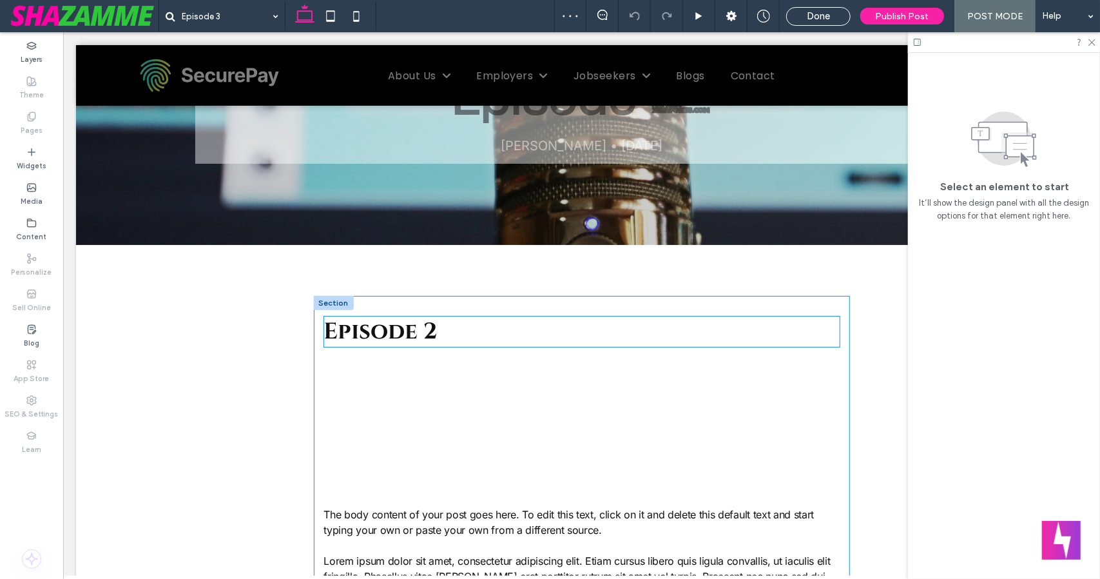
click at [437, 332] on h3 "Episode 2" at bounding box center [580, 331] width 515 height 30
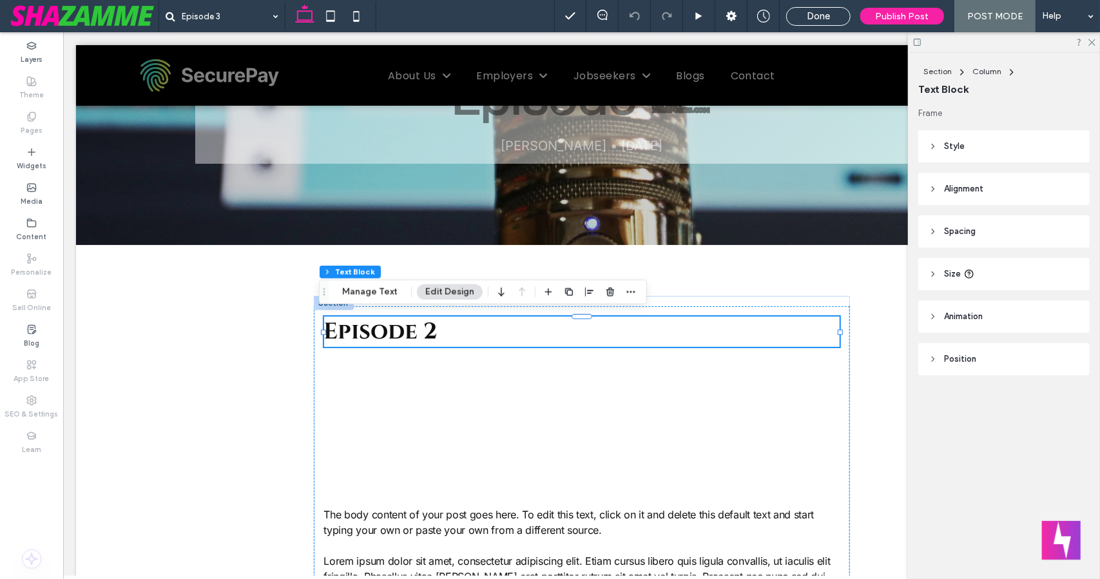
click at [430, 329] on span "Episode 2" at bounding box center [380, 331] width 114 height 30
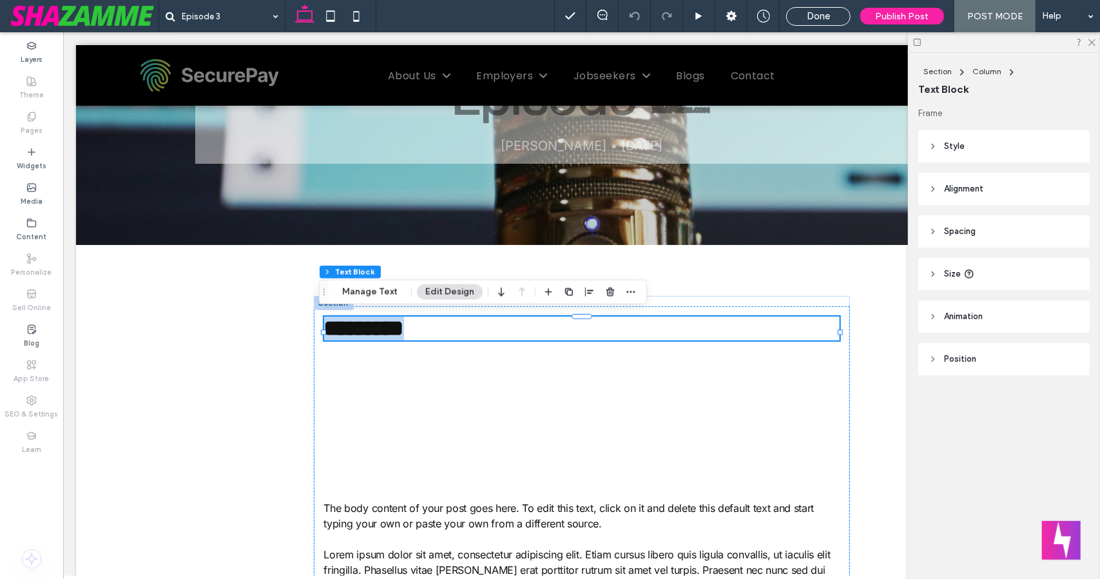
click at [403, 329] on span "*********" at bounding box center [363, 327] width 80 height 22
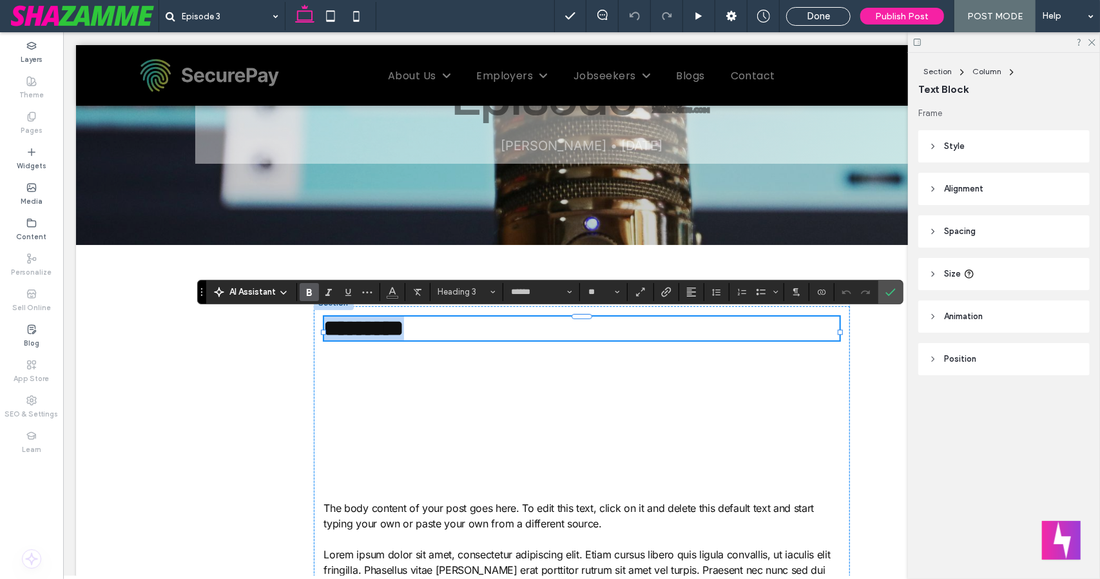
click at [403, 329] on span "*********" at bounding box center [363, 327] width 80 height 22
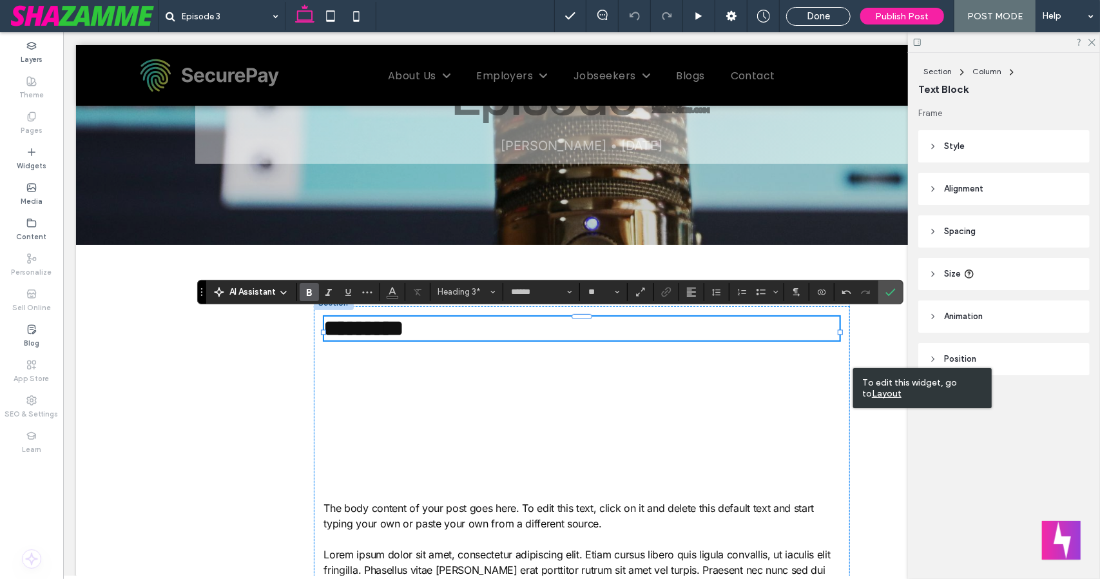
click at [702, 329] on h3 "*********" at bounding box center [580, 328] width 515 height 24
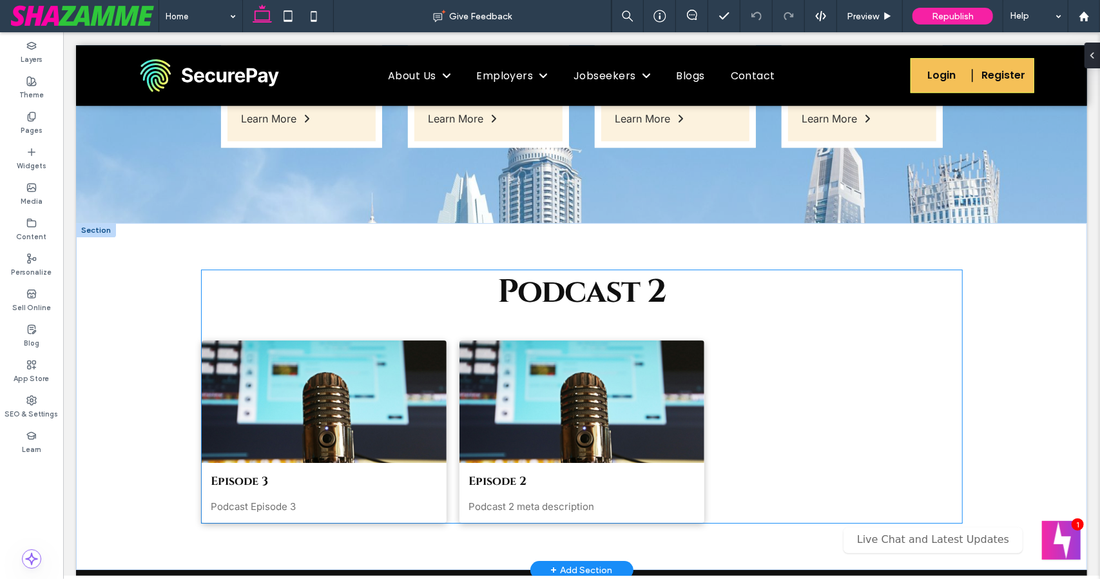
click at [631, 269] on h2 "Podcast 2" at bounding box center [581, 291] width 169 height 44
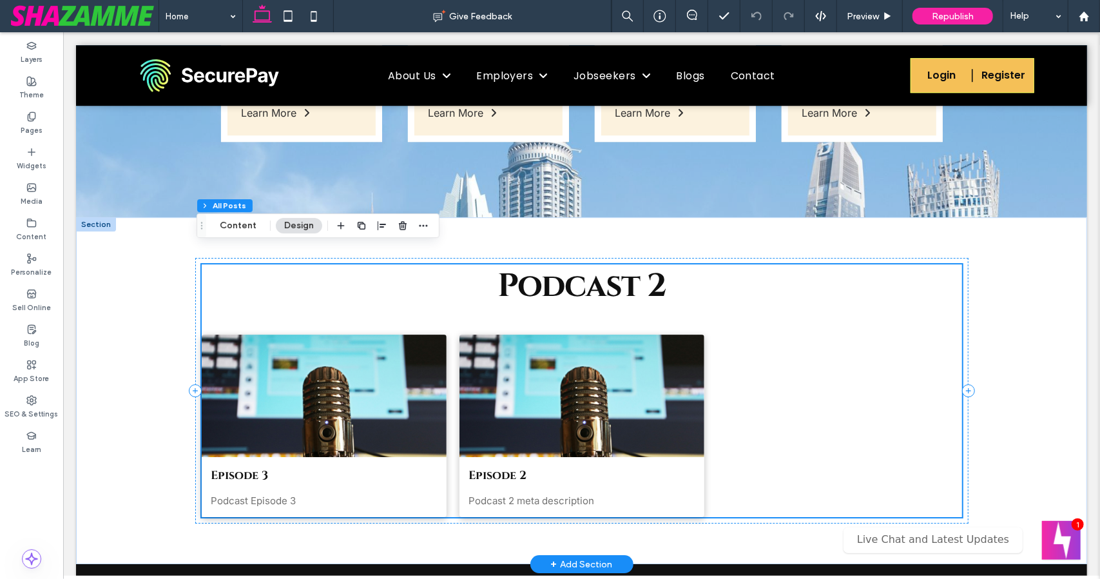
click at [631, 265] on h2 "Podcast 2" at bounding box center [581, 286] width 169 height 44
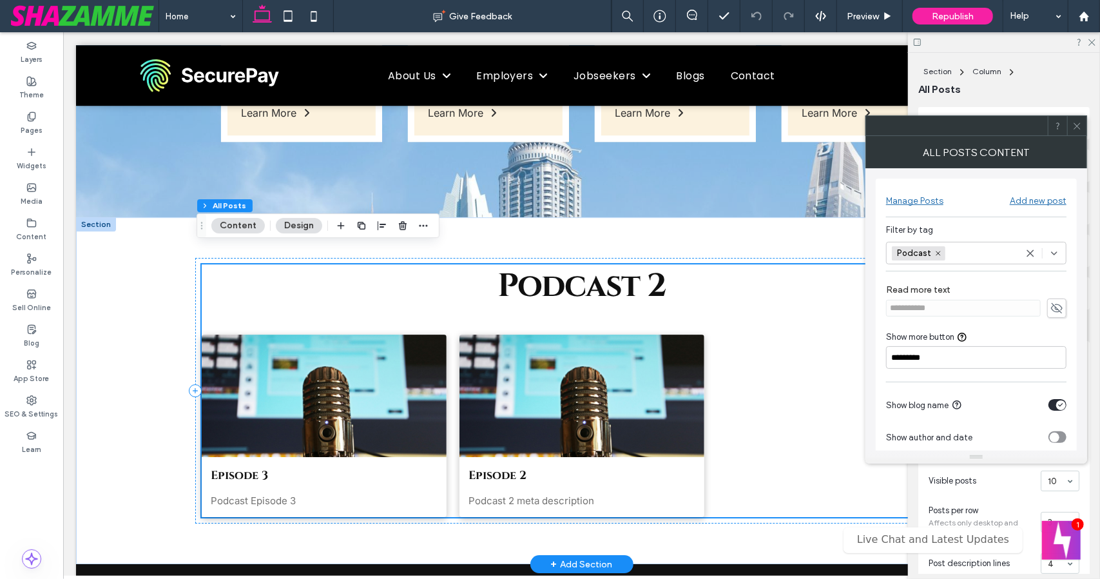
scroll to position [2609, 0]
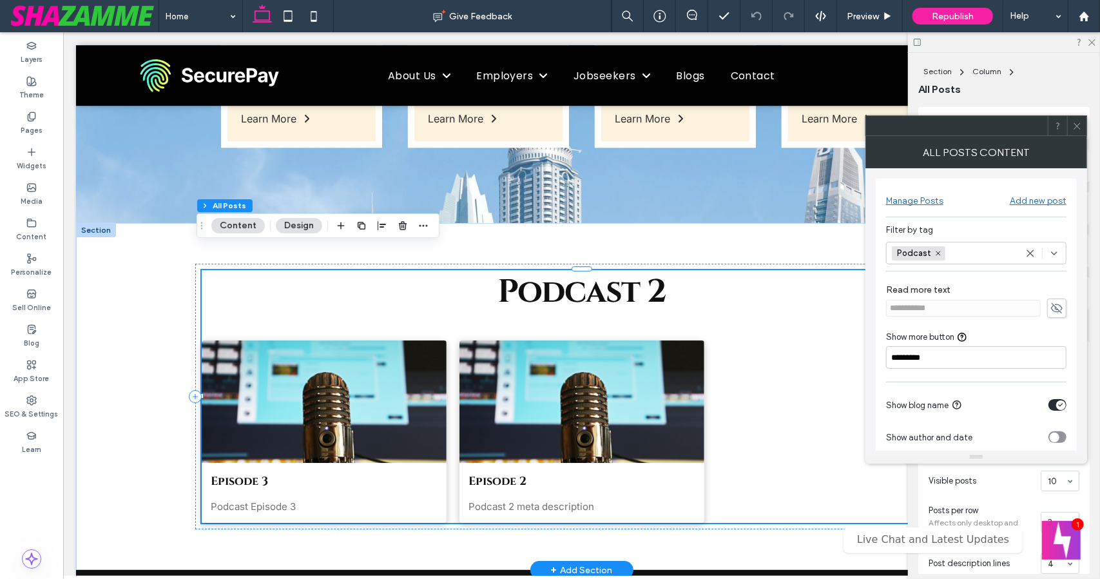
click at [631, 269] on h2 "Podcast 2" at bounding box center [581, 291] width 169 height 44
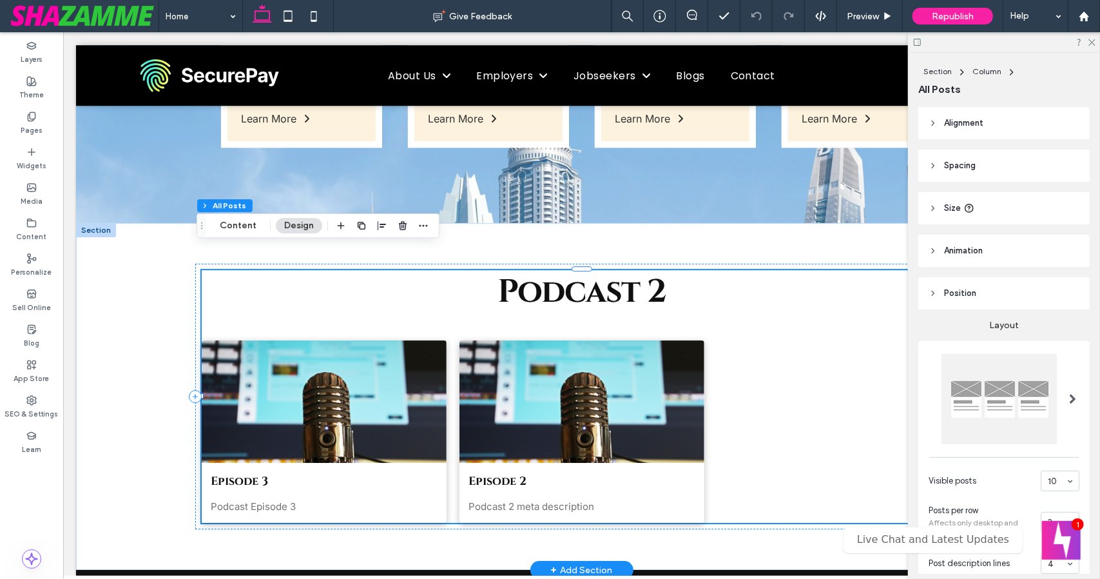
click at [631, 269] on h2 "Podcast 2" at bounding box center [581, 291] width 169 height 44
click at [403, 276] on div "Podcast 2 Episode 3 By [PERSON_NAME] • [DATE] Podcast Episode 3 Episode 2 By [P…" at bounding box center [581, 395] width 760 height 253
click at [235, 222] on button "Content" at bounding box center [237, 225] width 53 height 15
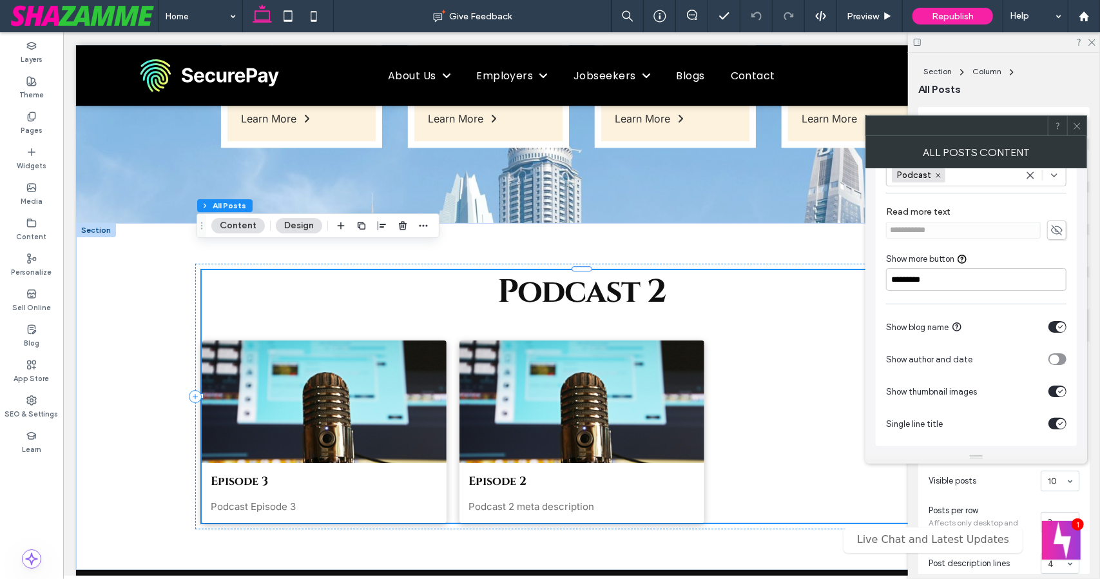
scroll to position [0, 0]
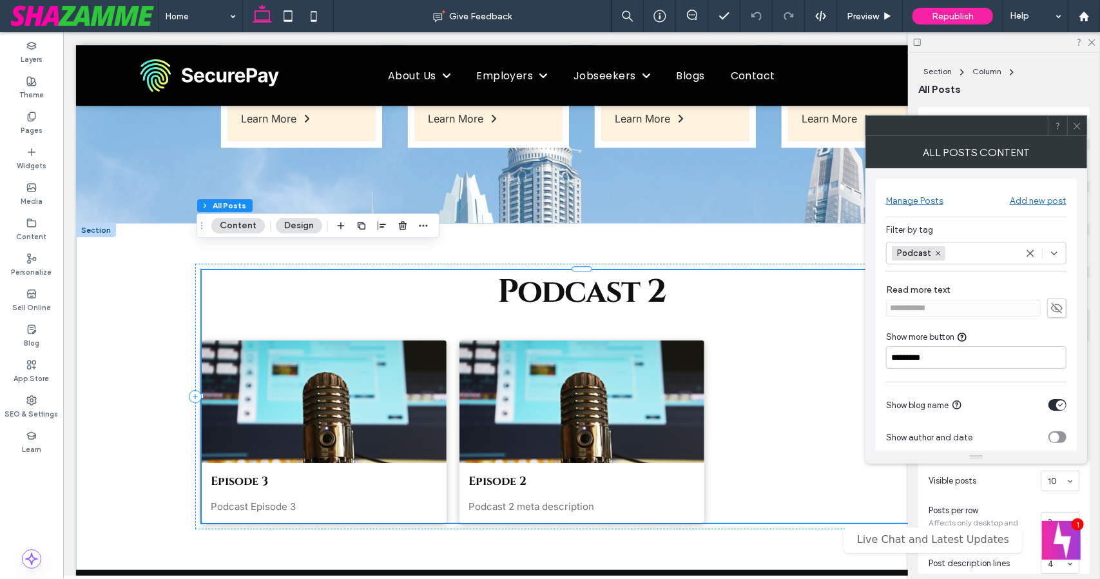
click at [1076, 131] on span at bounding box center [1077, 125] width 10 height 19
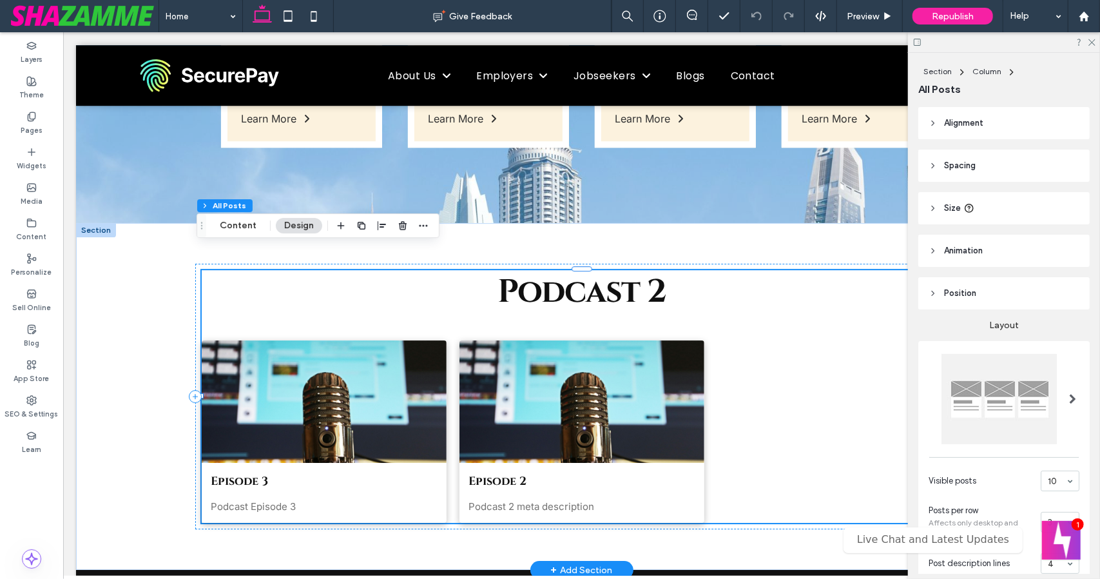
click at [649, 269] on h2 "Podcast 2" at bounding box center [581, 291] width 169 height 44
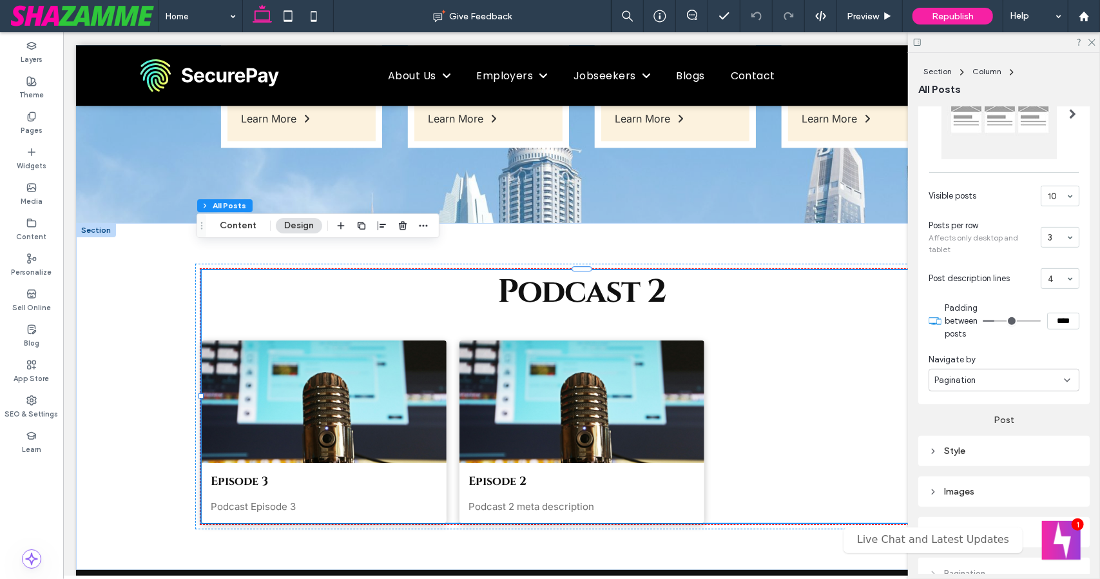
scroll to position [390, 0]
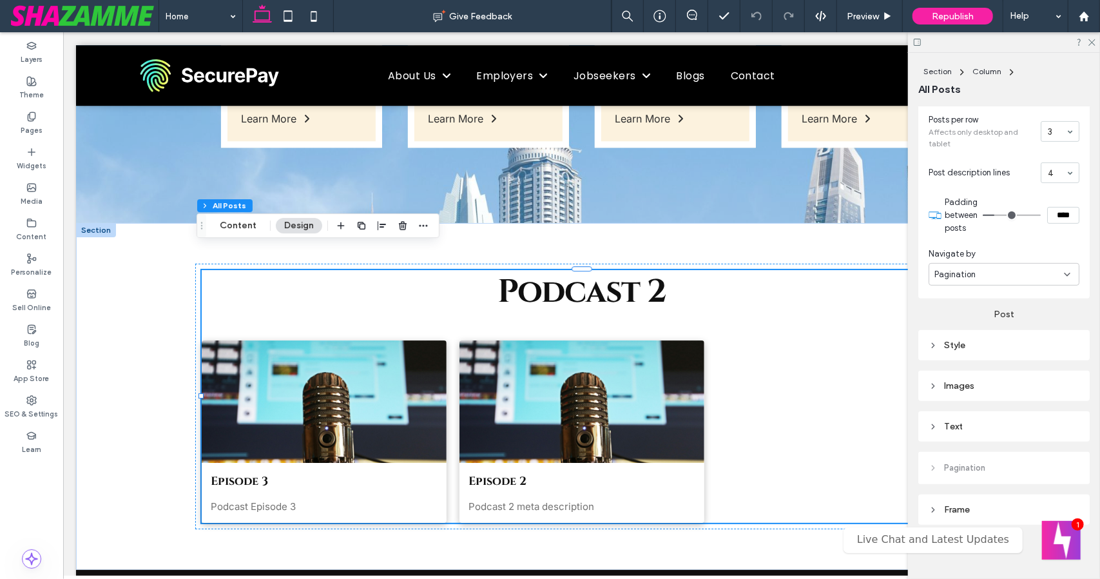
click at [927, 425] on div "Text" at bounding box center [1003, 426] width 171 height 30
click at [933, 425] on icon at bounding box center [932, 426] width 9 height 9
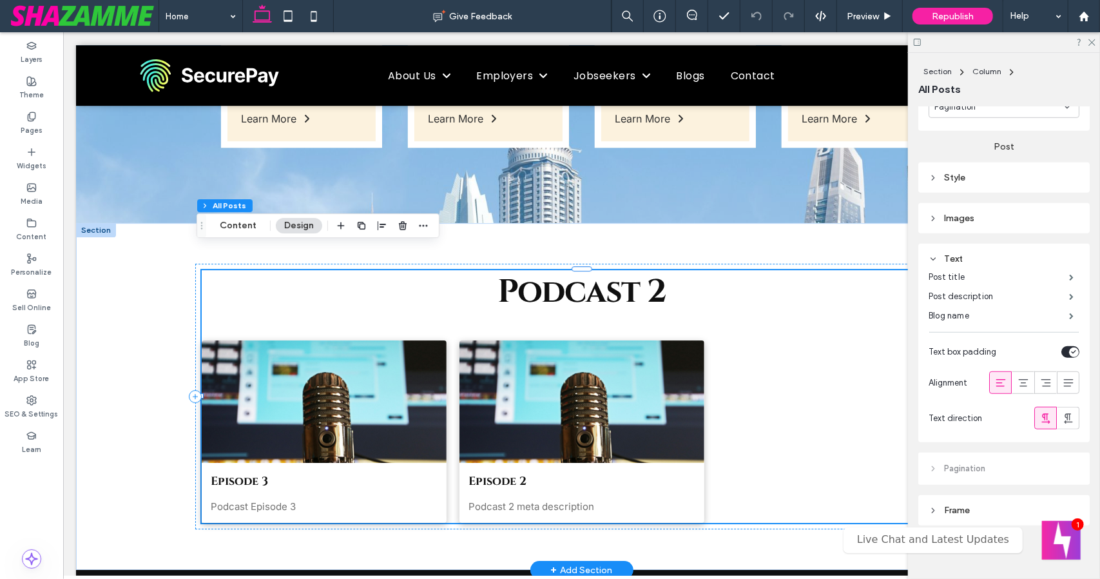
click at [611, 269] on h2 "Podcast 2" at bounding box center [581, 291] width 169 height 44
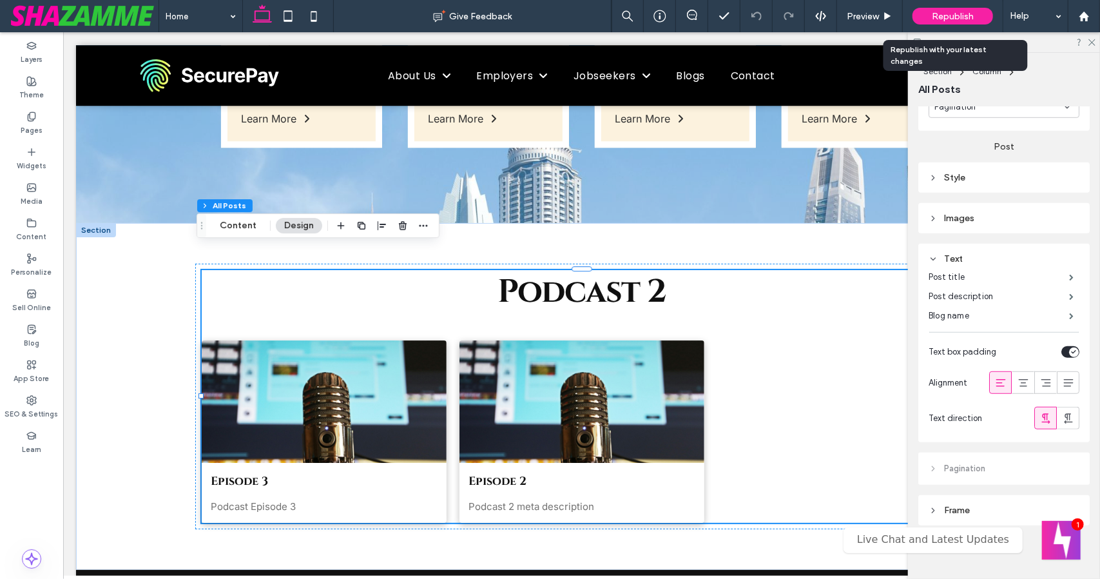
click at [943, 13] on span "Republish" at bounding box center [953, 16] width 42 height 11
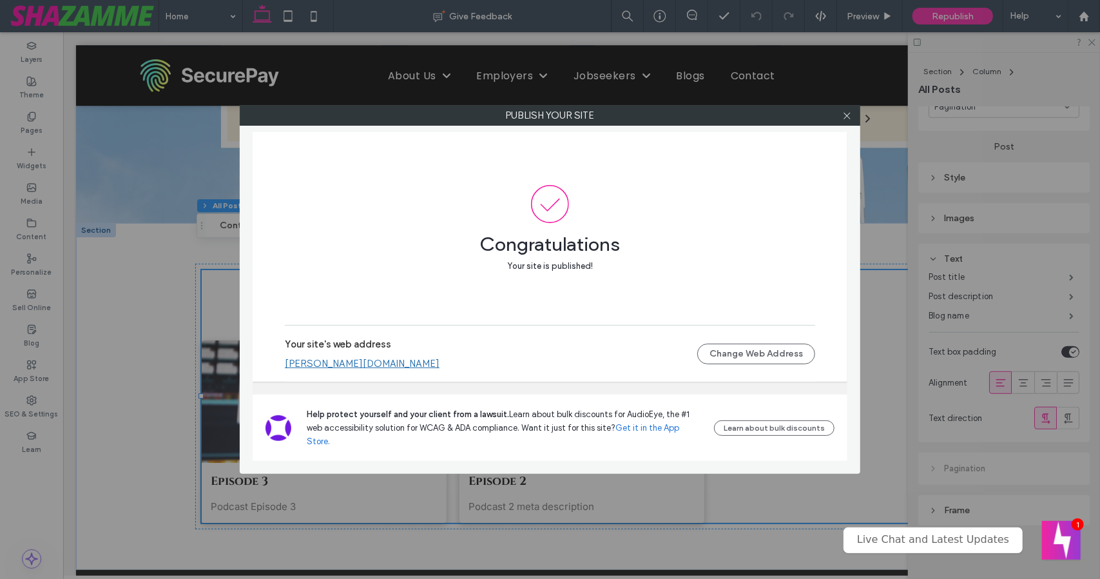
click at [334, 369] on link "[PERSON_NAME][DOMAIN_NAME]" at bounding box center [362, 364] width 155 height 12
click at [845, 114] on icon at bounding box center [847, 116] width 10 height 10
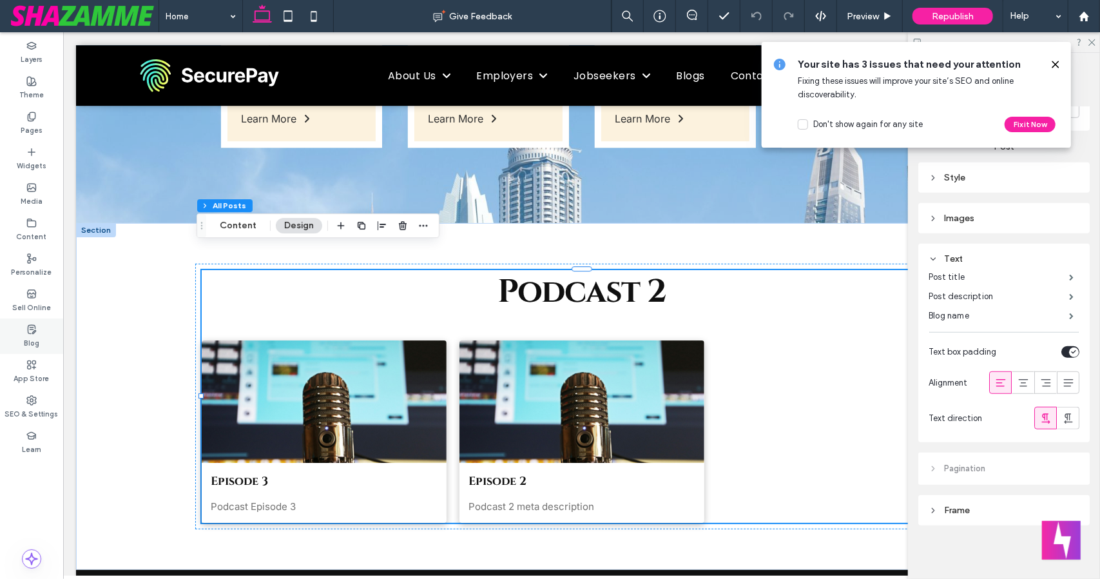
click at [32, 342] on label "Blog" at bounding box center [31, 341] width 15 height 14
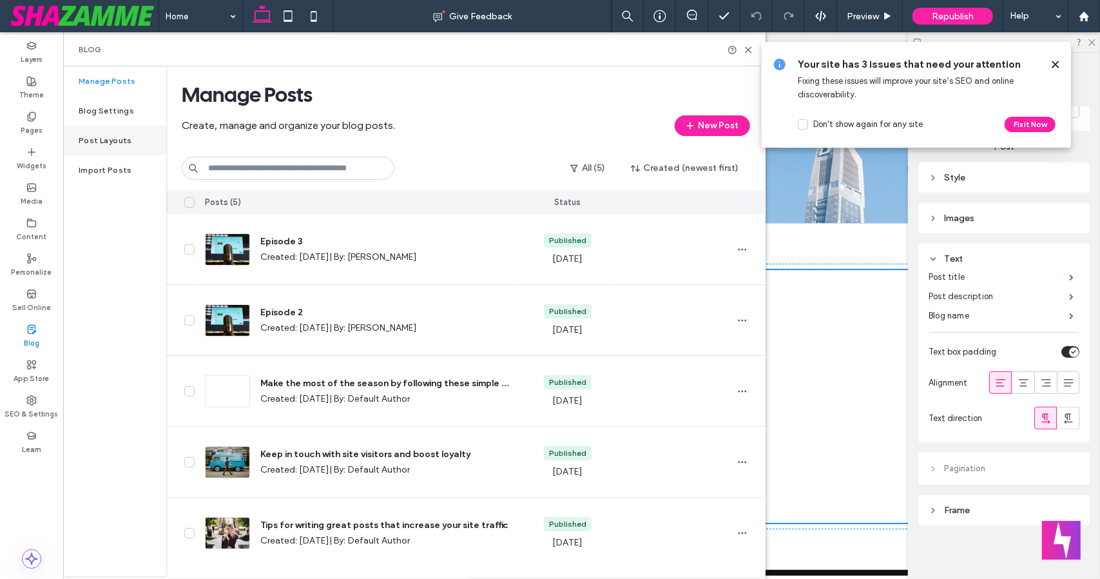
click at [113, 141] on label "Post Layouts" at bounding box center [105, 140] width 53 height 9
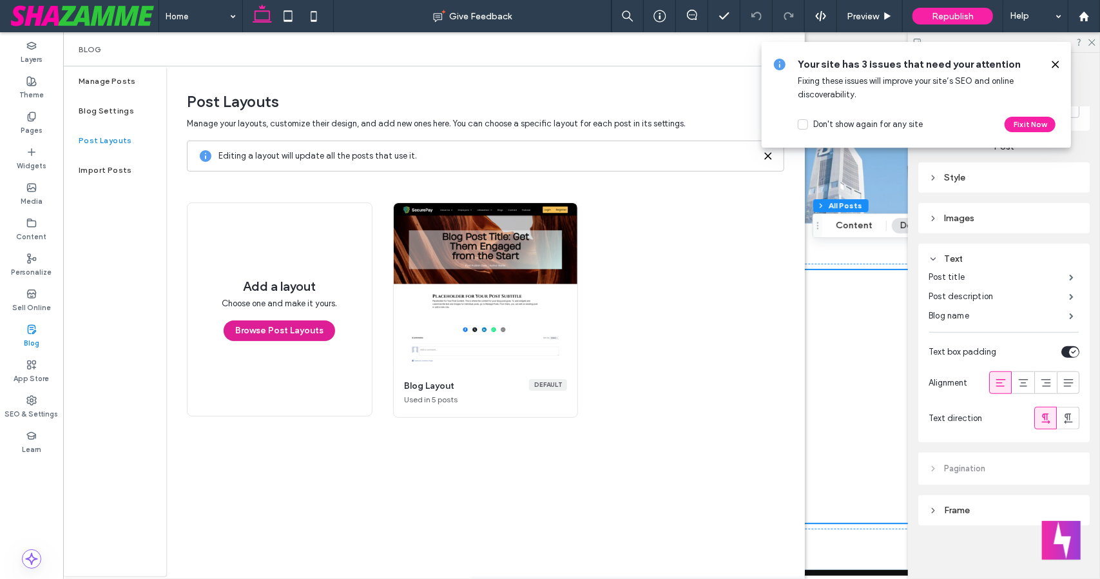
click at [295, 336] on button "Browse Post Layouts" at bounding box center [279, 330] width 111 height 21
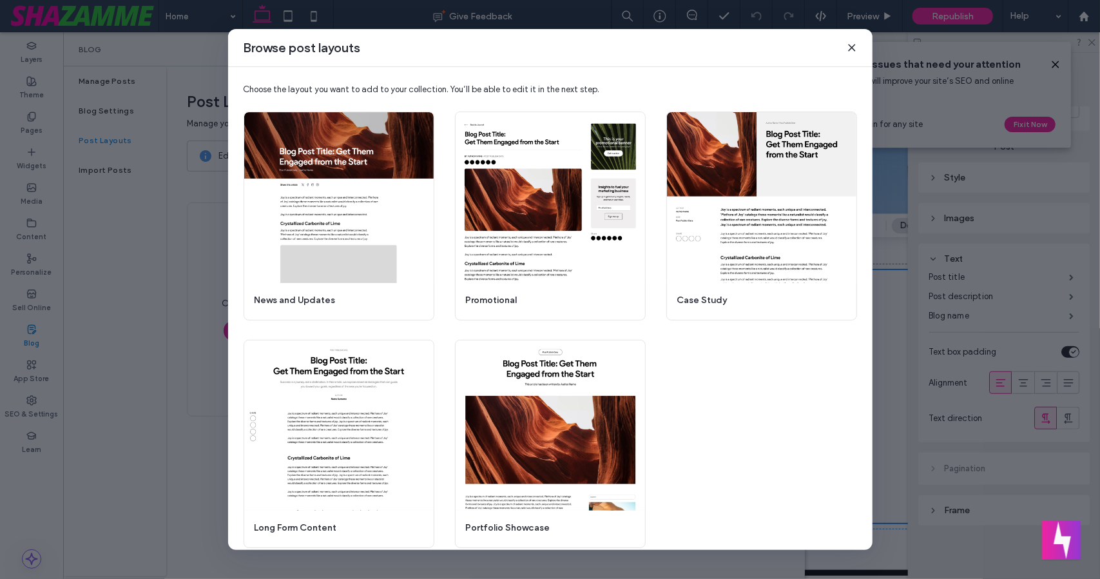
scroll to position [1, 0]
click at [849, 46] on use at bounding box center [851, 47] width 6 height 6
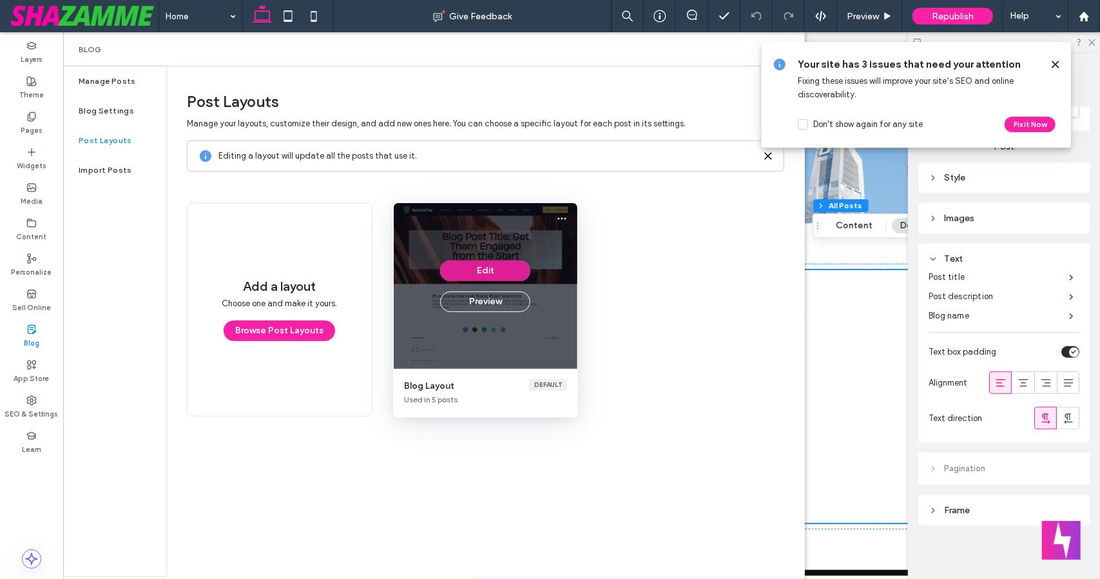
click at [510, 267] on button "Edit" at bounding box center [485, 270] width 90 height 21
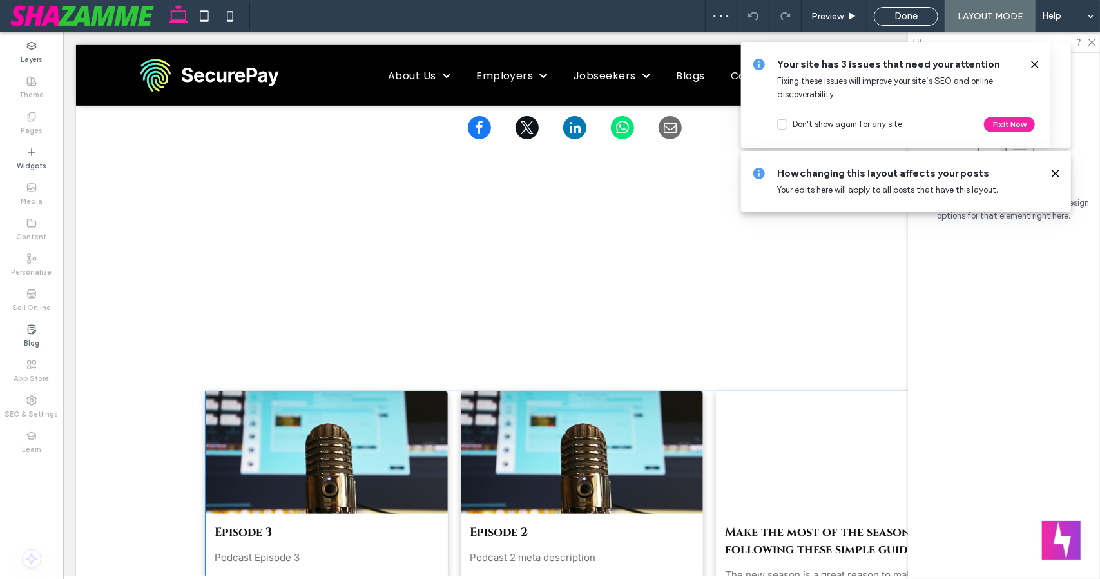
scroll to position [573, 0]
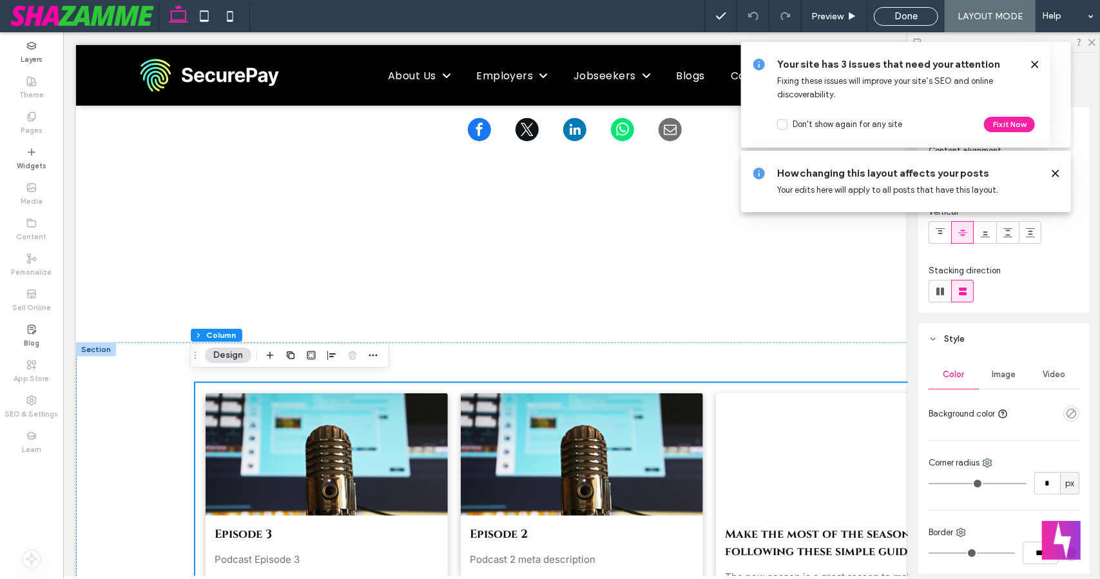
click at [370, 359] on icon "button" at bounding box center [373, 355] width 10 height 10
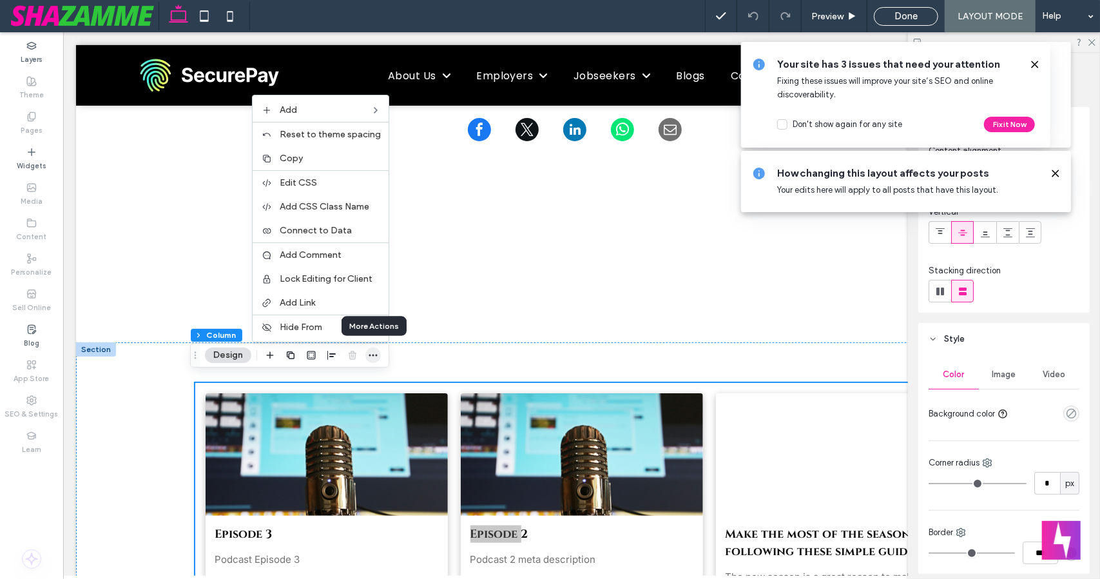
click at [370, 359] on icon "button" at bounding box center [373, 355] width 10 height 10
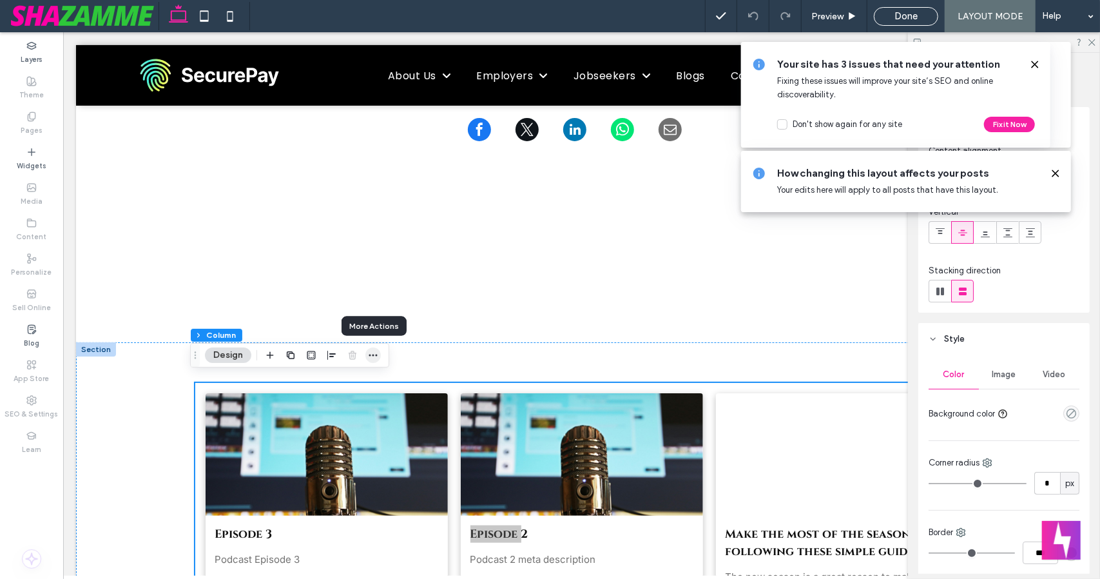
click at [374, 354] on icon "button" at bounding box center [373, 355] width 10 height 10
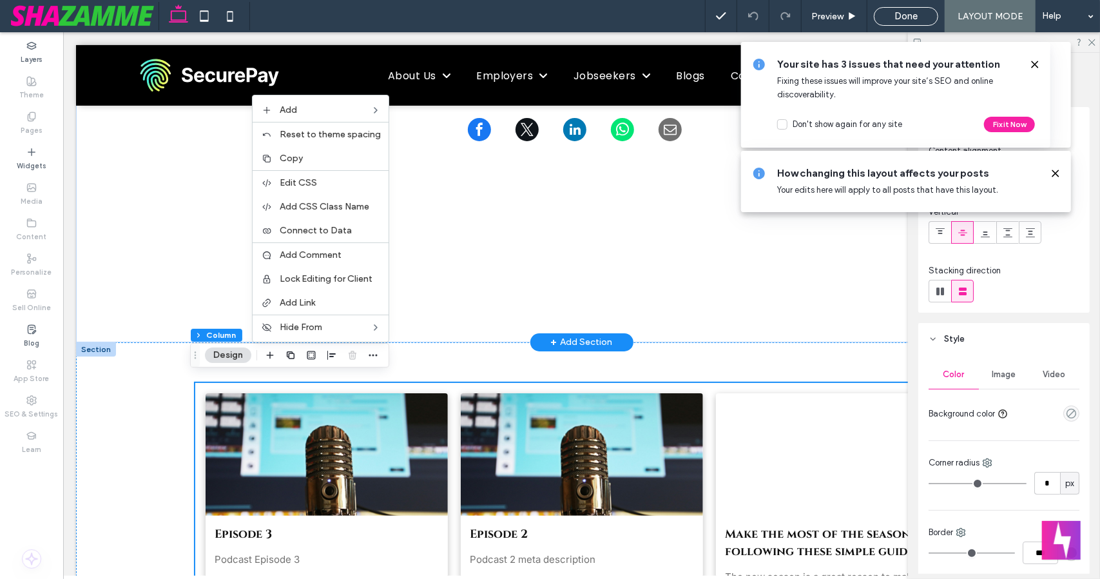
click at [575, 338] on div "+ Add Section" at bounding box center [581, 341] width 62 height 14
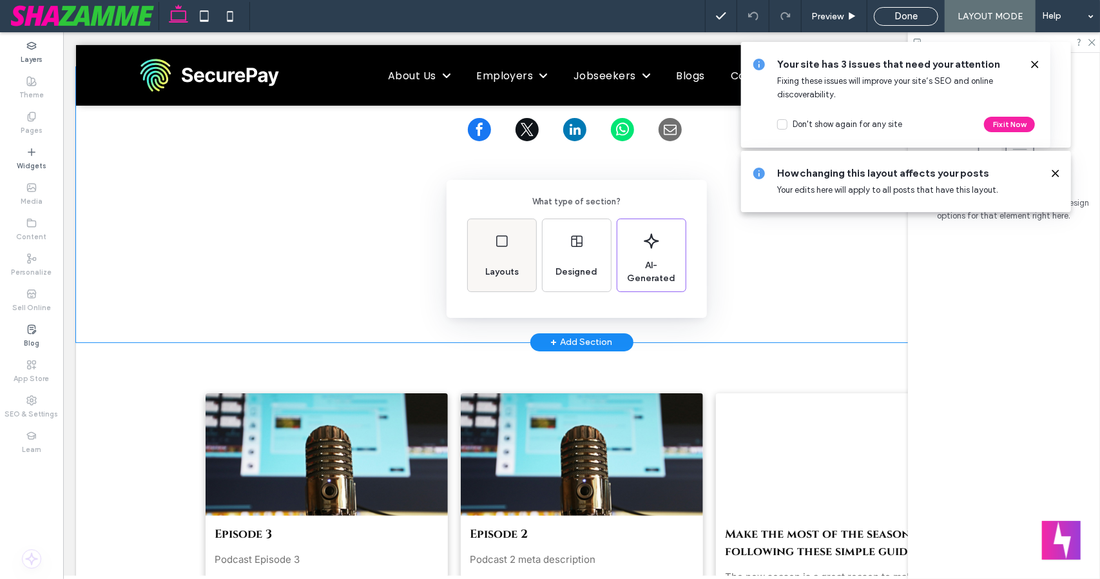
click at [512, 246] on div "Layouts" at bounding box center [502, 255] width 68 height 72
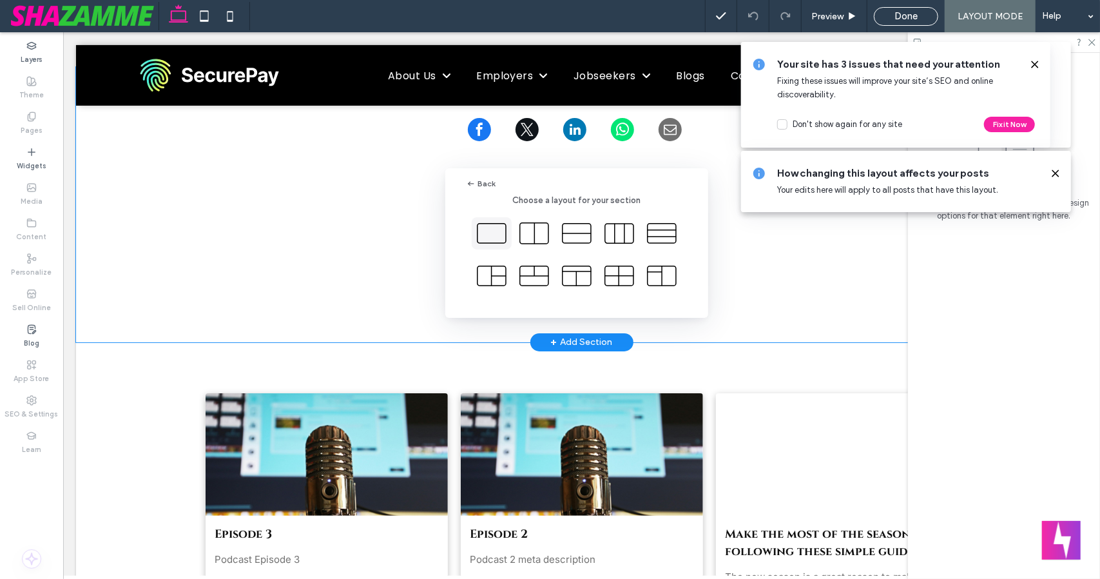
click at [496, 228] on icon at bounding box center [491, 233] width 32 height 32
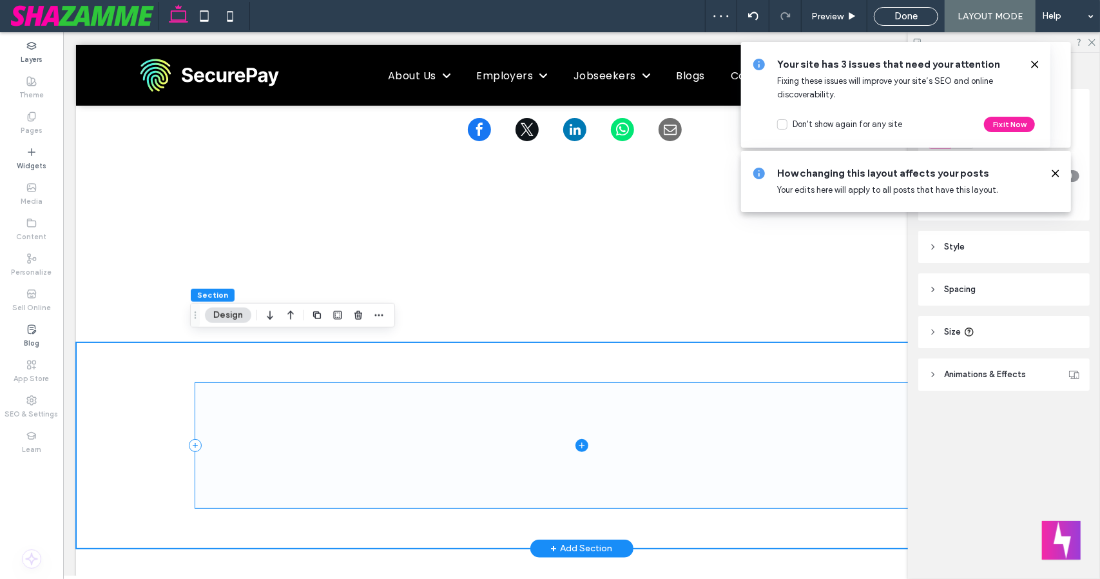
click at [578, 432] on span at bounding box center [581, 445] width 773 height 126
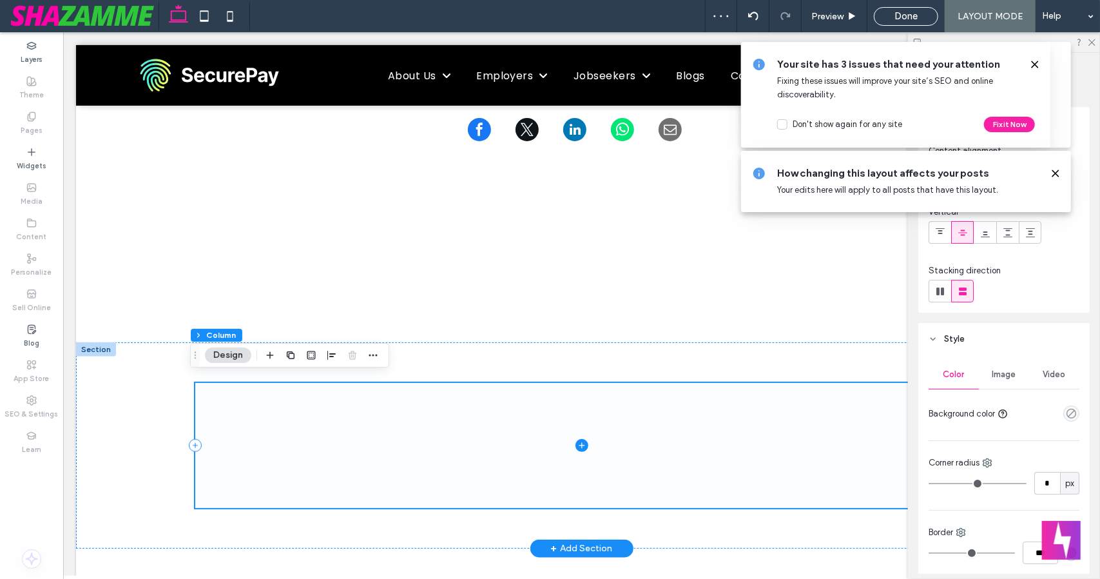
click at [578, 438] on icon at bounding box center [581, 444] width 13 height 13
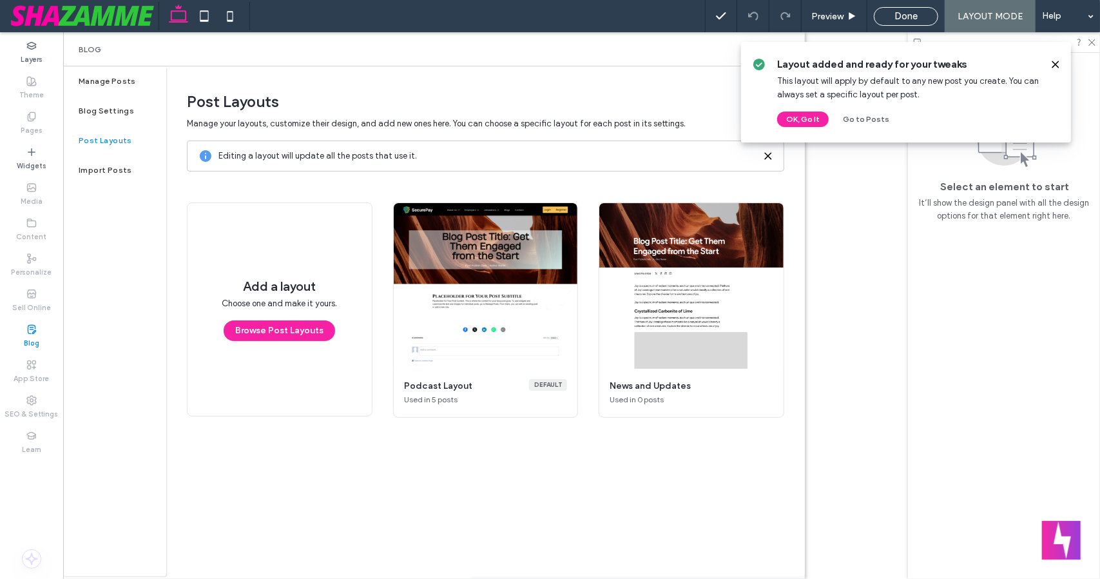
click at [599, 475] on div "Preview Done LAYOUT MODE Help Design Panel Site Comments Team & Clients Automat…" at bounding box center [550, 289] width 1100 height 579
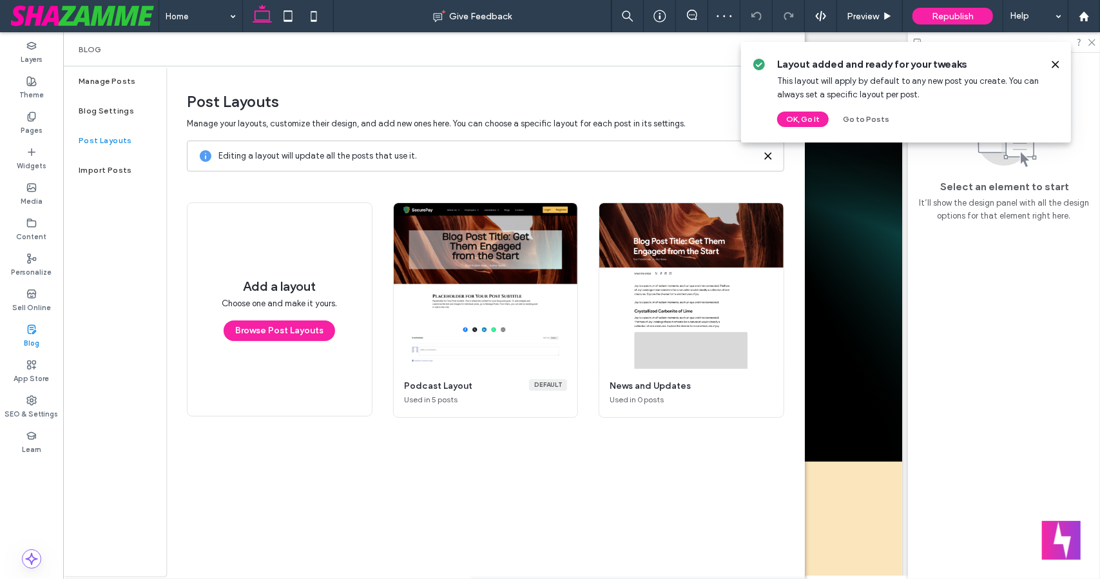
click at [1055, 65] on use at bounding box center [1055, 64] width 6 height 6
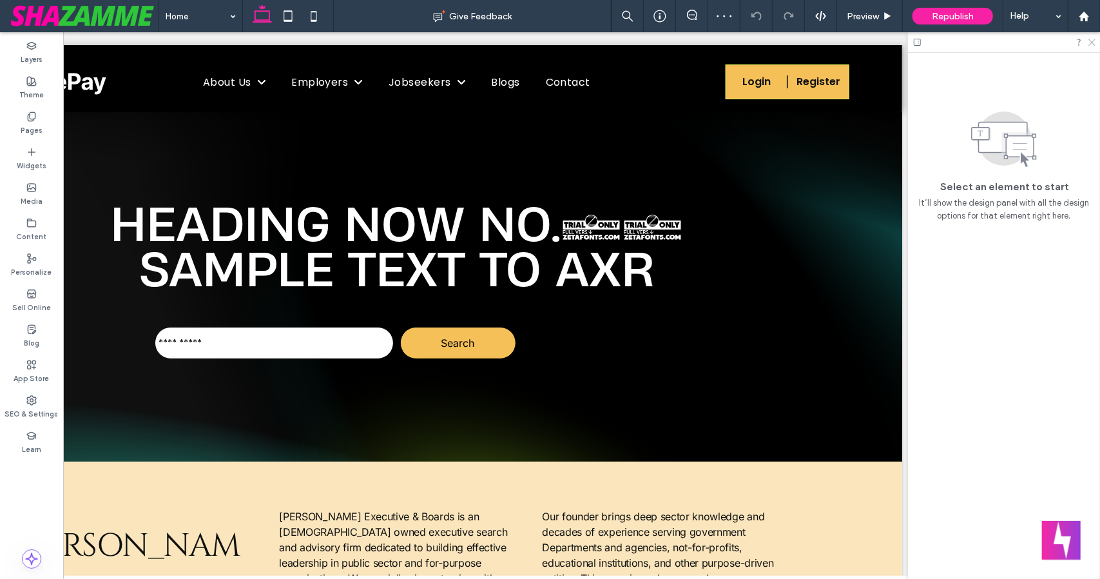
click at [1094, 41] on icon at bounding box center [1091, 41] width 8 height 8
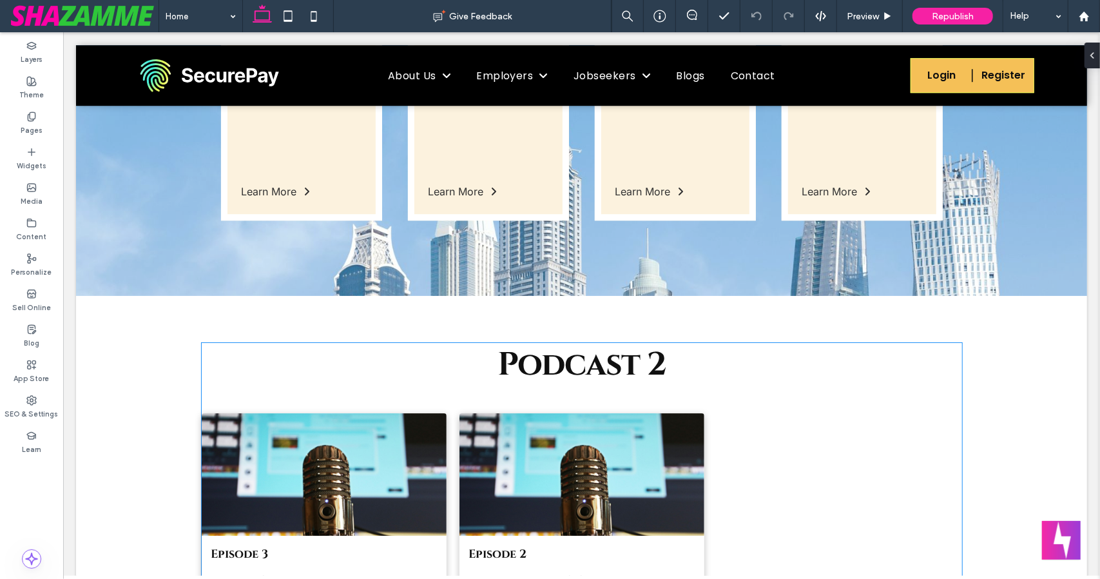
scroll to position [2538, 0]
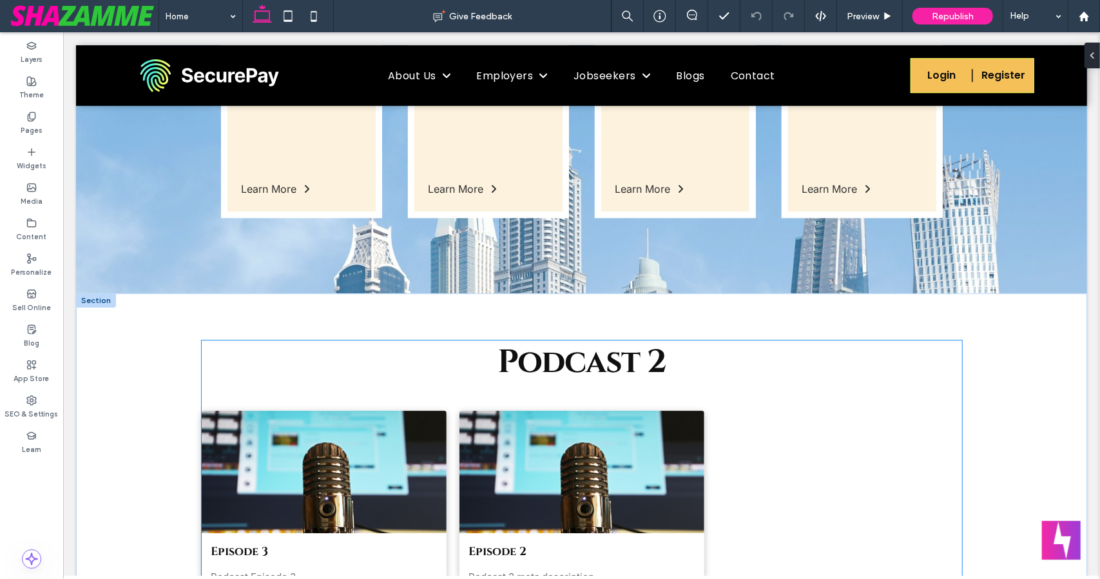
click at [504, 341] on h2 "Podcast 2" at bounding box center [581, 362] width 169 height 44
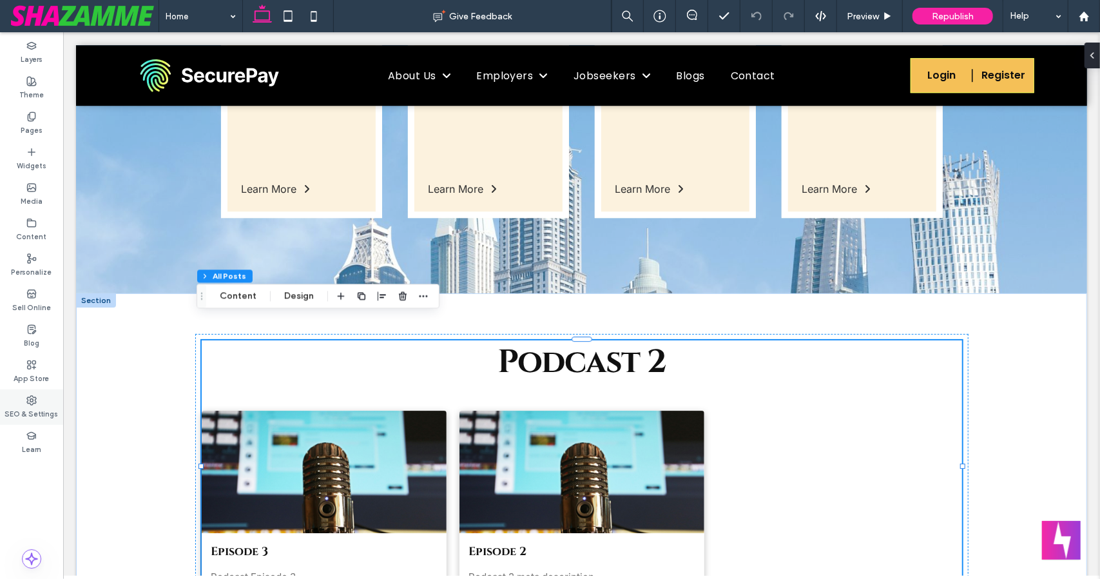
click at [36, 391] on div "SEO & Settings" at bounding box center [31, 406] width 63 height 35
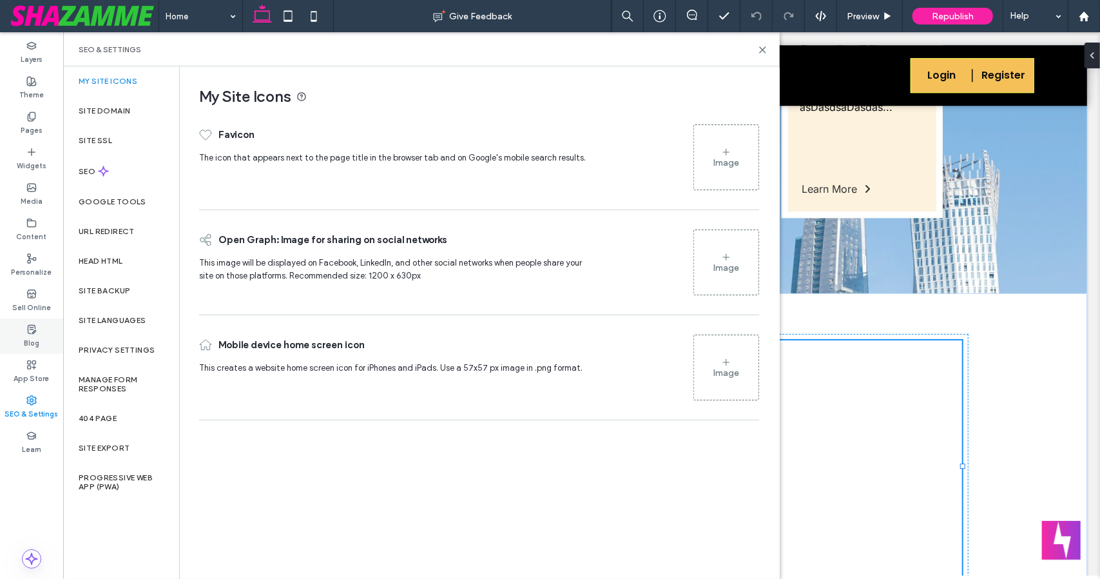
click at [49, 337] on div "Blog" at bounding box center [31, 335] width 63 height 35
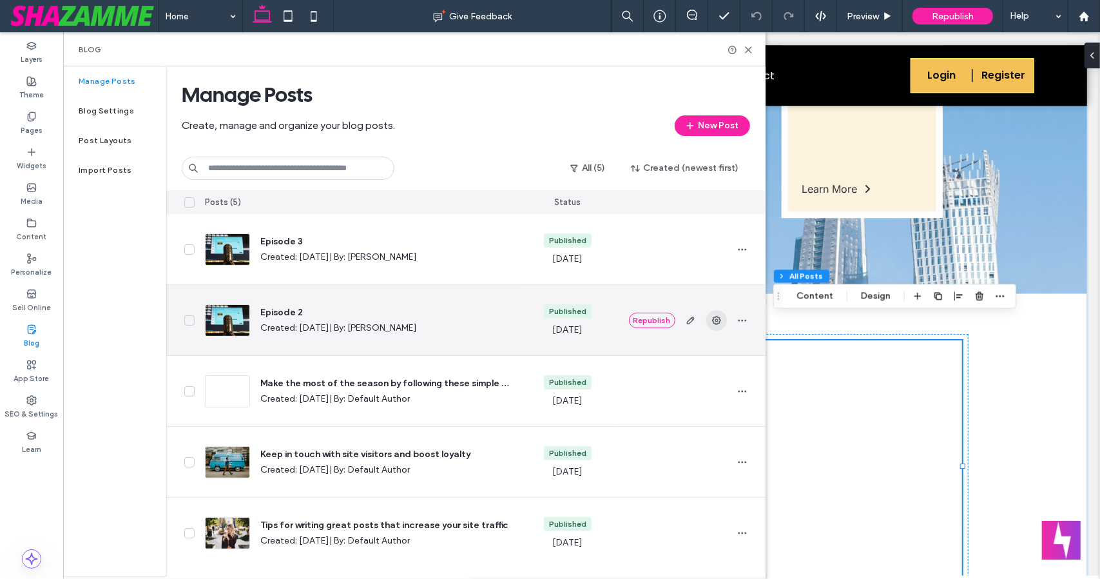
click at [718, 319] on icon "button" at bounding box center [716, 320] width 10 height 10
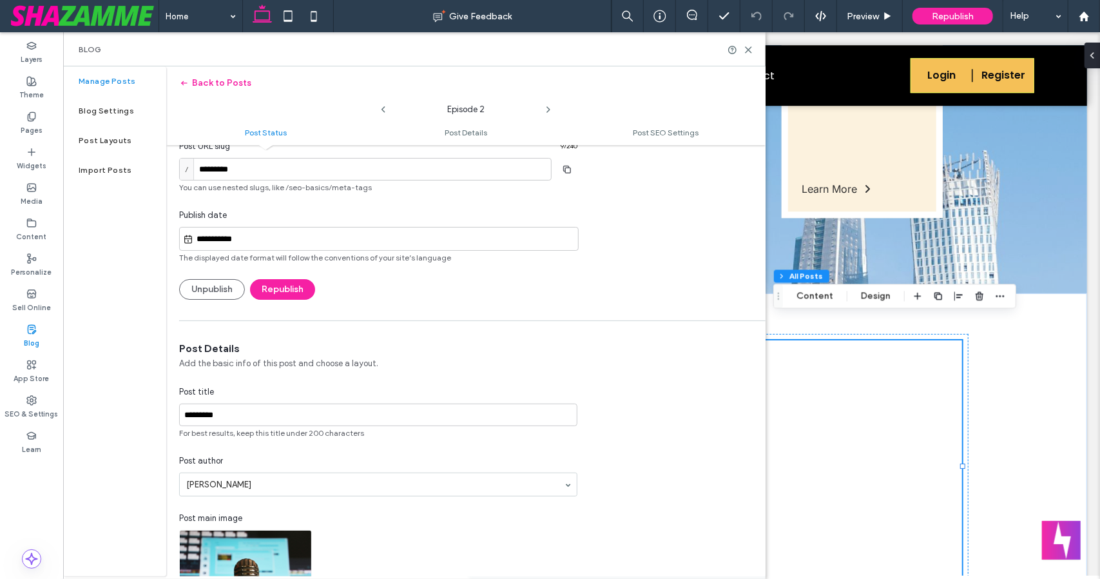
scroll to position [56, 0]
click at [475, 399] on div "Post title ********* For best results, keep this title under 200 characters" at bounding box center [378, 411] width 398 height 53
click at [470, 403] on input "*********" at bounding box center [378, 414] width 398 height 23
type input "*********"
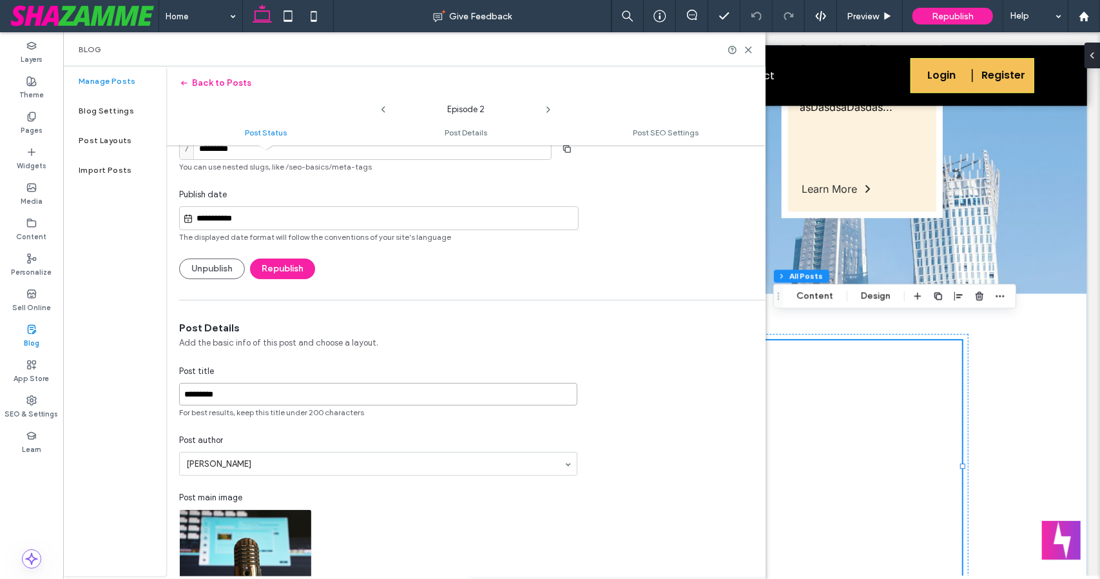
scroll to position [0, 0]
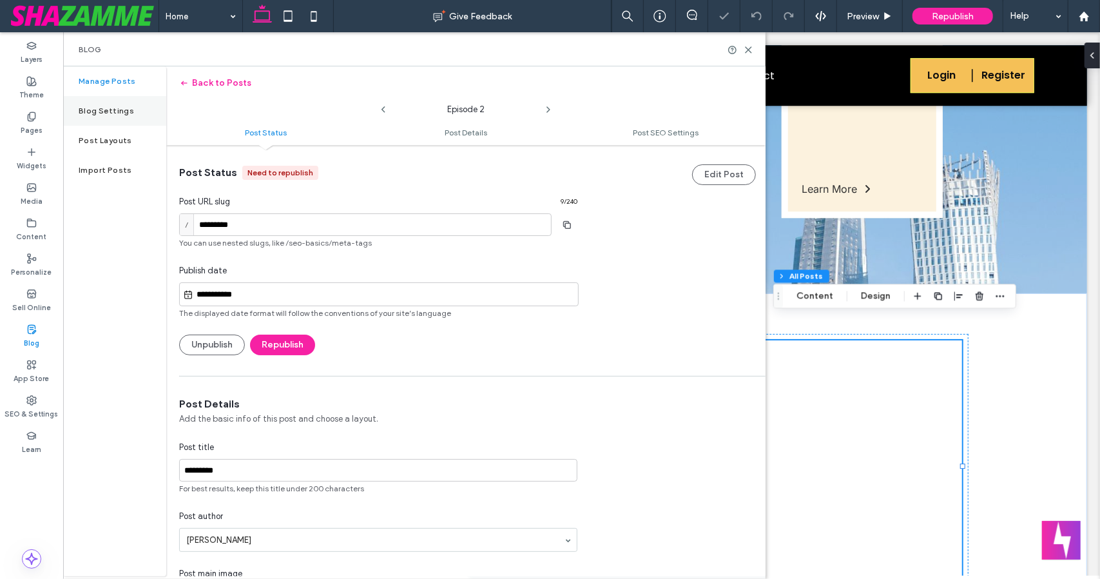
click at [124, 110] on label "Blog Settings" at bounding box center [106, 110] width 55 height 9
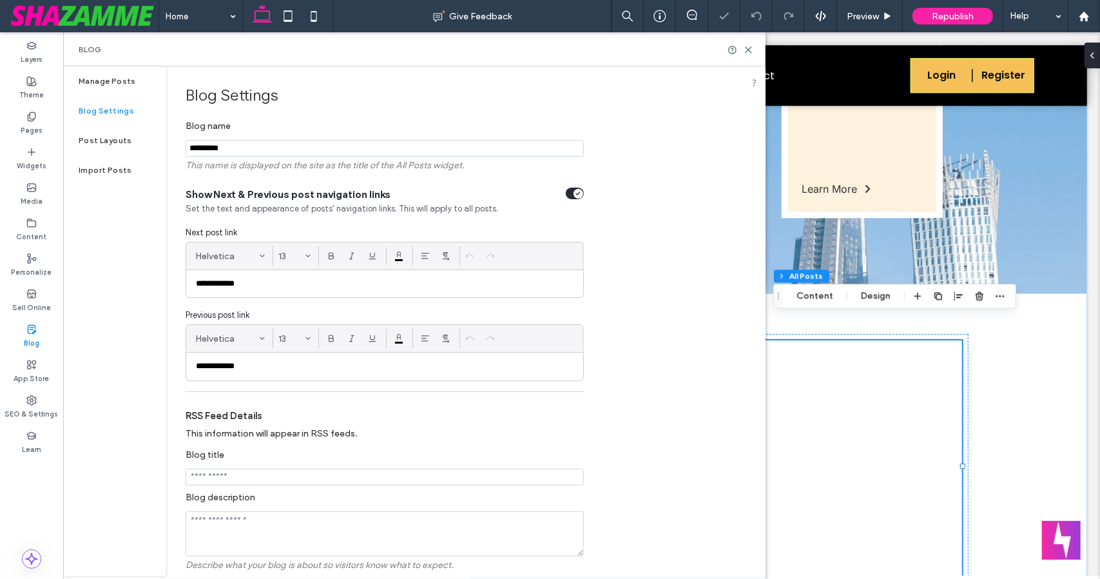
click at [263, 155] on input "*********" at bounding box center [385, 148] width 398 height 17
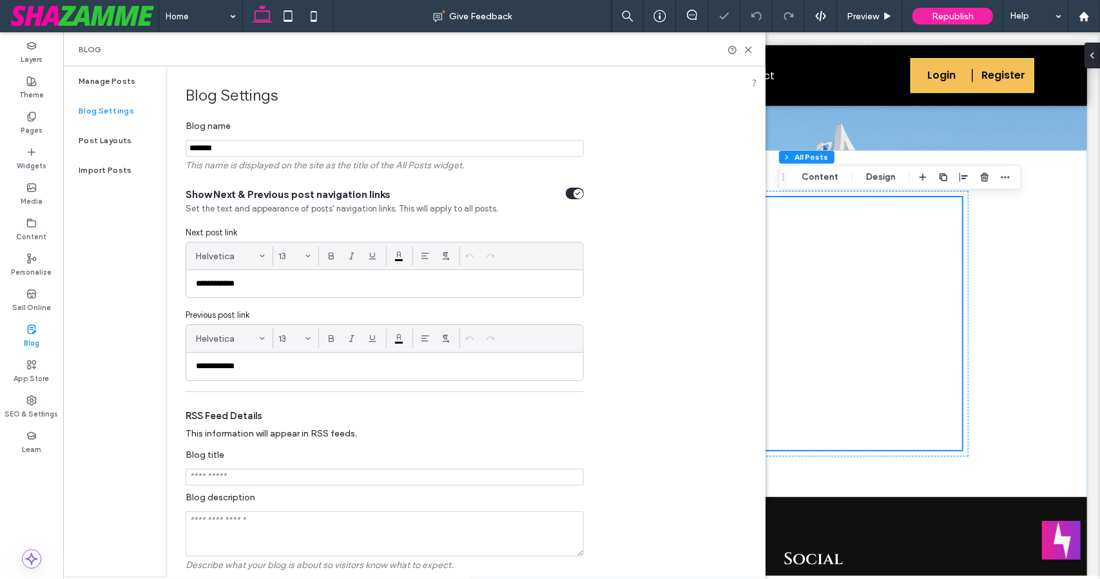
scroll to position [2685, 0]
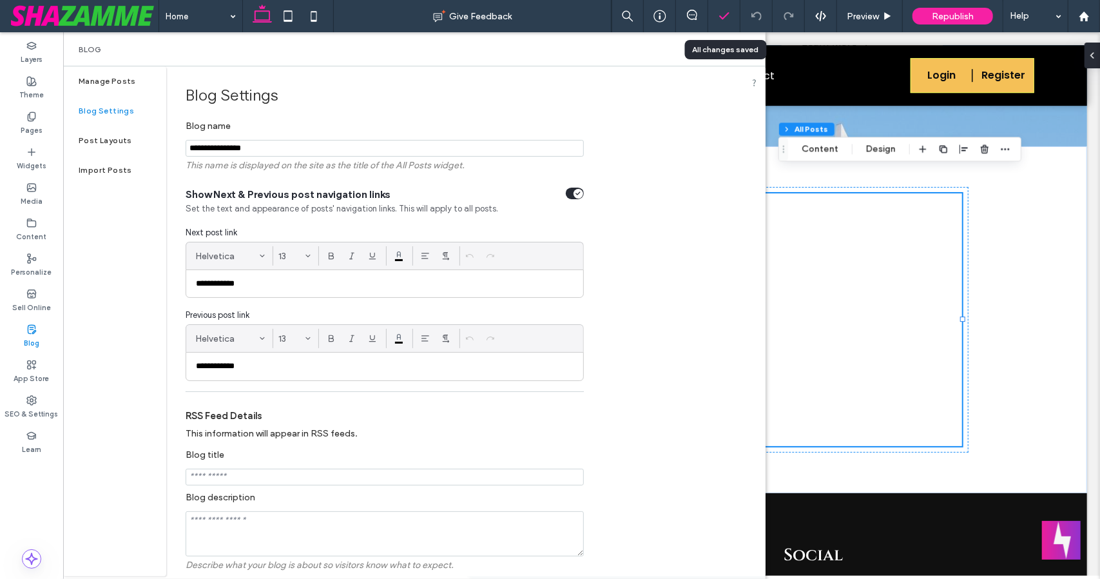
type input "**********"
click at [718, 16] on icon at bounding box center [724, 16] width 13 height 13
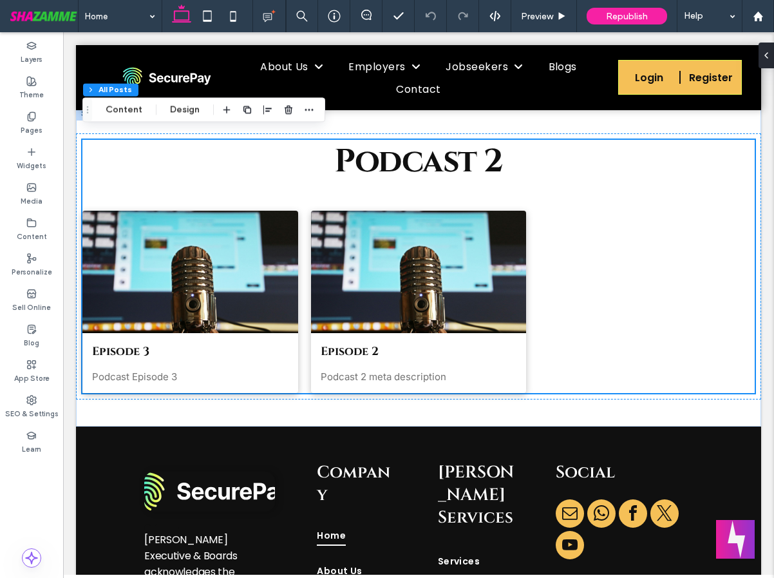
scroll to position [2678, 0]
click at [219, 110] on span "button" at bounding box center [226, 109] width 15 height 15
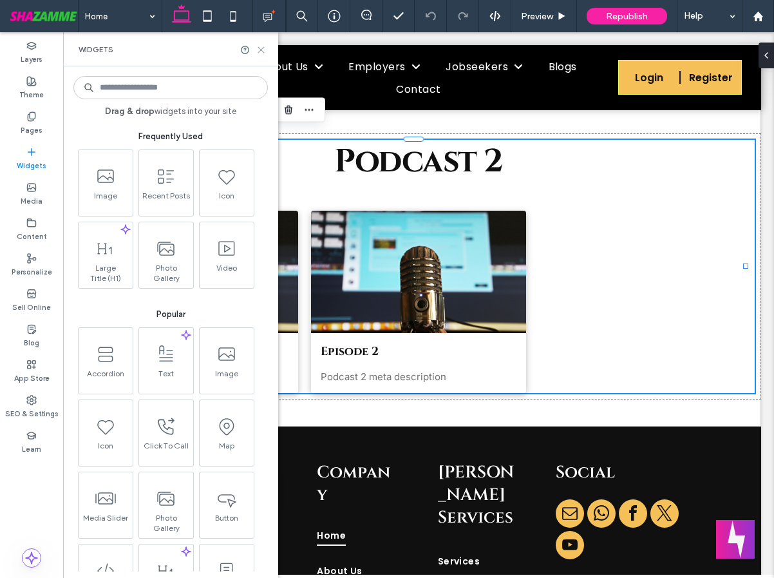
click at [260, 52] on icon at bounding box center [261, 50] width 10 height 10
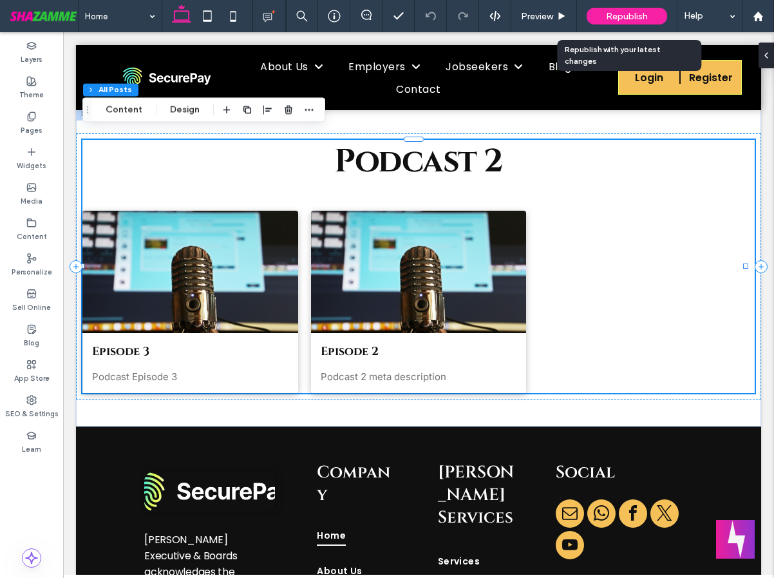
click at [629, 15] on span "Republish" at bounding box center [627, 16] width 42 height 11
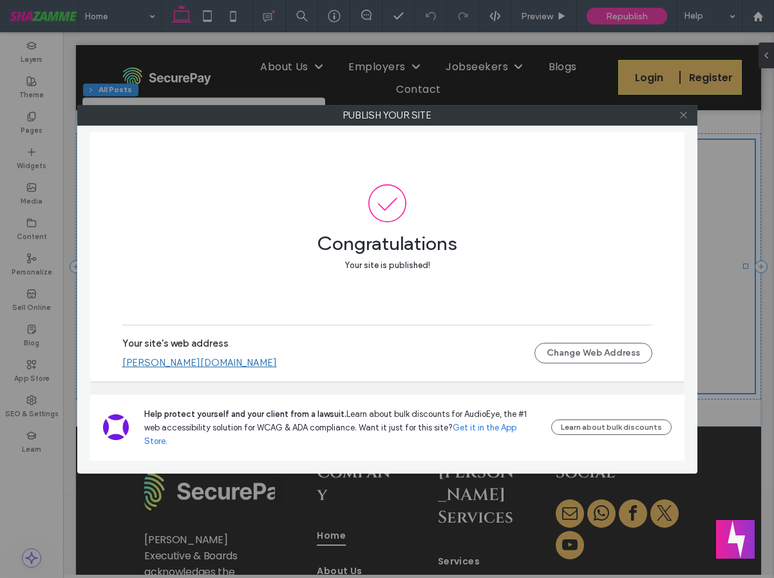
click at [687, 116] on icon at bounding box center [684, 115] width 10 height 10
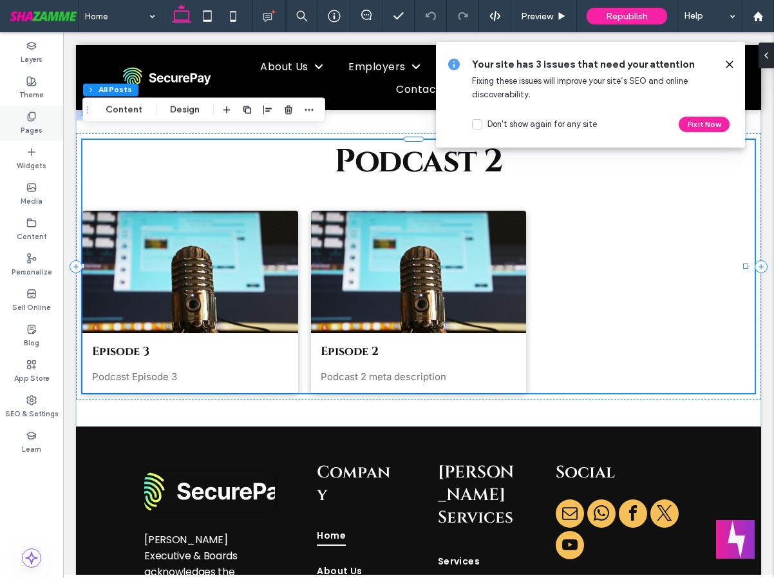
click at [31, 122] on label "Pages" at bounding box center [32, 129] width 22 height 14
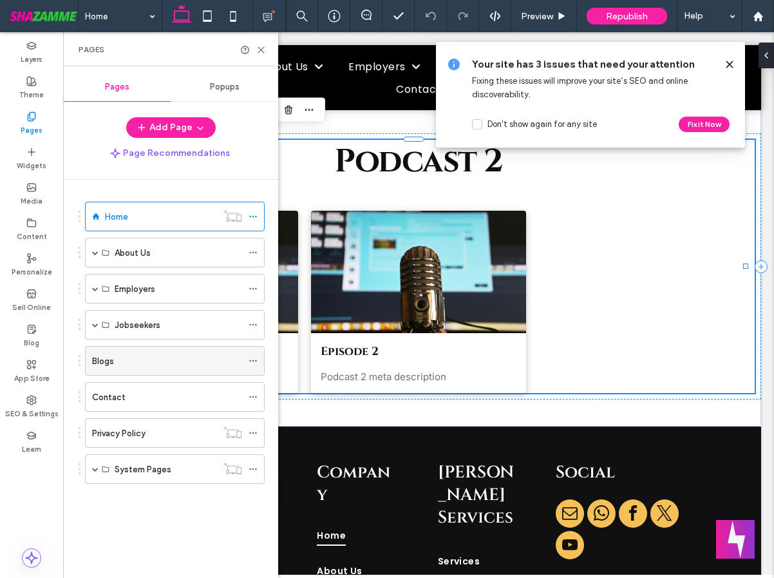
click at [259, 359] on div at bounding box center [256, 360] width 15 height 19
click at [168, 131] on button "Add Page" at bounding box center [171, 127] width 90 height 21
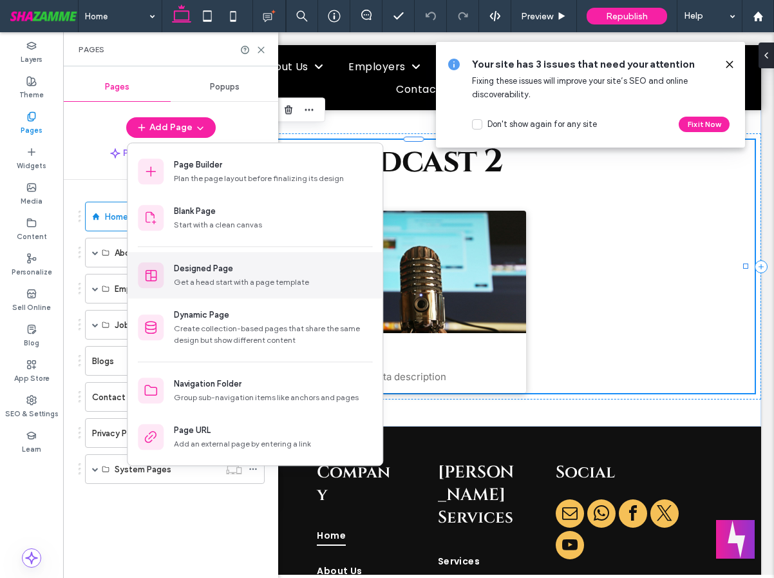
click at [202, 275] on div "Designed Page Get a head start with a page template" at bounding box center [273, 275] width 198 height 26
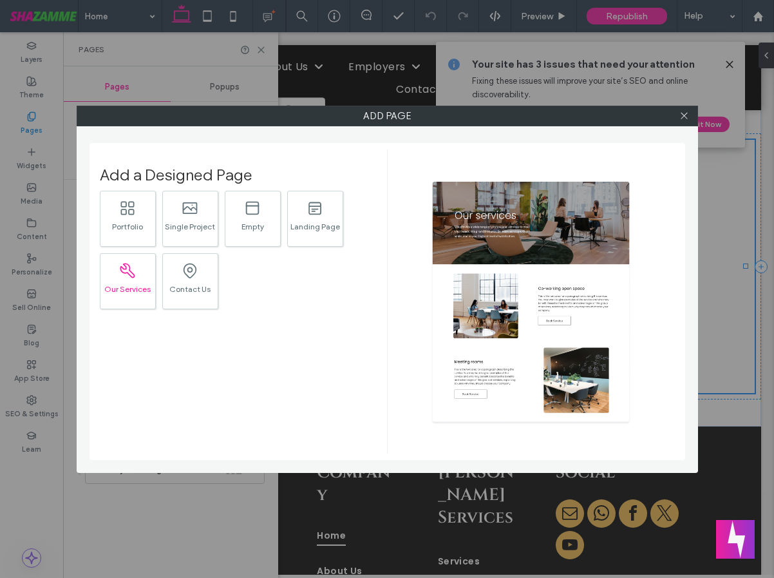
click at [130, 305] on div ".st0{fill:#616C79;} Our Services" at bounding box center [128, 281] width 56 height 56
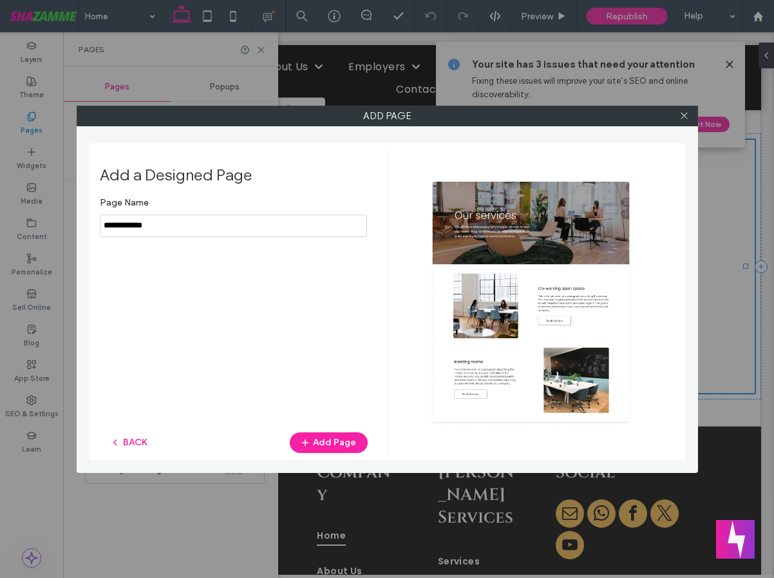
click at [158, 233] on input "notEmpty" at bounding box center [233, 226] width 267 height 23
type input "*******"
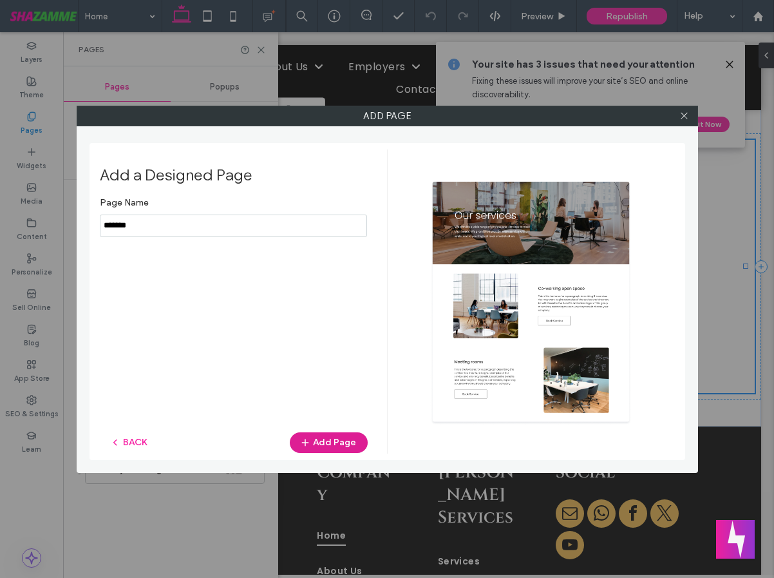
click at [313, 439] on span "button" at bounding box center [306, 442] width 13 height 19
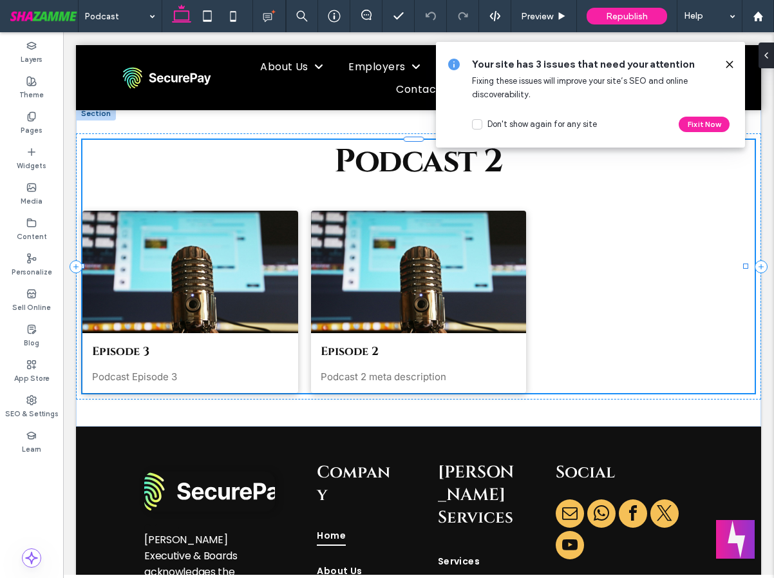
type input "******"
type input "**"
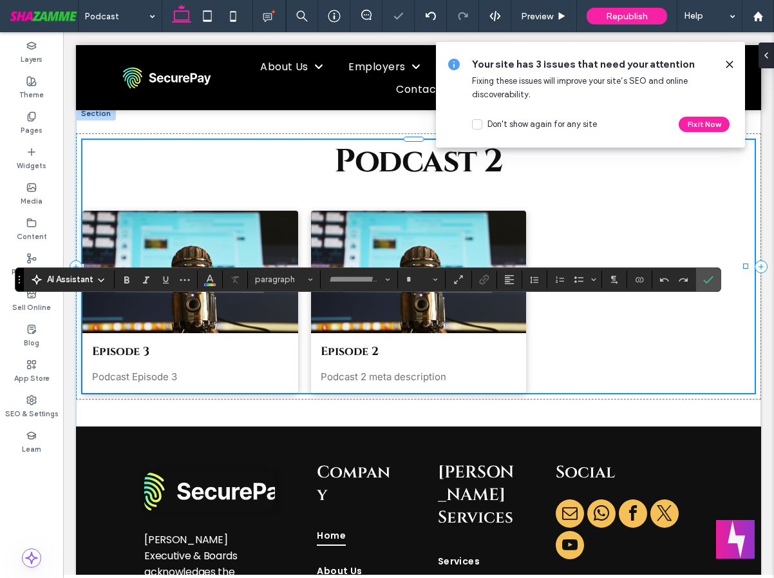
type input "*****"
type input "**"
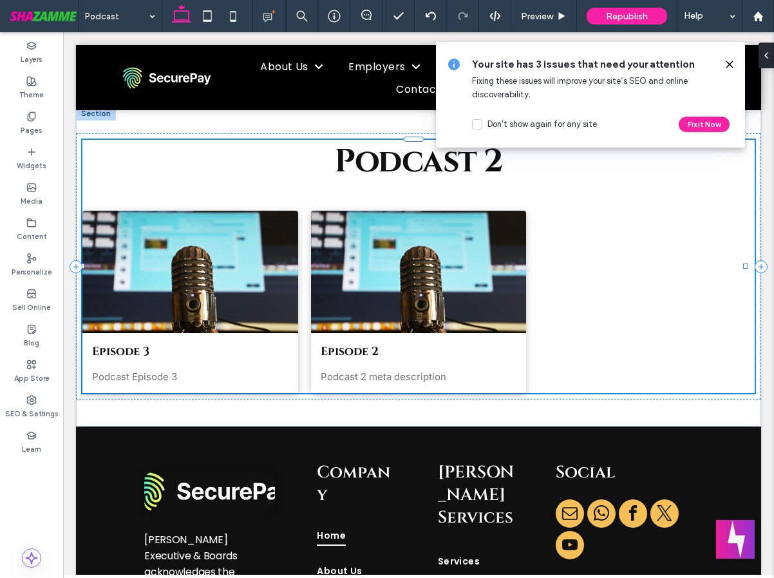
type input "***"
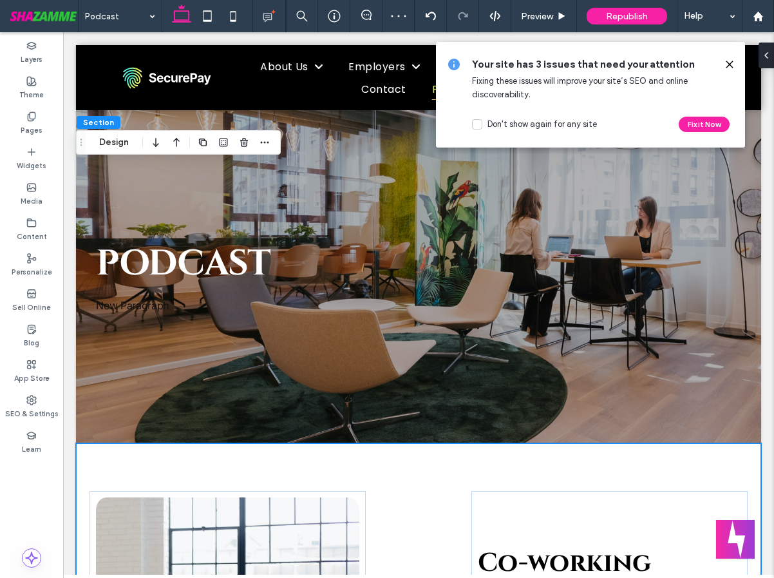
scroll to position [274, 0]
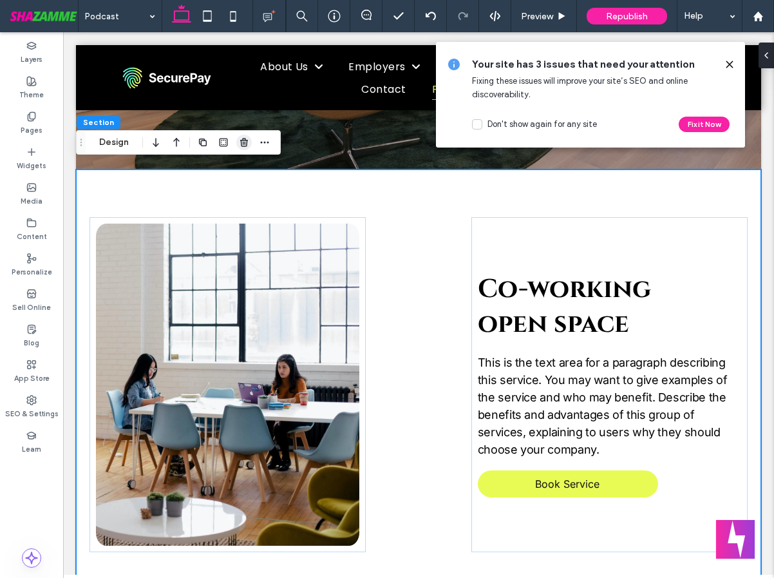
click at [246, 140] on use "button" at bounding box center [244, 142] width 8 height 8
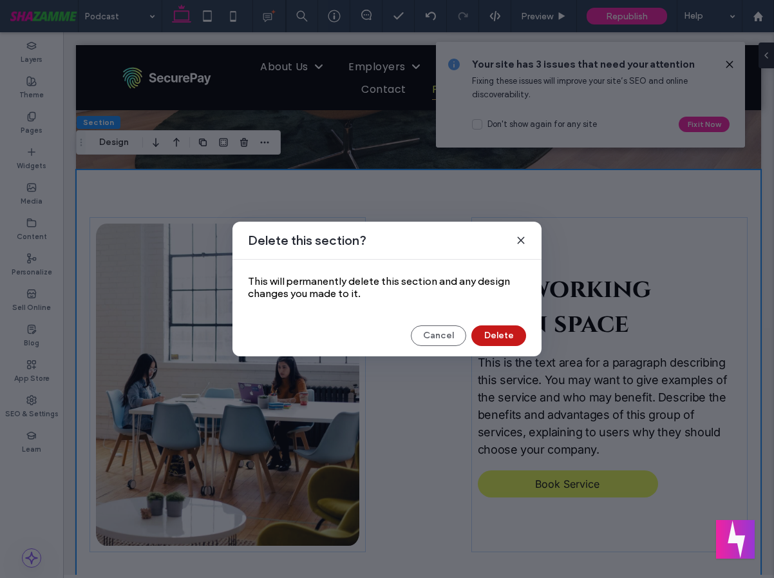
click at [503, 334] on button "Delete" at bounding box center [499, 335] width 55 height 21
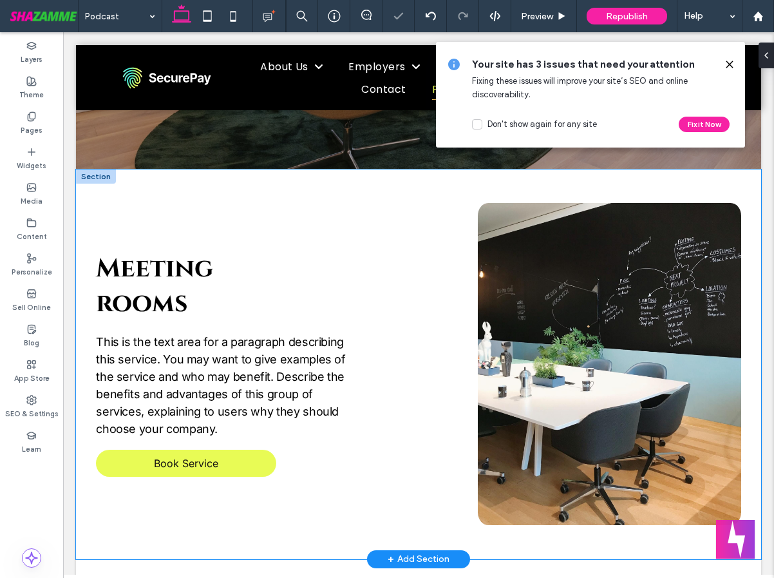
click at [313, 175] on div "Meeting rooms This is the text area for a paragraph describing this service. Yo…" at bounding box center [418, 364] width 685 height 390
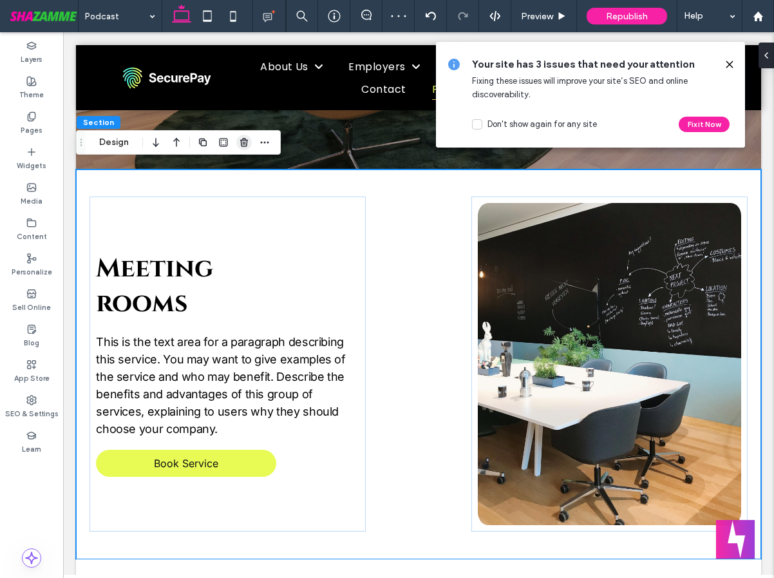
click at [244, 143] on use "button" at bounding box center [244, 142] width 8 height 8
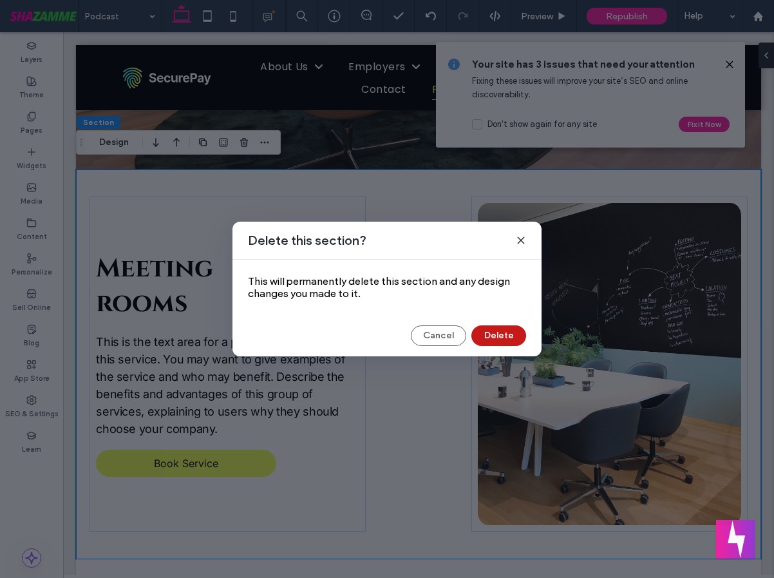
click at [492, 334] on button "Delete" at bounding box center [499, 335] width 55 height 21
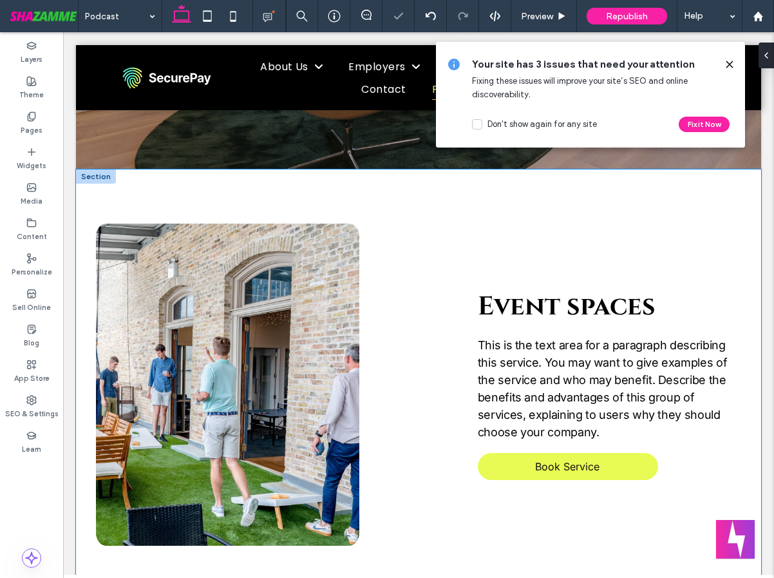
click at [303, 185] on div "Event spaces This is the text area for a paragraph describing this service. You…" at bounding box center [418, 384] width 685 height 431
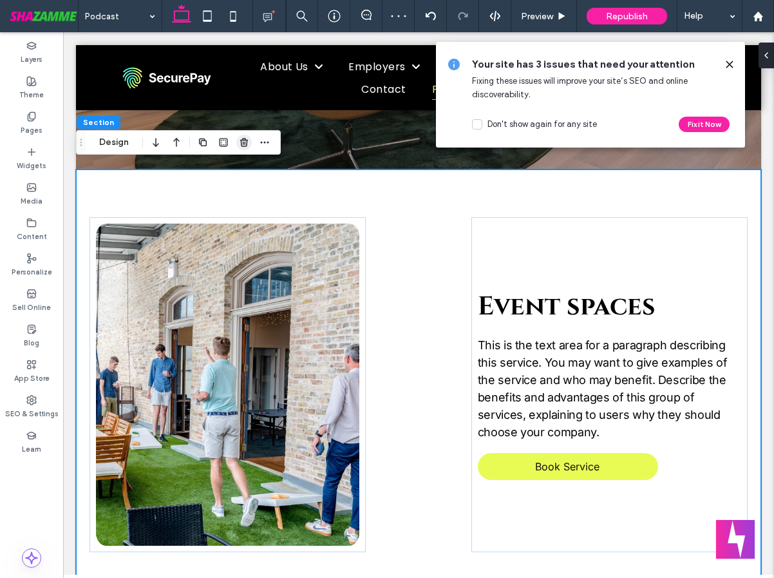
click at [247, 145] on use "button" at bounding box center [244, 142] width 8 height 8
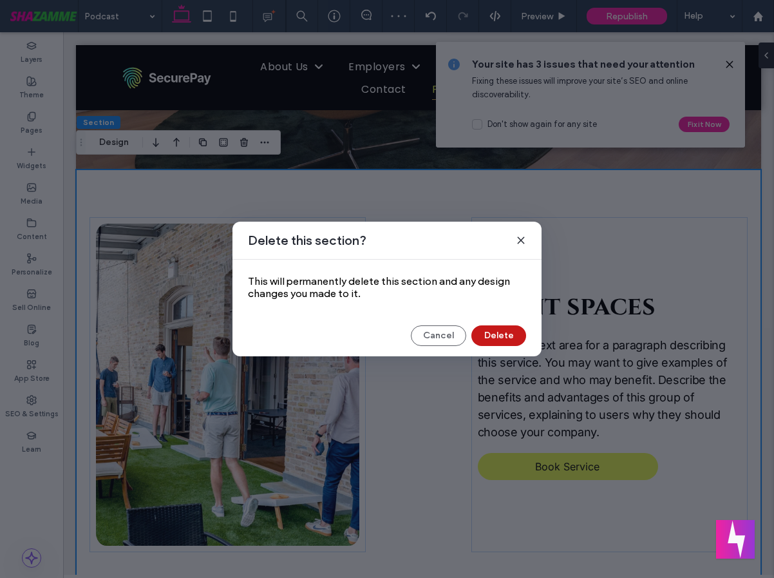
click at [500, 334] on button "Delete" at bounding box center [499, 335] width 55 height 21
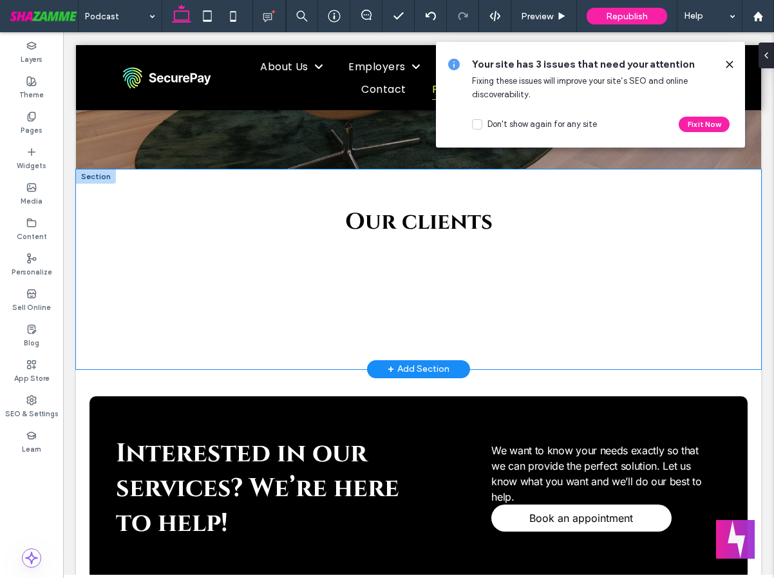
click at [260, 184] on div "Our clients Button Button Button Button" at bounding box center [418, 269] width 685 height 200
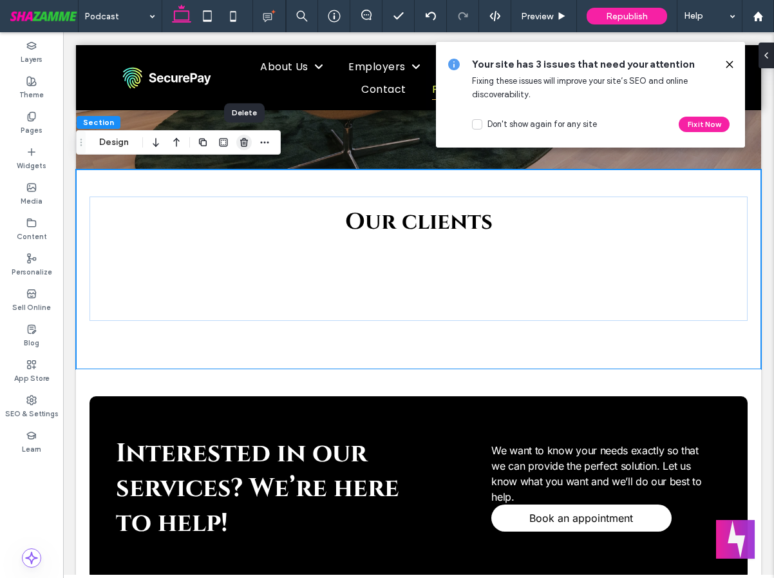
click at [245, 146] on use "button" at bounding box center [244, 142] width 8 height 8
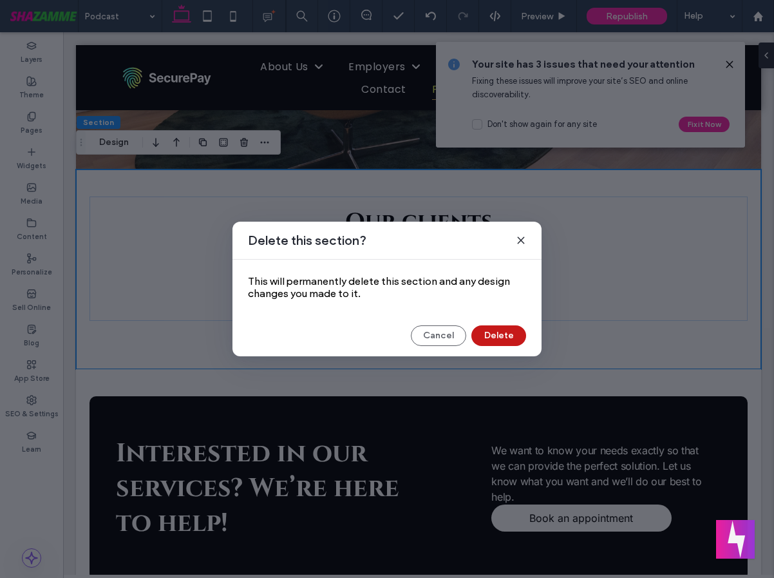
click at [504, 337] on button "Delete" at bounding box center [499, 335] width 55 height 21
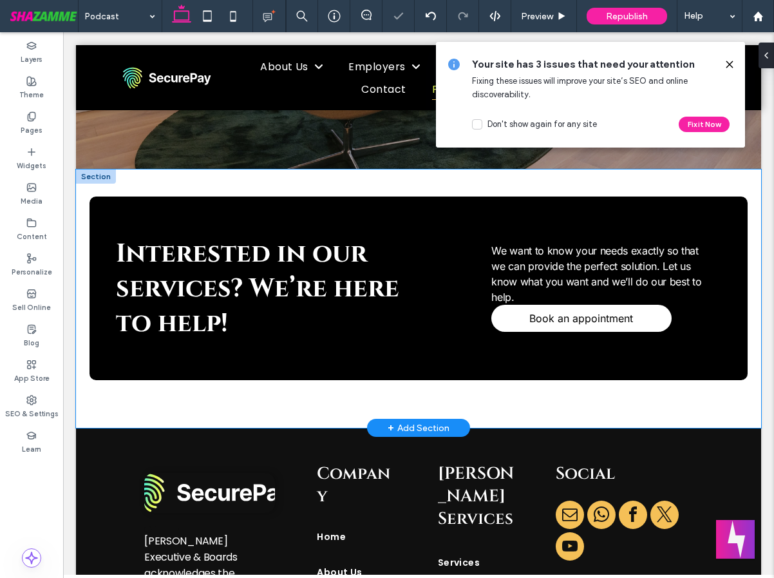
click at [329, 173] on div "Interested in our services? We’re here to help! We want to know your needs exac…" at bounding box center [418, 298] width 685 height 259
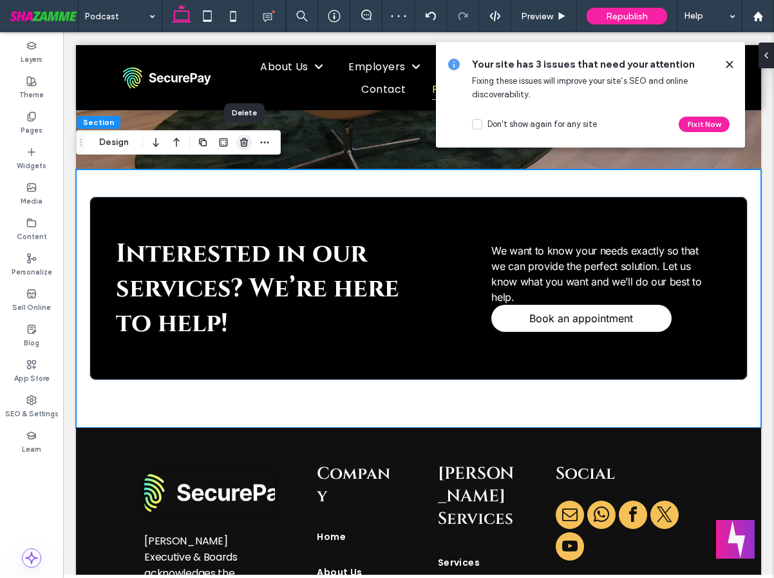
click at [245, 145] on use "button" at bounding box center [244, 142] width 8 height 8
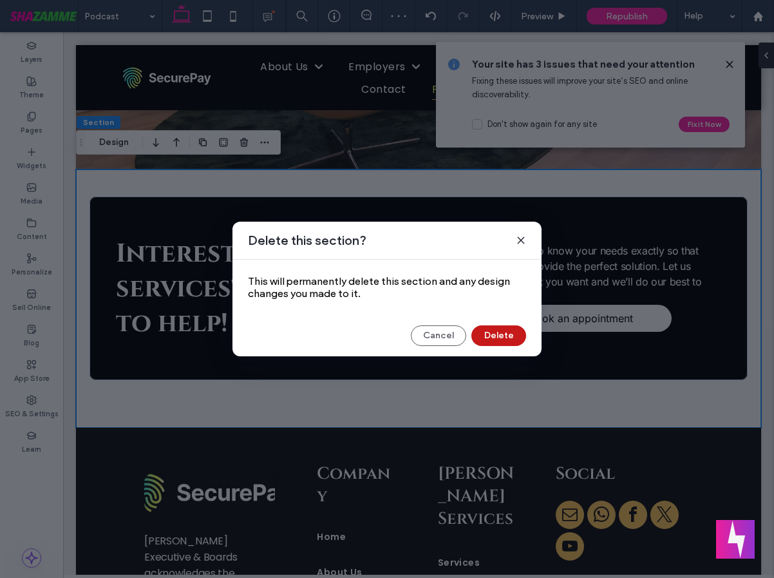
click at [510, 343] on button "Delete" at bounding box center [499, 335] width 55 height 21
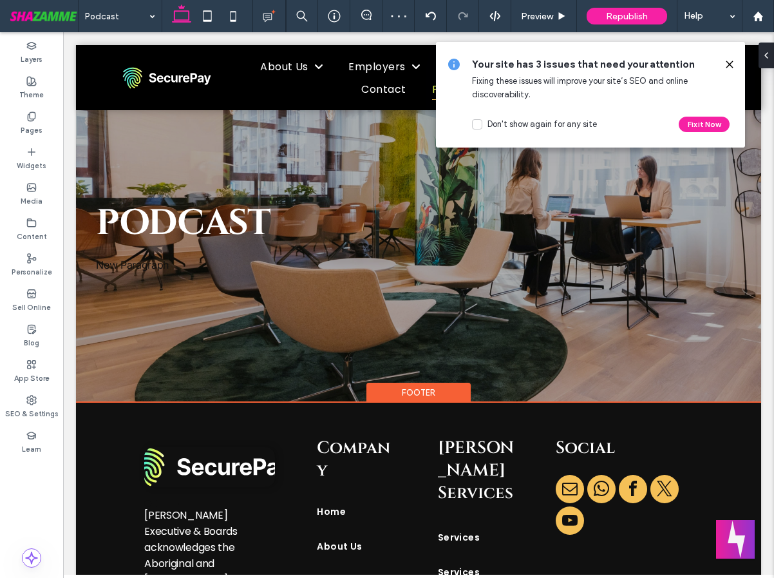
scroll to position [5, 0]
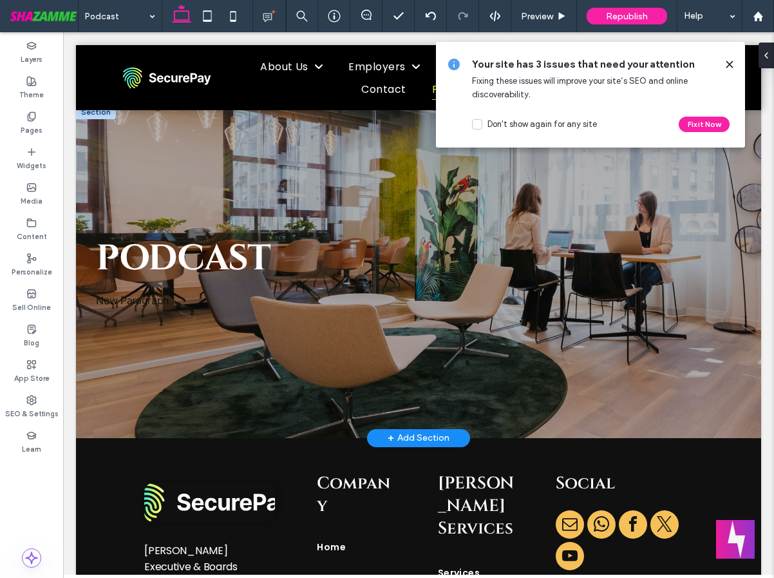
click at [412, 431] on div "+ Add Section" at bounding box center [419, 438] width 62 height 14
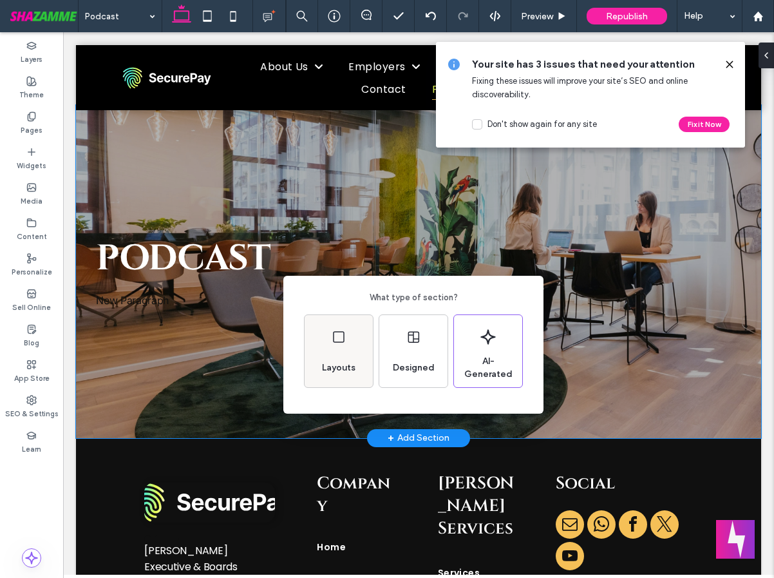
click at [359, 354] on div "Layouts" at bounding box center [339, 368] width 44 height 28
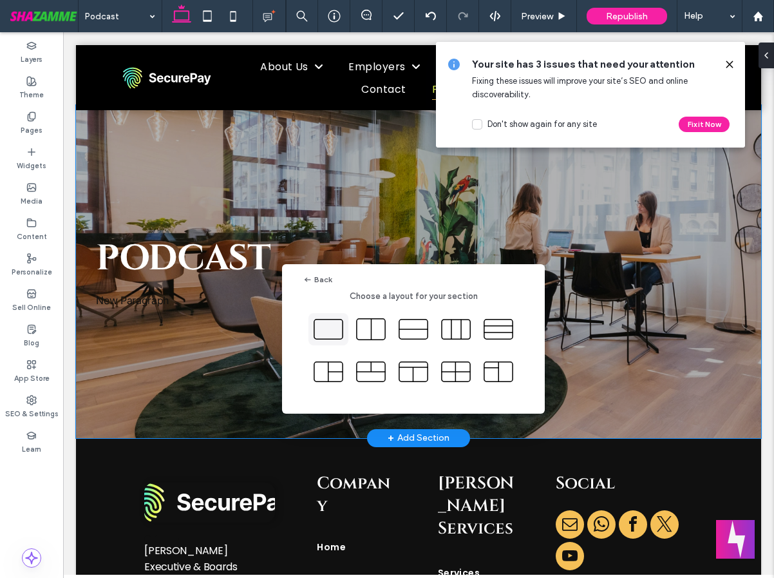
click at [330, 330] on icon at bounding box center [328, 329] width 32 height 32
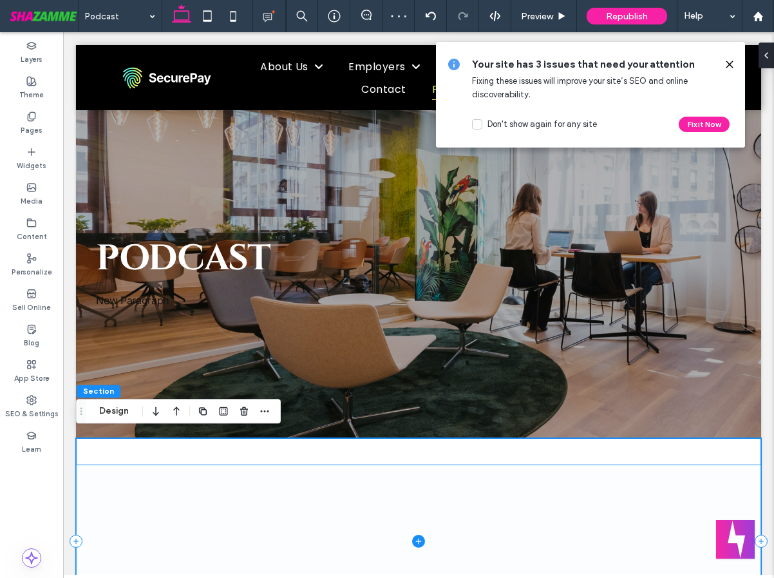
click at [412, 535] on icon at bounding box center [418, 541] width 13 height 13
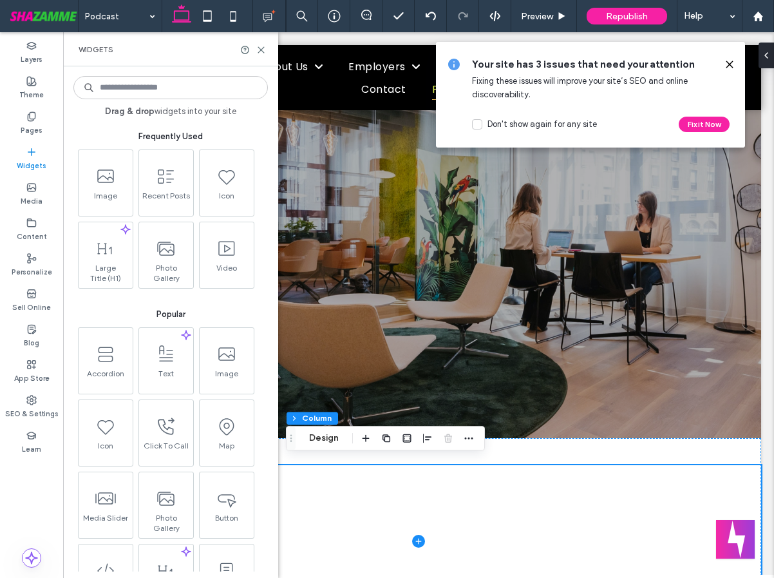
click at [173, 92] on input at bounding box center [170, 87] width 195 height 23
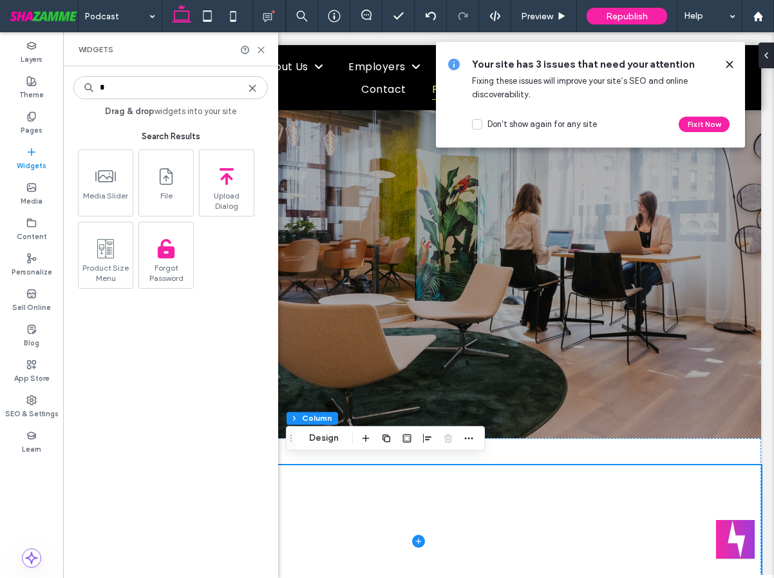
type input "*"
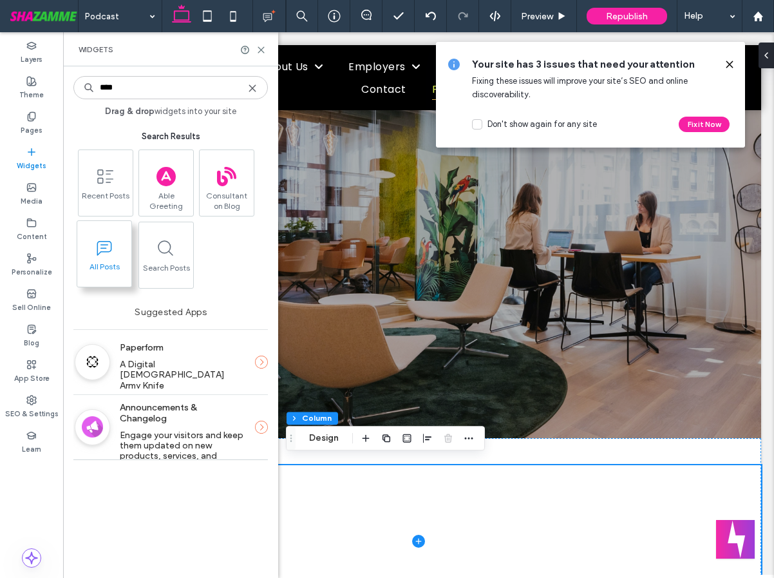
type input "****"
click at [113, 253] on icon at bounding box center [104, 247] width 21 height 21
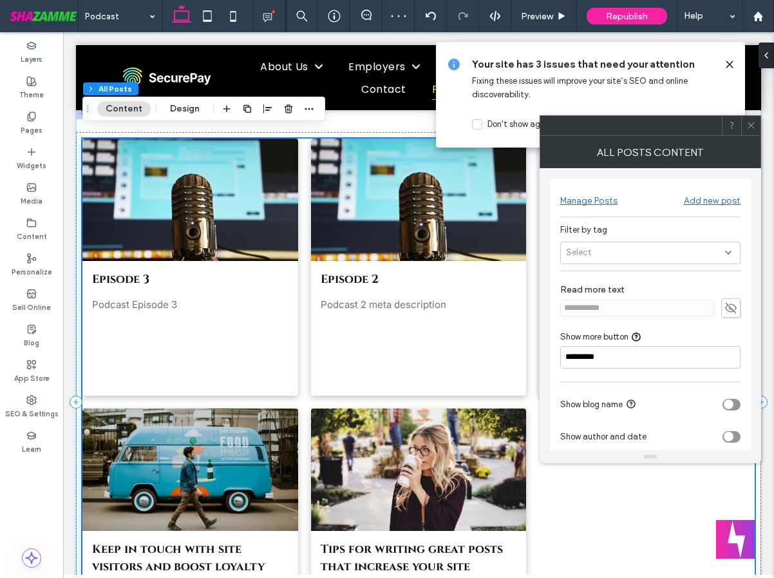
scroll to position [334, 0]
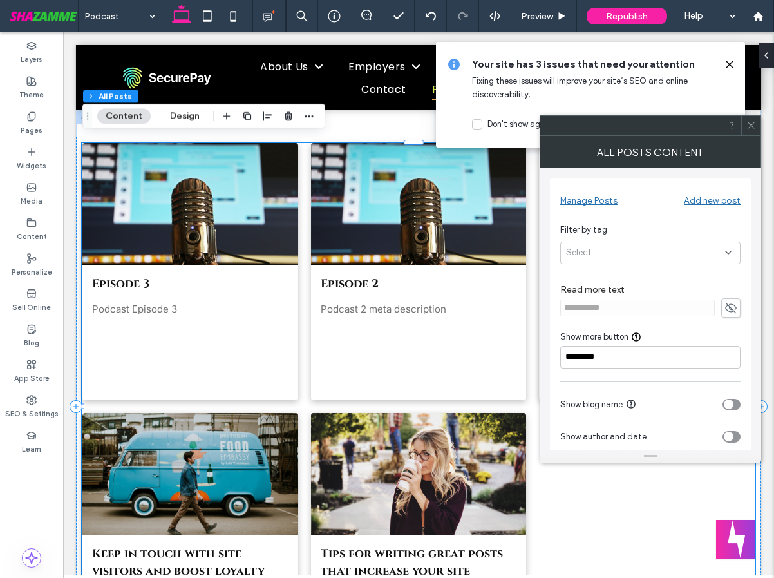
click at [633, 262] on div "Select" at bounding box center [651, 253] width 180 height 23
click at [629, 270] on div "Podcast" at bounding box center [656, 274] width 149 height 23
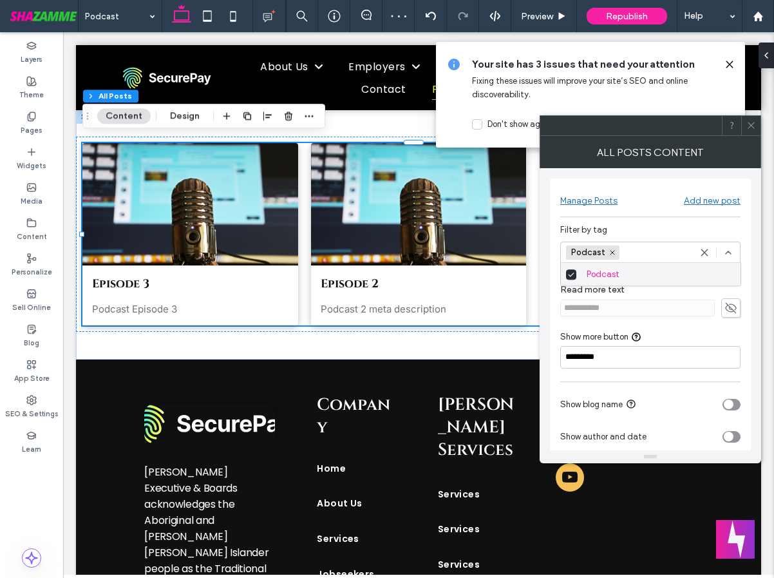
click at [752, 120] on icon at bounding box center [752, 125] width 10 height 10
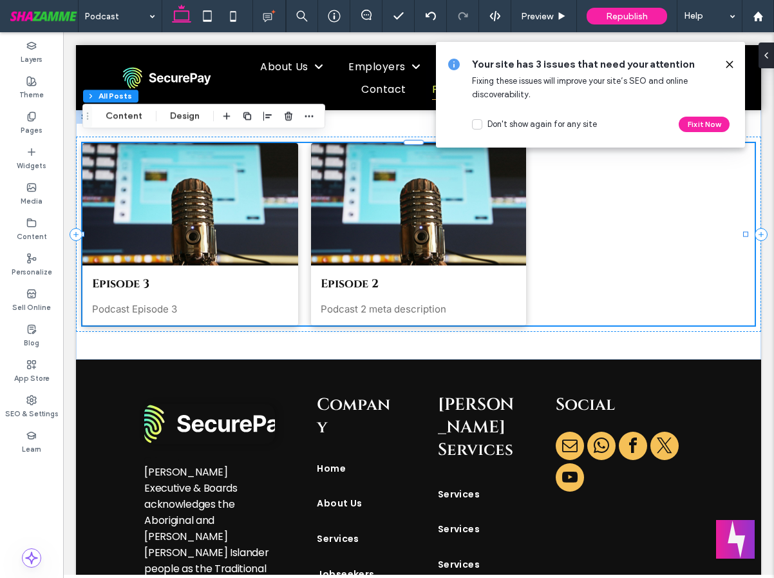
click at [727, 62] on icon at bounding box center [730, 64] width 10 height 10
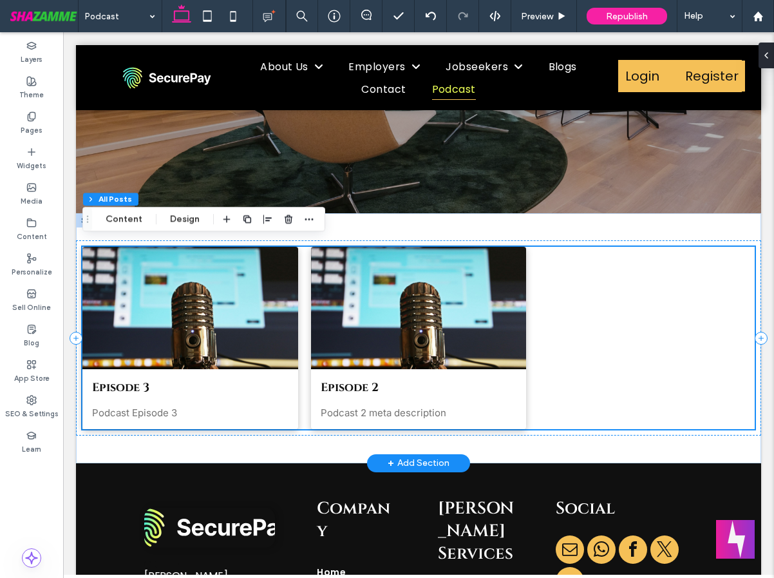
scroll to position [229, 0]
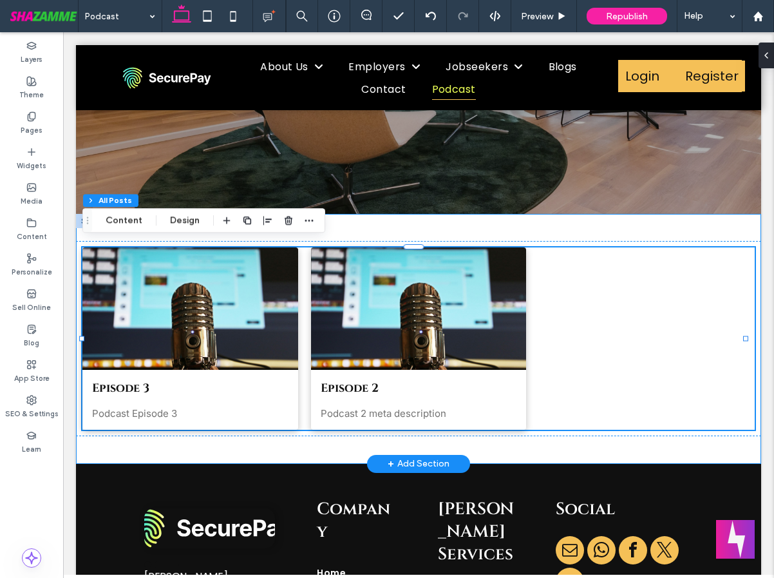
click at [718, 229] on div "Episode 3 By Mary Rances • October 13, 2025 Podcast Episode 3 Episode 2 By Mary…" at bounding box center [418, 339] width 685 height 250
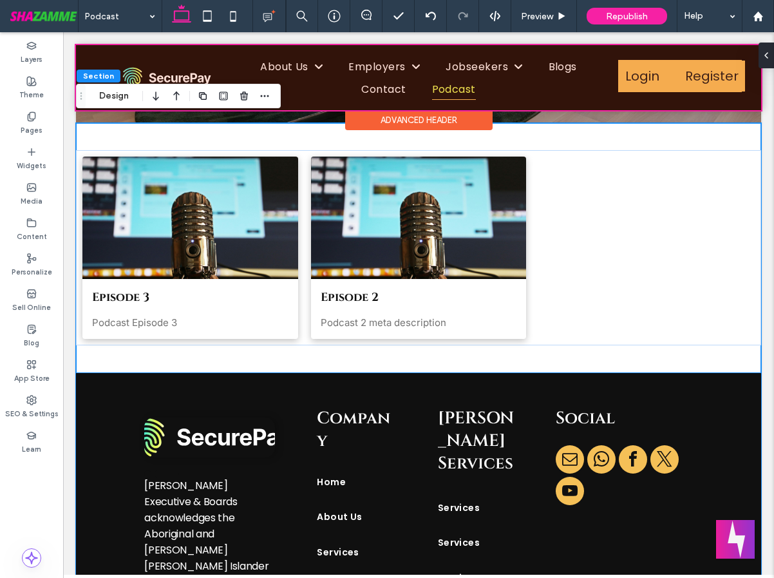
scroll to position [317, 0]
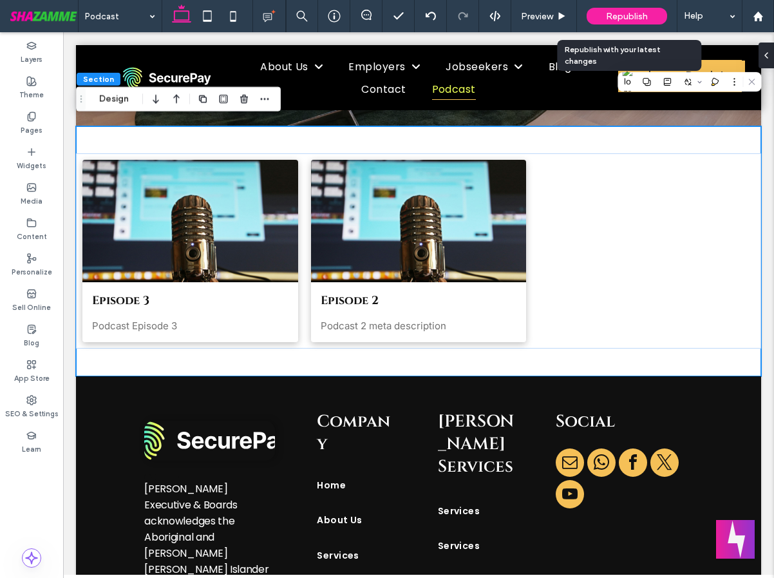
click at [613, 21] on div "Republish" at bounding box center [627, 16] width 81 height 17
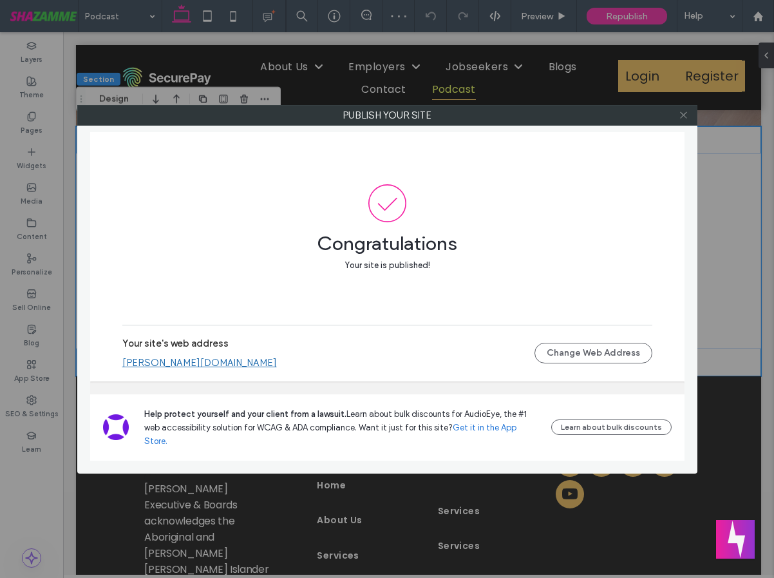
click at [682, 119] on icon at bounding box center [684, 115] width 10 height 10
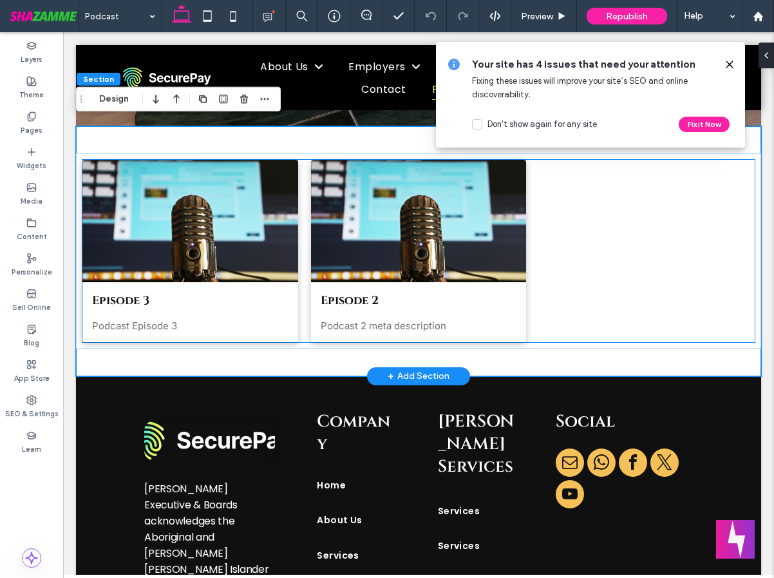
click at [546, 239] on div "Episode 3 By Mary Rances • October 13, 2025 Podcast Episode 3 Episode 2 By Mary…" at bounding box center [418, 251] width 673 height 182
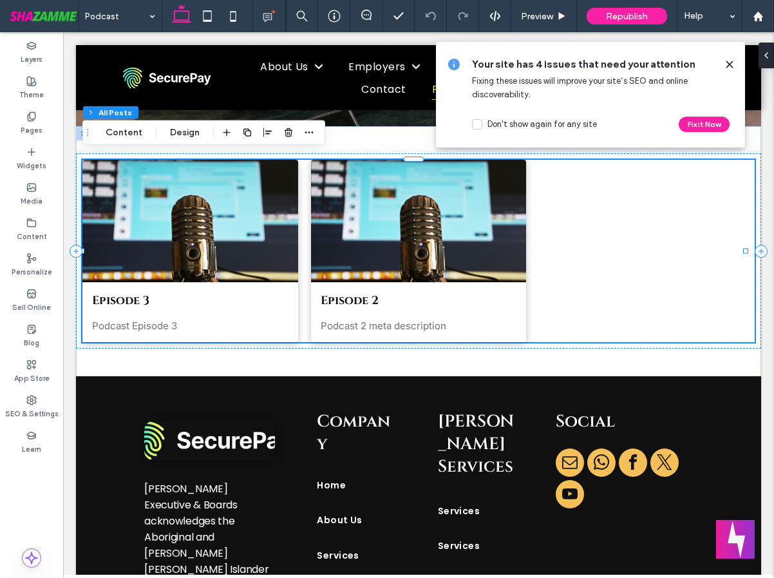
click at [728, 64] on icon at bounding box center [730, 64] width 10 height 10
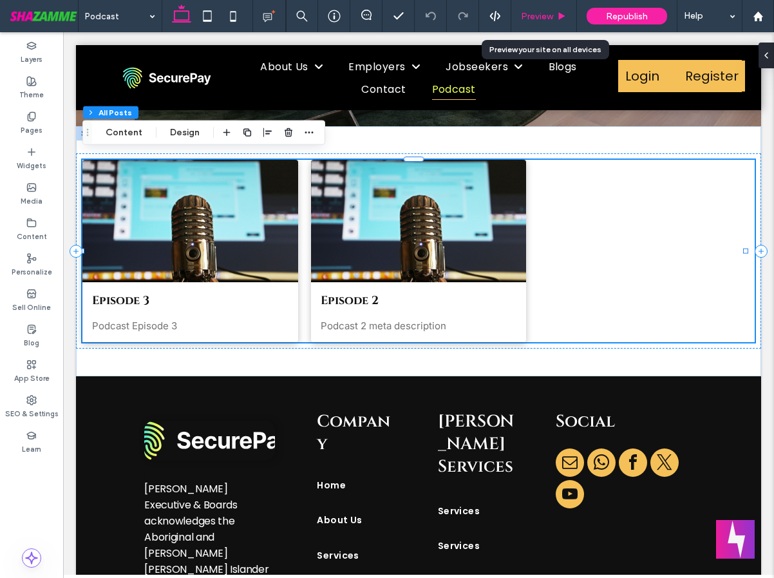
click at [544, 15] on span "Preview" at bounding box center [537, 16] width 32 height 11
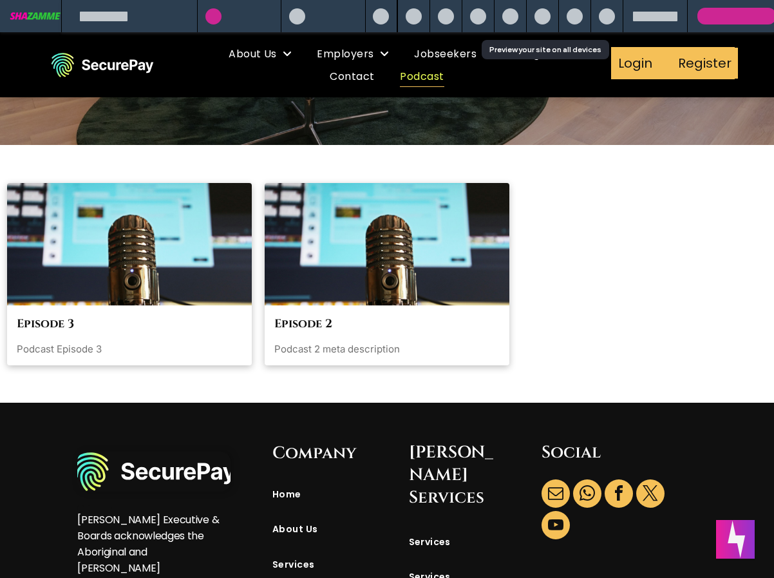
scroll to position [304, 0]
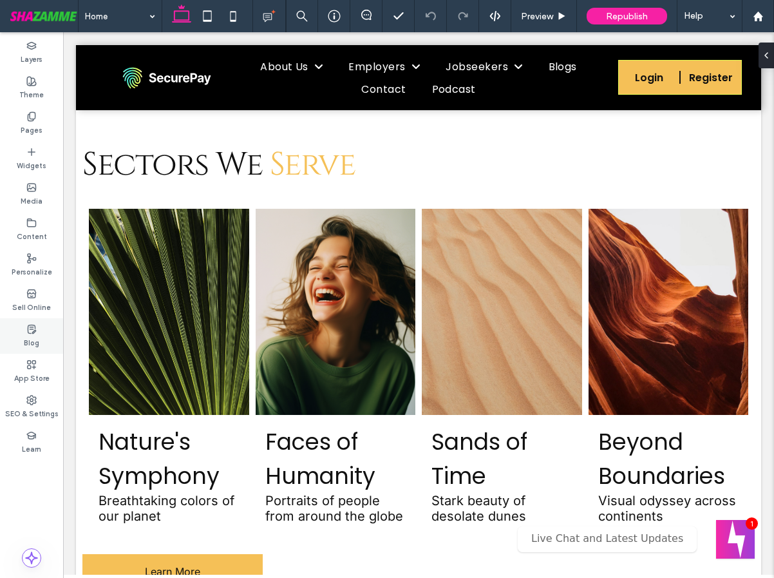
click at [34, 333] on use at bounding box center [32, 329] width 8 height 8
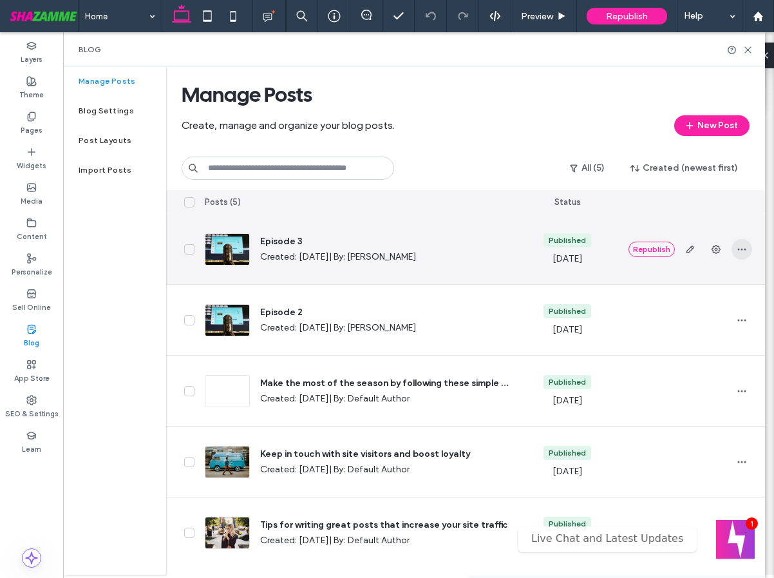
click at [743, 253] on icon "button" at bounding box center [742, 249] width 10 height 10
click at [709, 302] on div "Duplicate" at bounding box center [694, 307] width 115 height 24
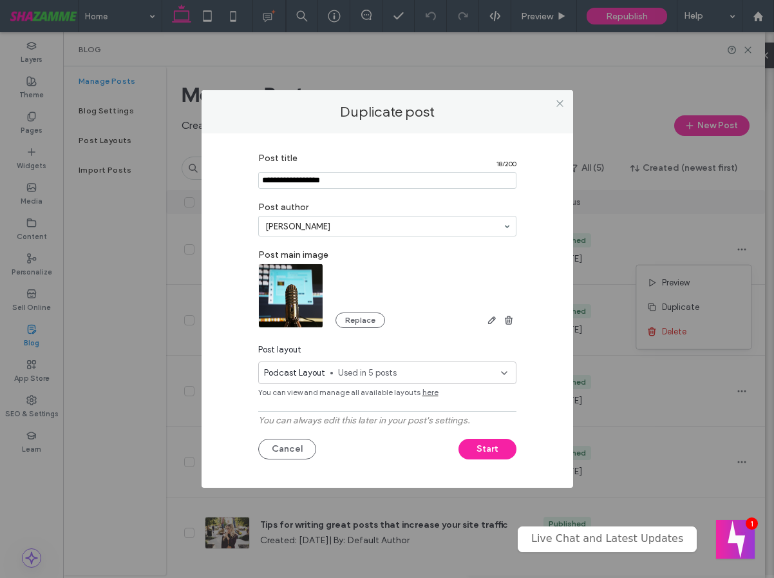
click at [362, 180] on input "Post title" at bounding box center [387, 180] width 258 height 17
drag, startPoint x: 298, startPoint y: 180, endPoint x: 219, endPoint y: 181, distance: 78.6
click at [219, 181] on div "Post title 18 / 200 Post author Mary Rances Post main image Replace Post layout…" at bounding box center [388, 310] width 372 height 354
type input "*********"
click at [486, 447] on button "Start" at bounding box center [488, 449] width 58 height 21
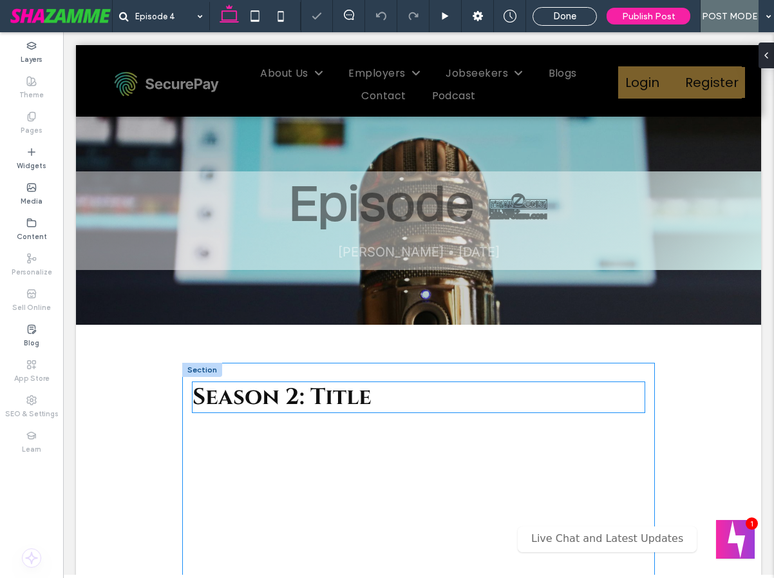
click at [294, 403] on span "Season 2: Title" at bounding box center [282, 397] width 179 height 30
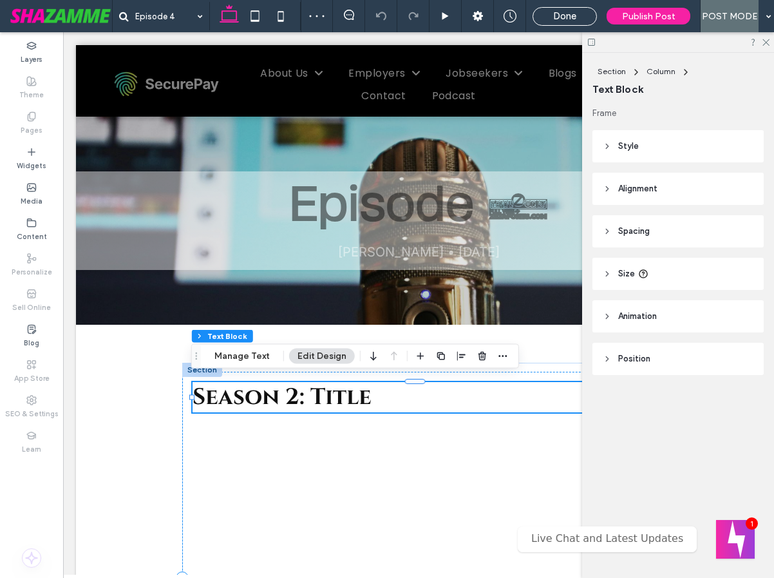
click at [294, 403] on span "Season 2: Title" at bounding box center [282, 397] width 179 height 30
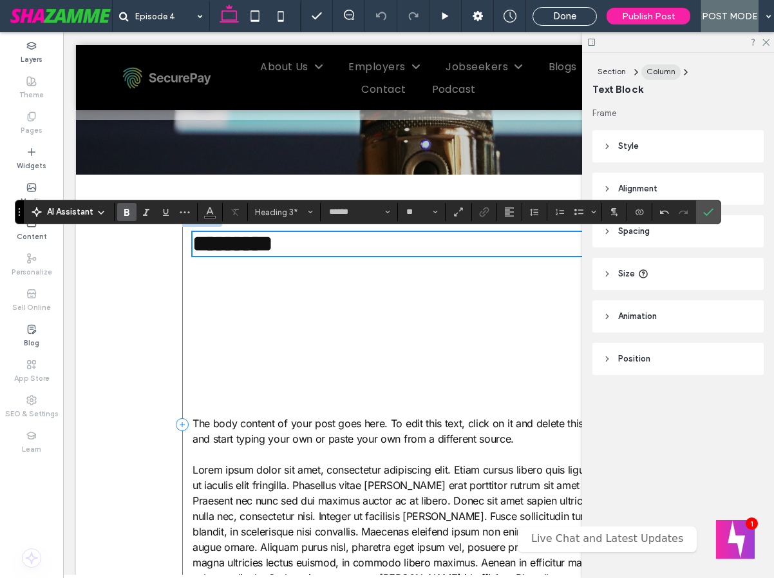
scroll to position [144, 0]
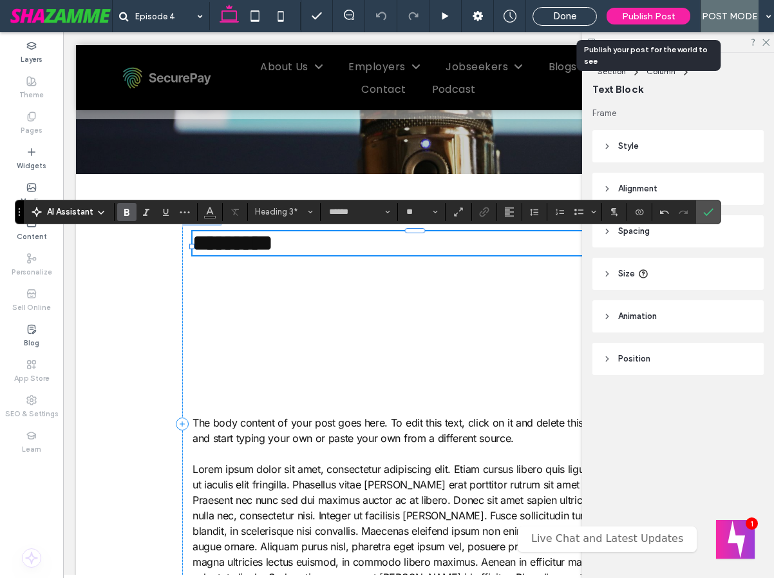
click at [656, 16] on span "Publish Post" at bounding box center [648, 16] width 53 height 11
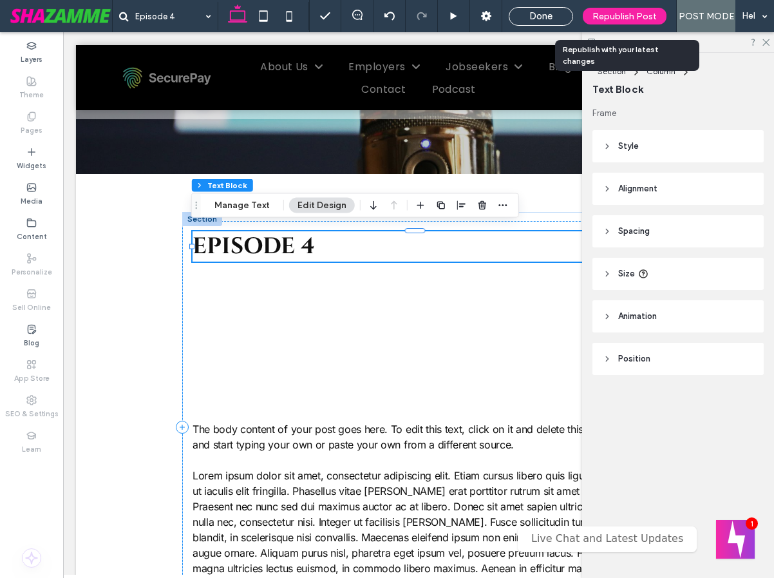
click at [599, 16] on span "Republish Post" at bounding box center [625, 16] width 64 height 11
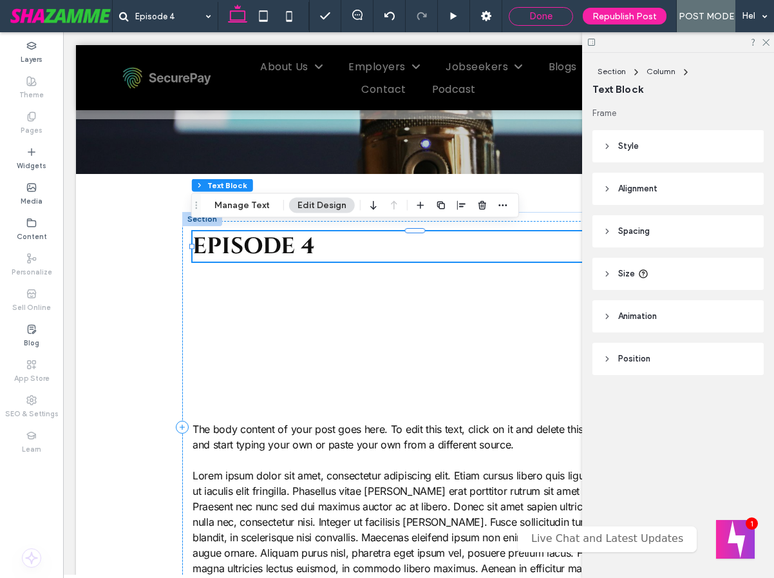
click at [553, 17] on span "Done" at bounding box center [541, 16] width 23 height 12
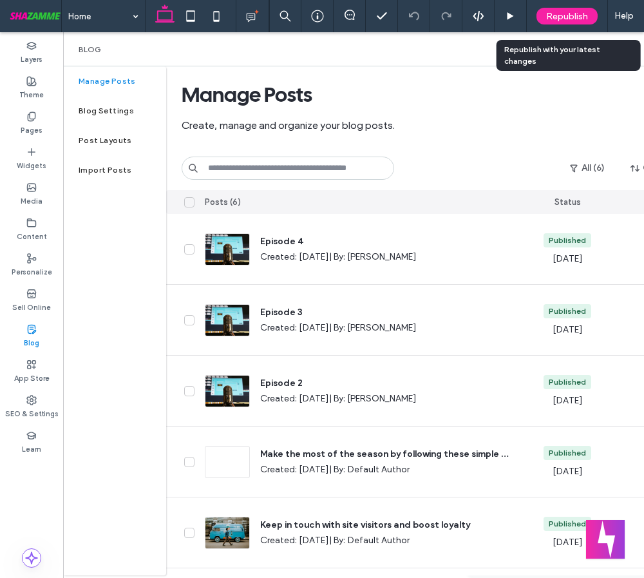
click at [576, 15] on span "Republish" at bounding box center [567, 16] width 42 height 11
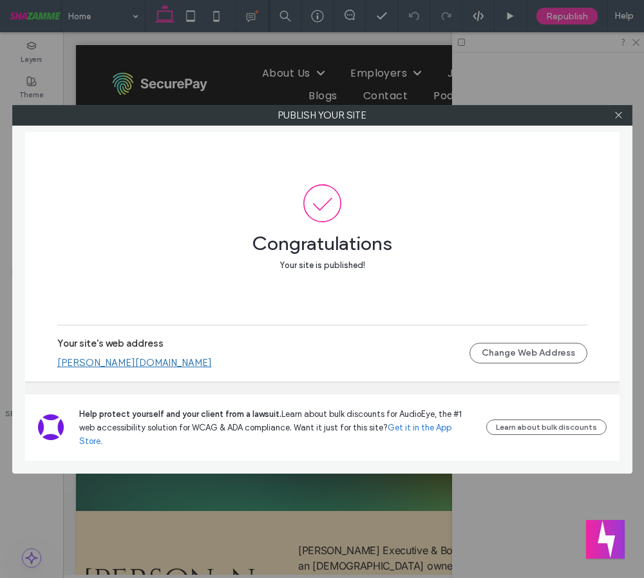
click at [131, 369] on link "[PERSON_NAME][DOMAIN_NAME]" at bounding box center [134, 363] width 155 height 12
